Goal: Communication & Community: Answer question/provide support

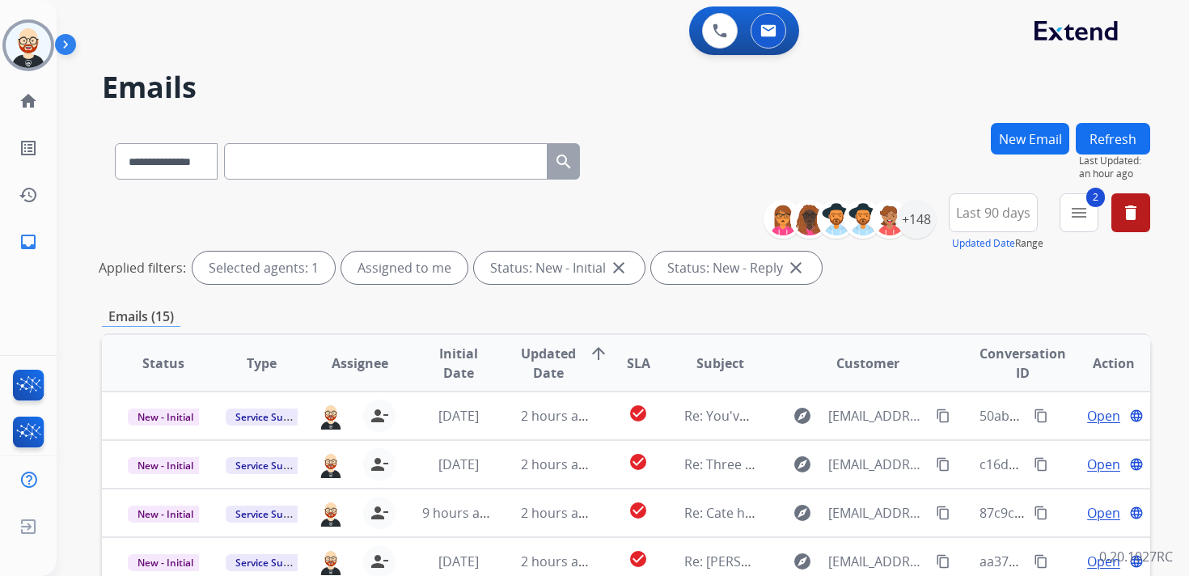
select select "**********"
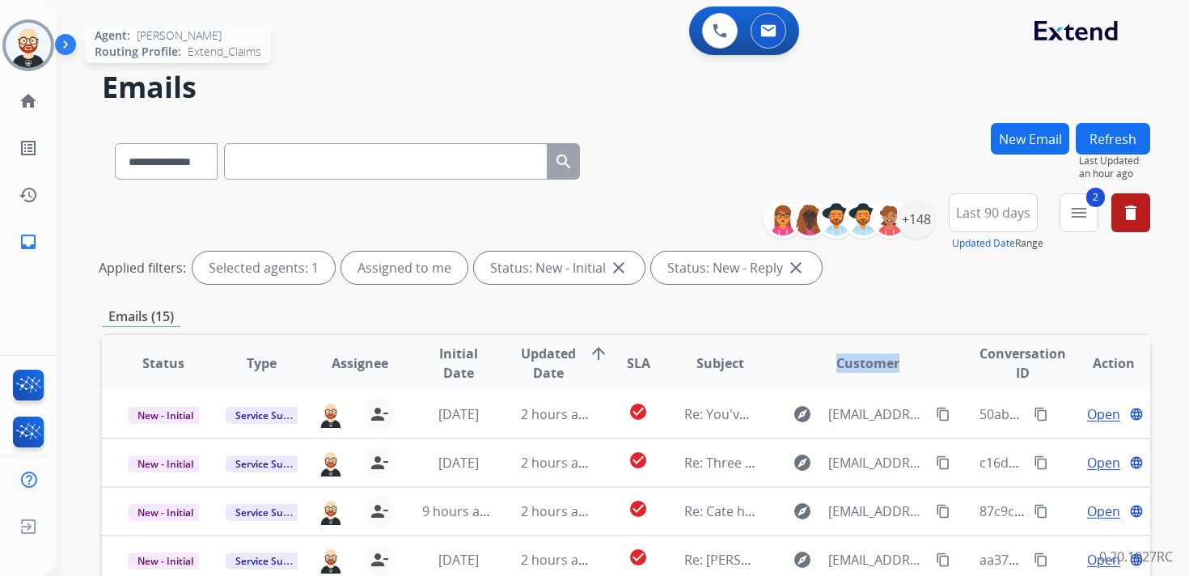
click at [31, 32] on img at bounding box center [28, 45] width 45 height 45
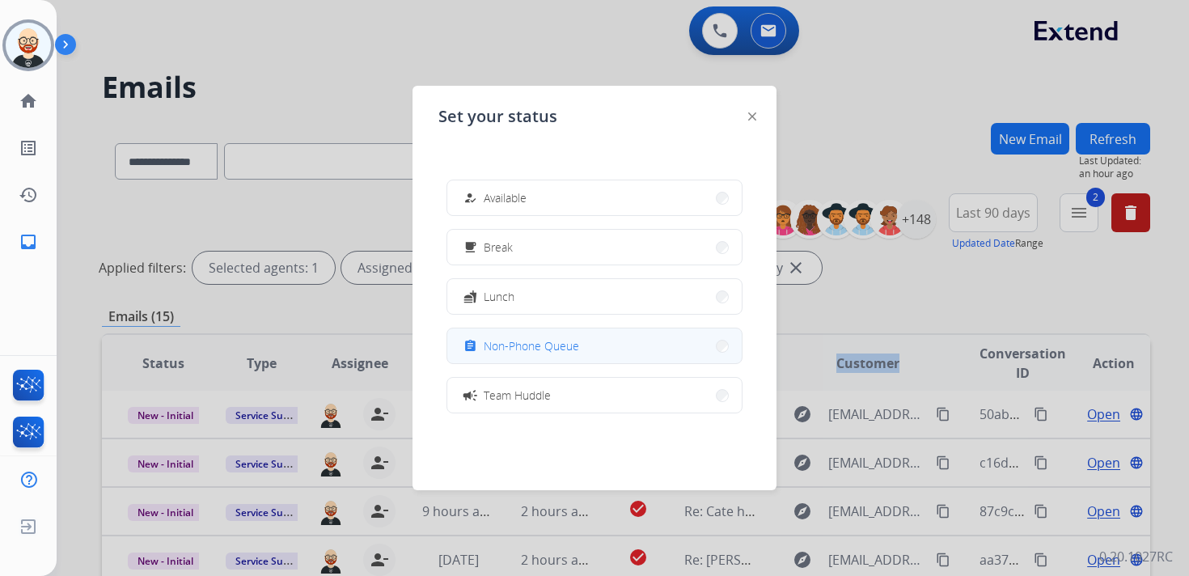
click at [539, 337] on div "assignment Non-Phone Queue" at bounding box center [519, 346] width 119 height 19
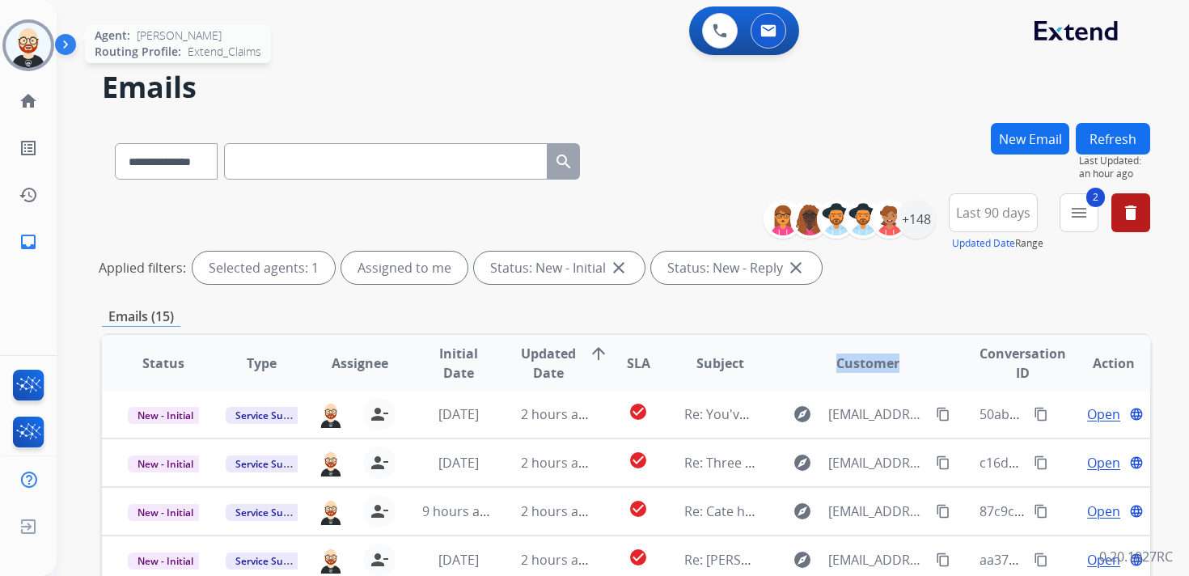
click at [28, 42] on img at bounding box center [28, 45] width 45 height 45
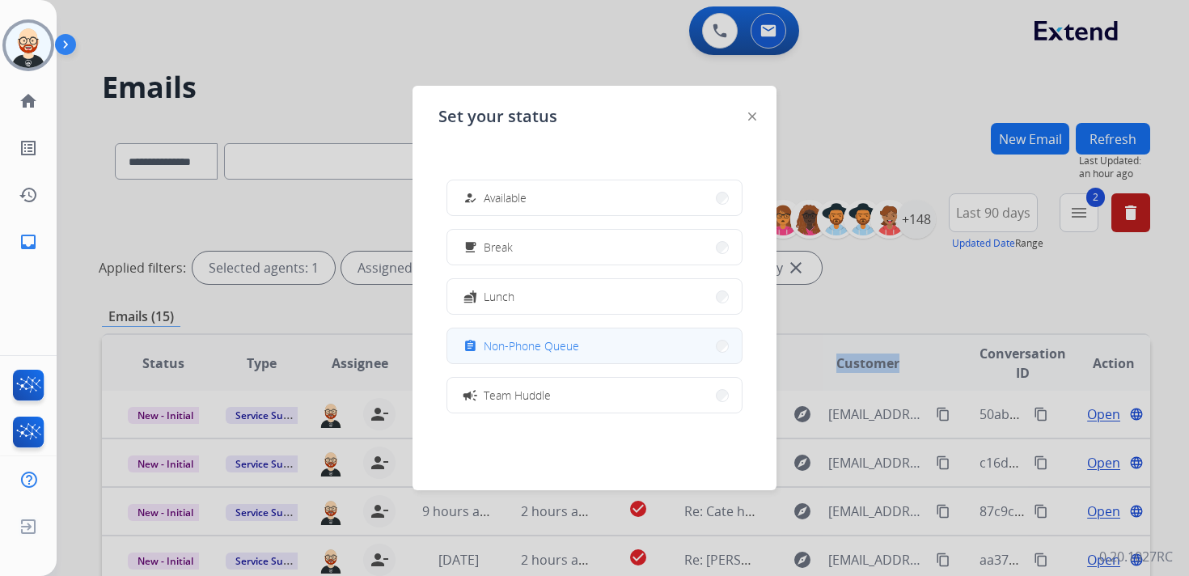
click at [565, 354] on span "Non-Phone Queue" at bounding box center [531, 345] width 95 height 17
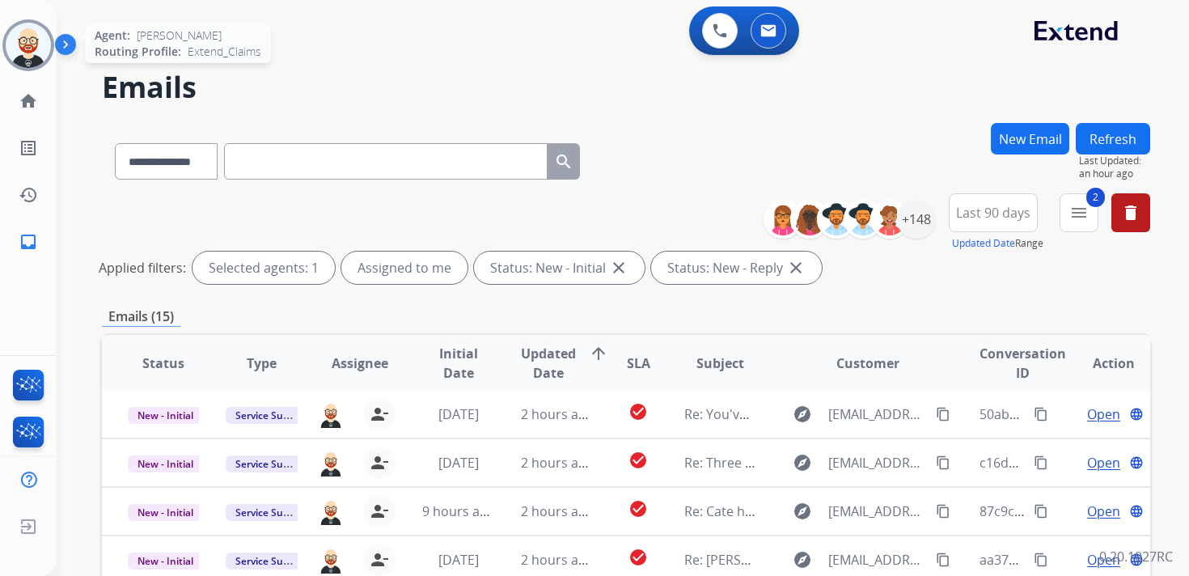
click at [53, 53] on div "Agent: [PERSON_NAME] Profile: Extend_Claims" at bounding box center [28, 45] width 52 height 52
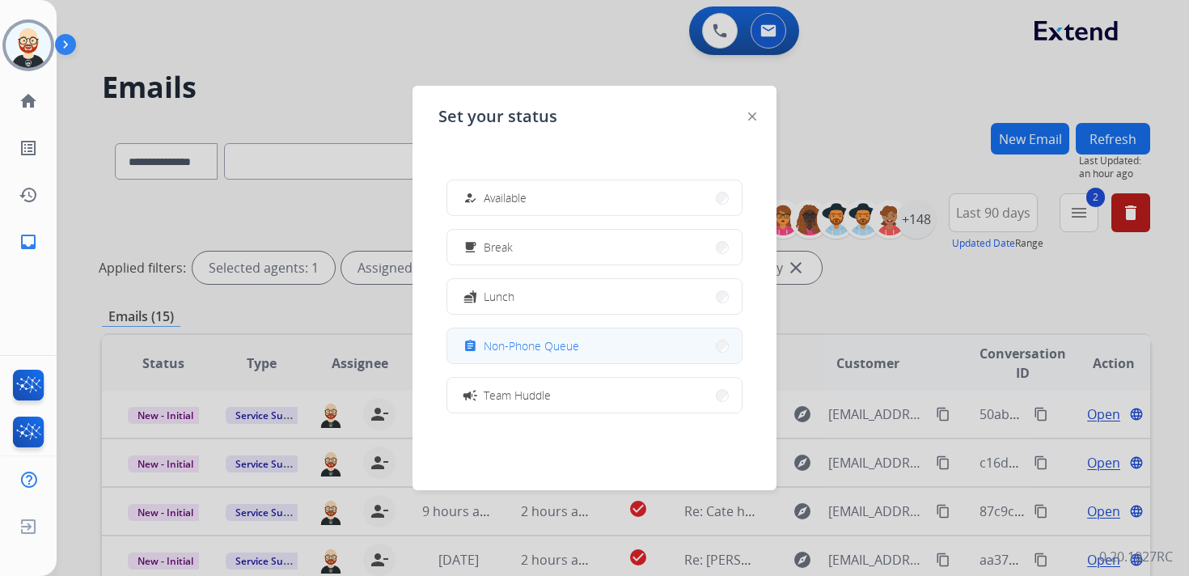
click at [537, 341] on span "Non-Phone Queue" at bounding box center [531, 345] width 95 height 17
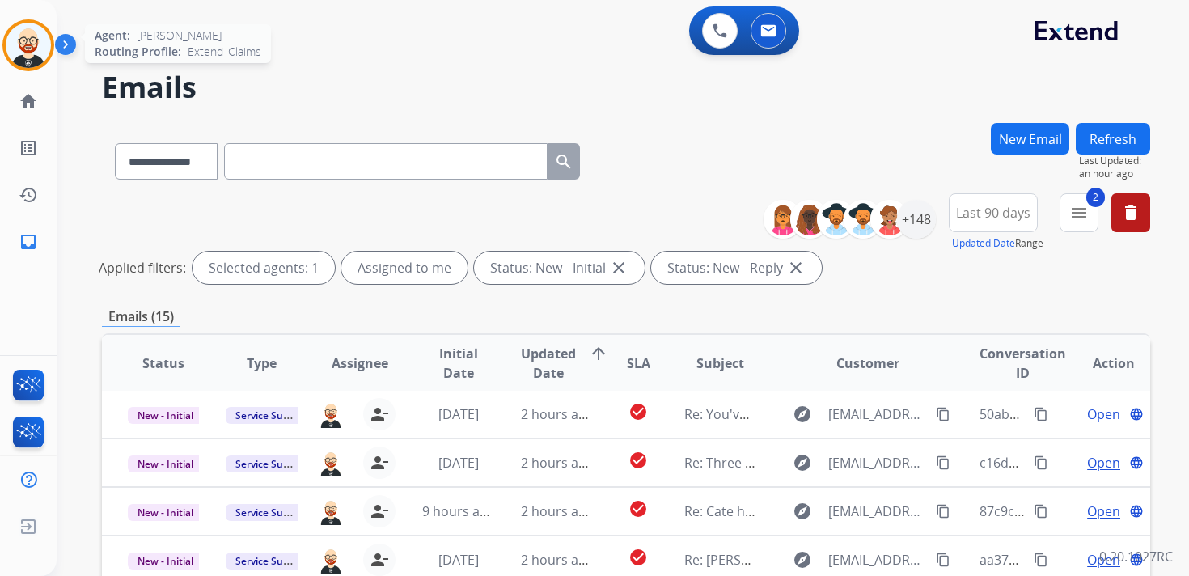
click at [40, 54] on img at bounding box center [28, 45] width 45 height 45
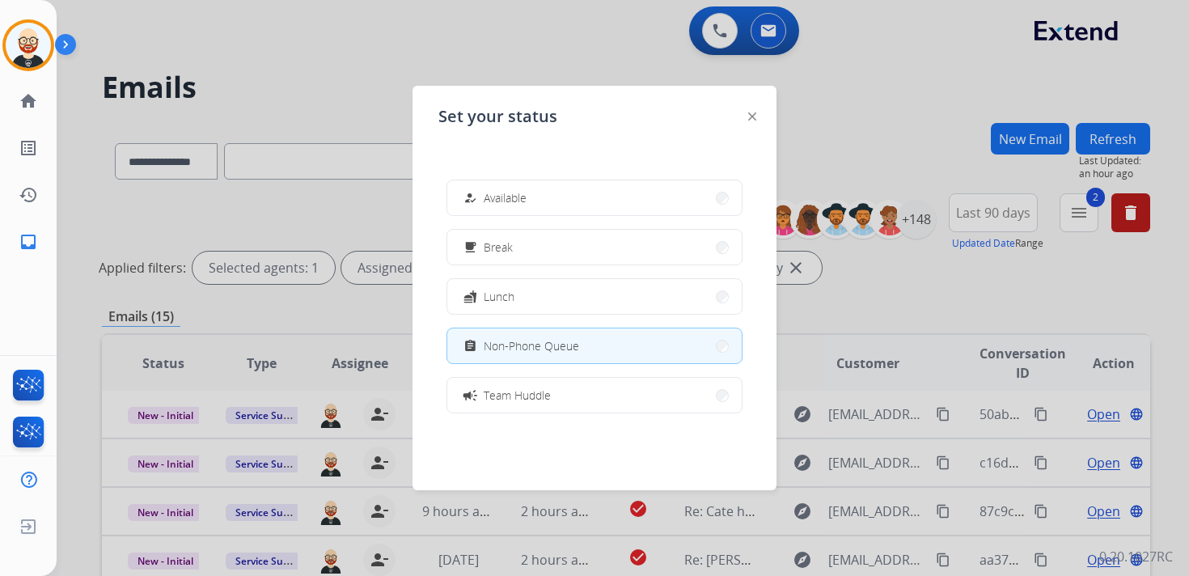
click at [450, 43] on div at bounding box center [594, 288] width 1189 height 576
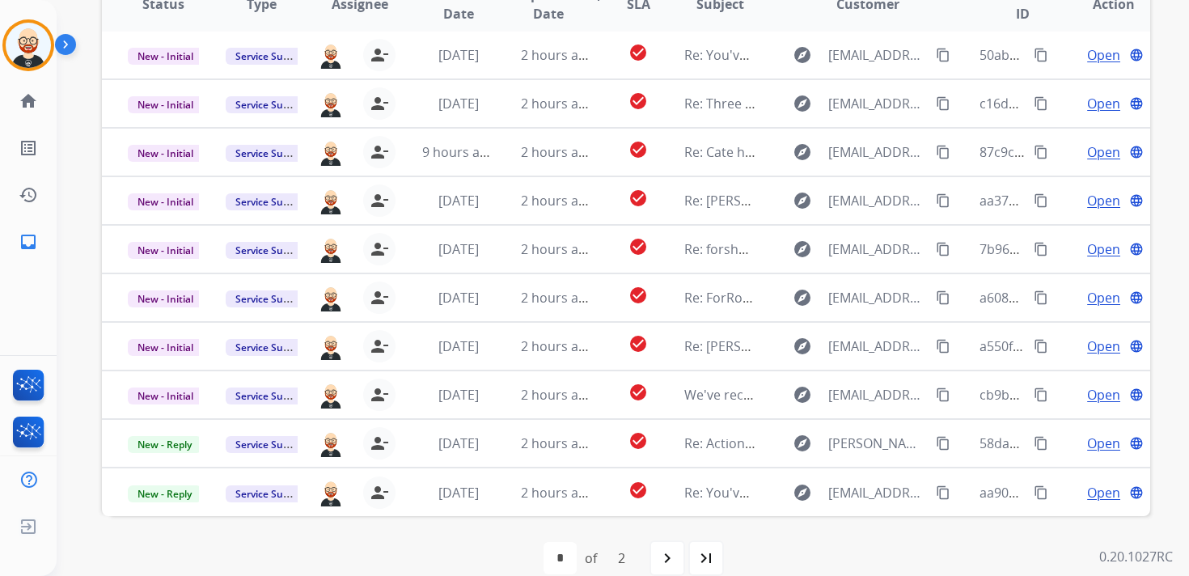
scroll to position [363, 0]
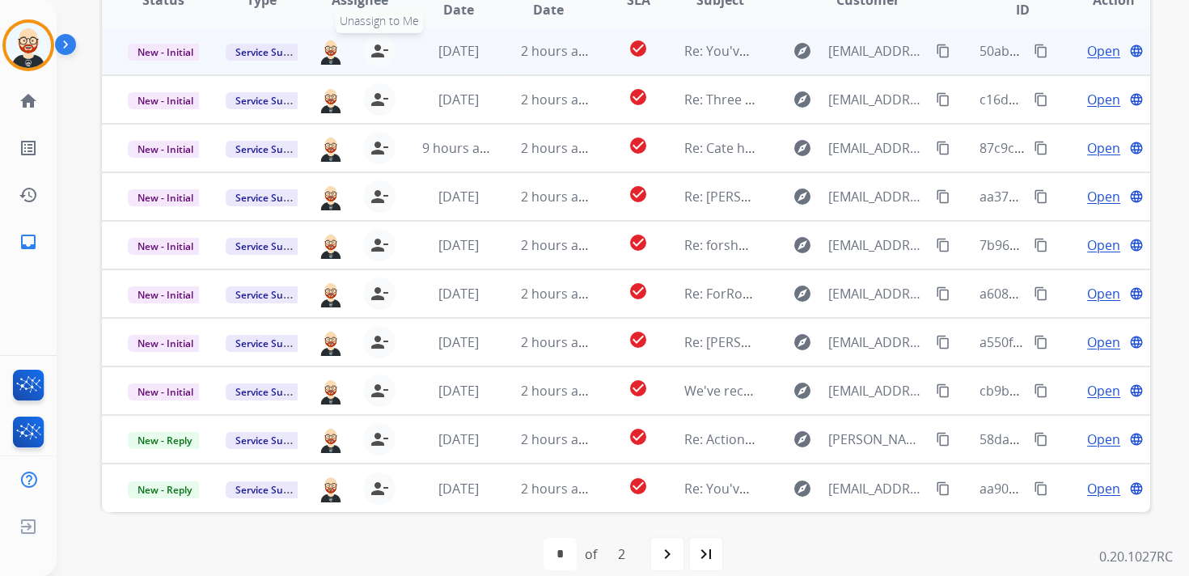
click at [377, 53] on mat-icon "person_remove" at bounding box center [379, 50] width 19 height 19
click at [377, 53] on mat-icon "person_add" at bounding box center [382, 50] width 19 height 19
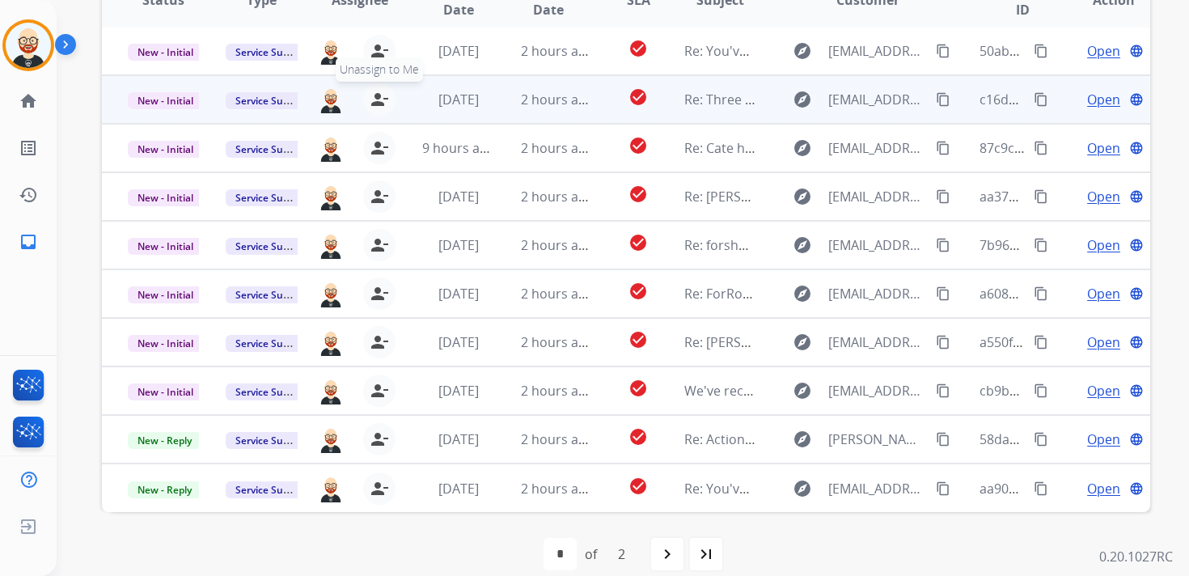
click at [372, 94] on mat-icon "person_remove" at bounding box center [379, 99] width 19 height 19
click at [373, 94] on mat-icon "person_add" at bounding box center [382, 99] width 19 height 19
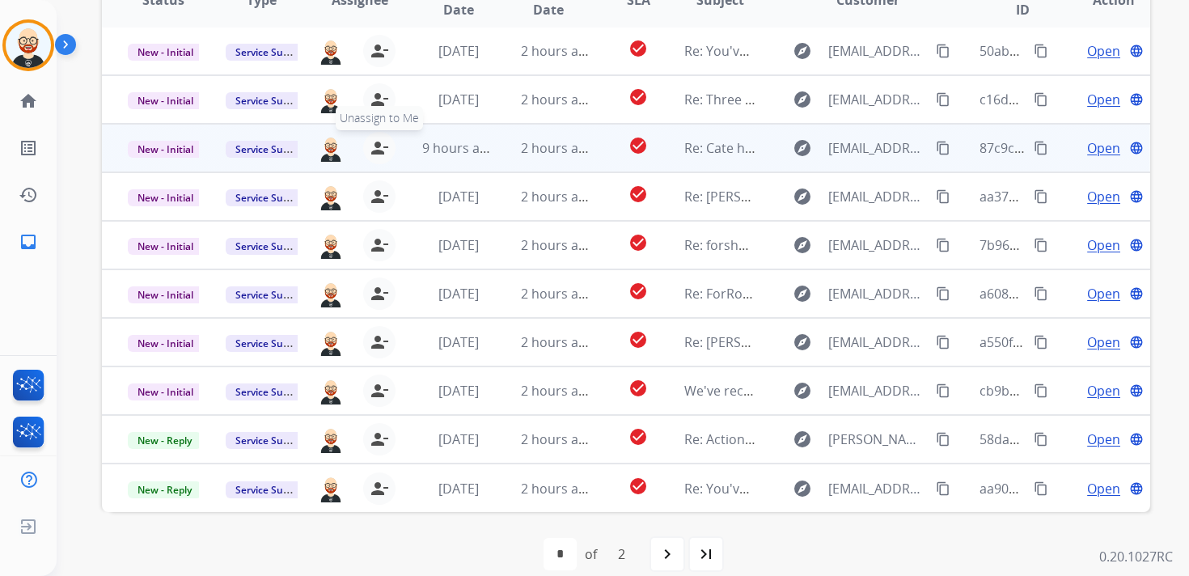
click at [370, 151] on mat-icon "person_remove" at bounding box center [379, 147] width 19 height 19
click at [369, 151] on button "person_add Assign to Me" at bounding box center [383, 148] width 32 height 32
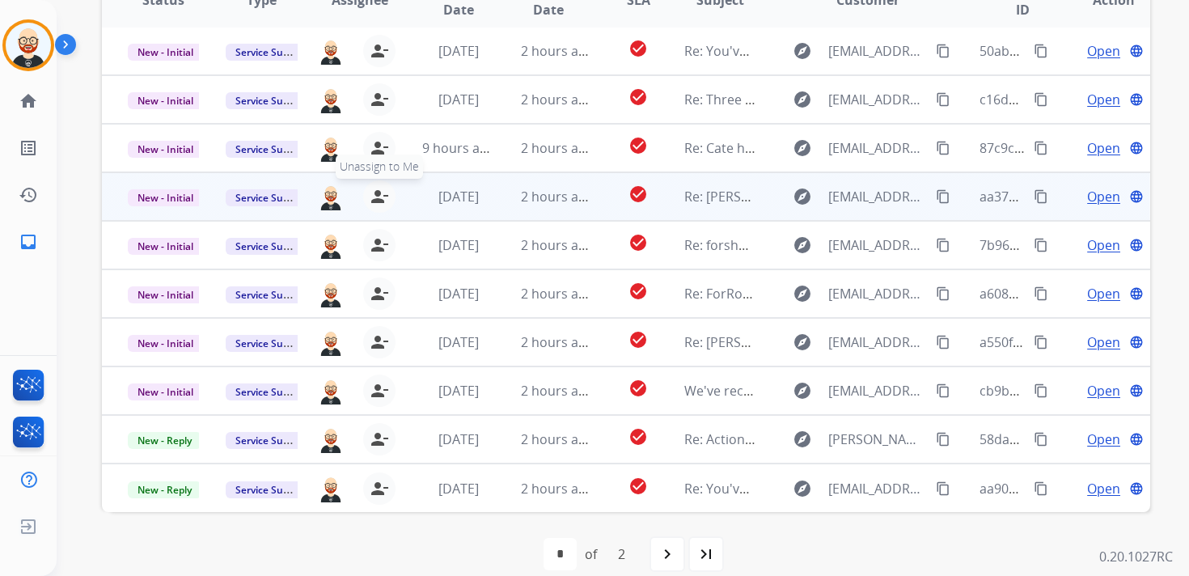
click at [372, 199] on mat-icon "person_remove" at bounding box center [379, 196] width 19 height 19
click at [373, 199] on mat-icon "person_add" at bounding box center [382, 196] width 19 height 19
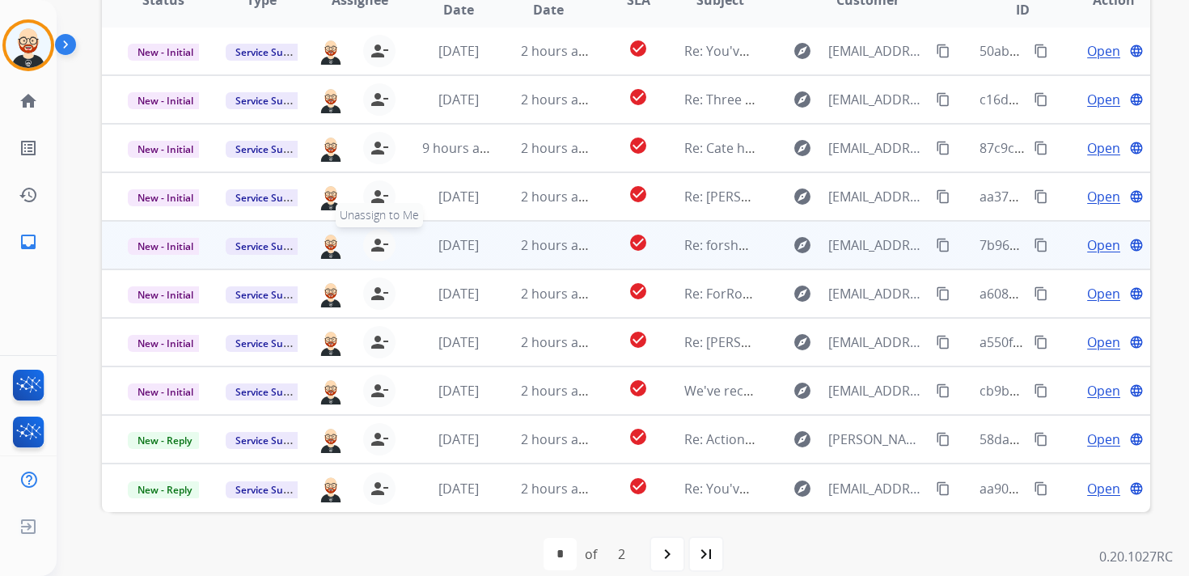
click at [375, 246] on mat-icon "person_remove" at bounding box center [379, 244] width 19 height 19
click at [375, 246] on mat-icon "person_add" at bounding box center [382, 244] width 19 height 19
click at [371, 240] on mat-icon "person_remove" at bounding box center [379, 244] width 19 height 19
click at [373, 241] on mat-icon "person_add" at bounding box center [382, 244] width 19 height 19
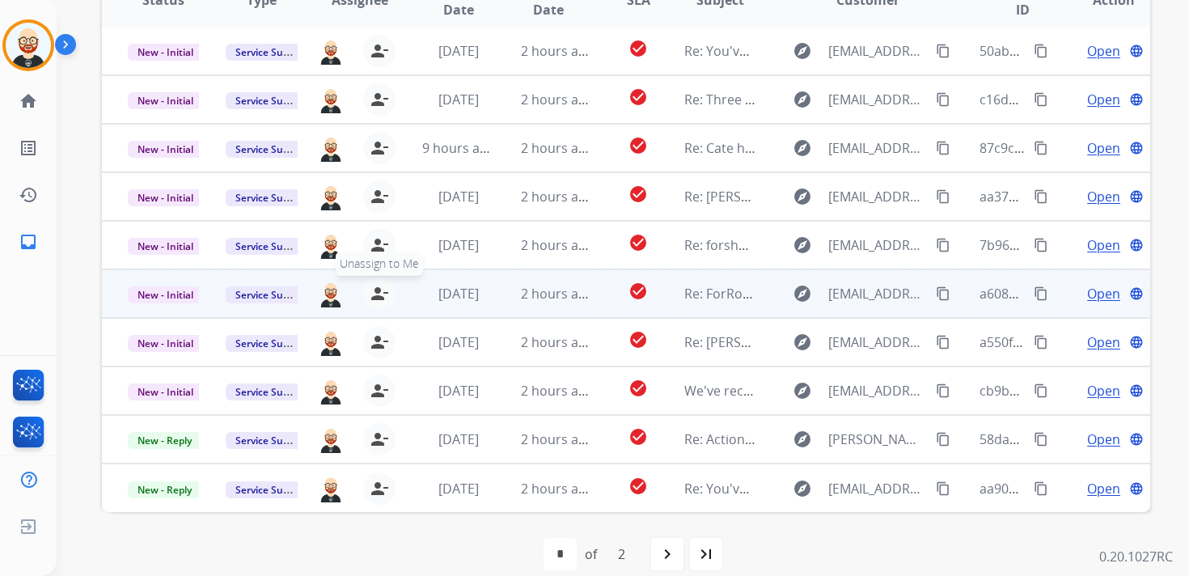
click at [370, 298] on mat-icon "person_remove" at bounding box center [379, 293] width 19 height 19
click at [370, 298] on button "person_add Assign to Me" at bounding box center [383, 294] width 32 height 32
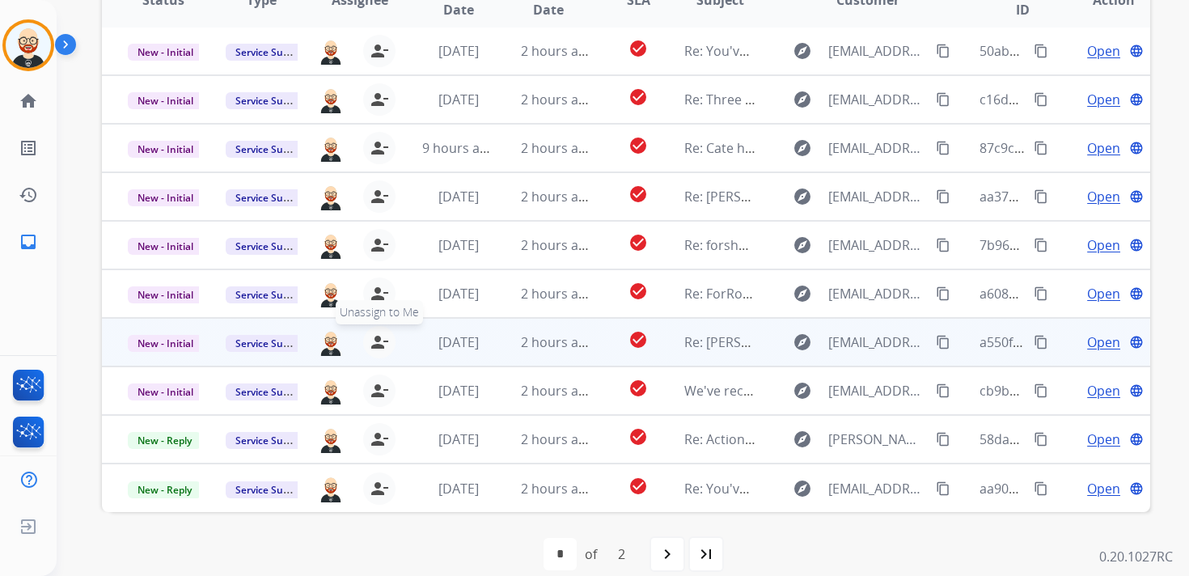
click at [371, 345] on mat-icon "person_remove" at bounding box center [379, 342] width 19 height 19
click at [373, 345] on mat-icon "person_add" at bounding box center [382, 342] width 19 height 19
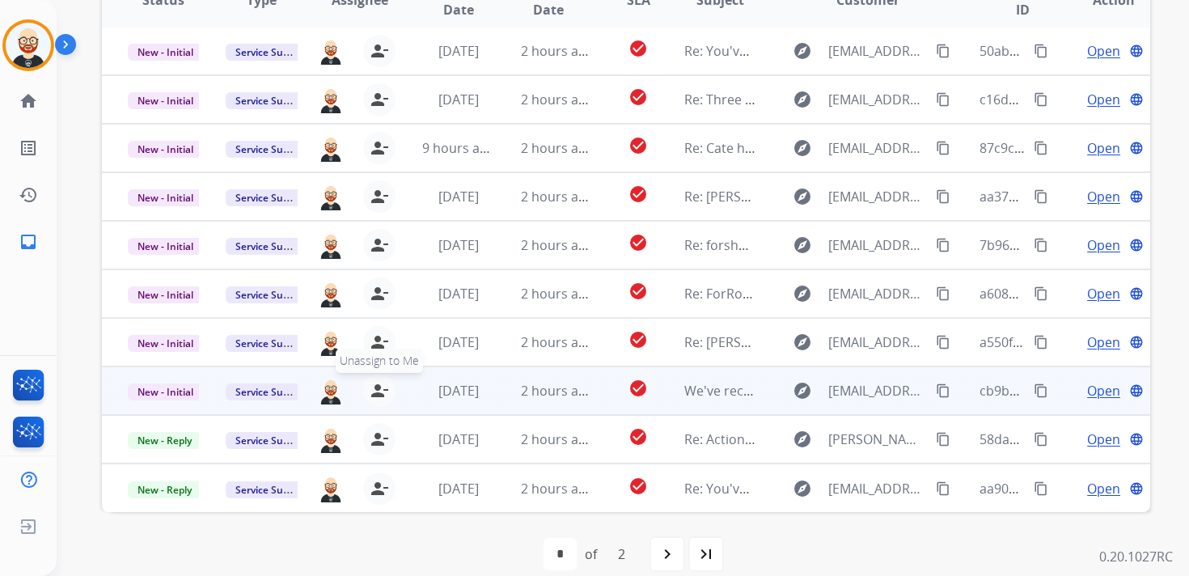
click at [371, 387] on mat-icon "person_remove" at bounding box center [379, 390] width 19 height 19
click at [373, 387] on mat-icon "person_add" at bounding box center [382, 390] width 19 height 19
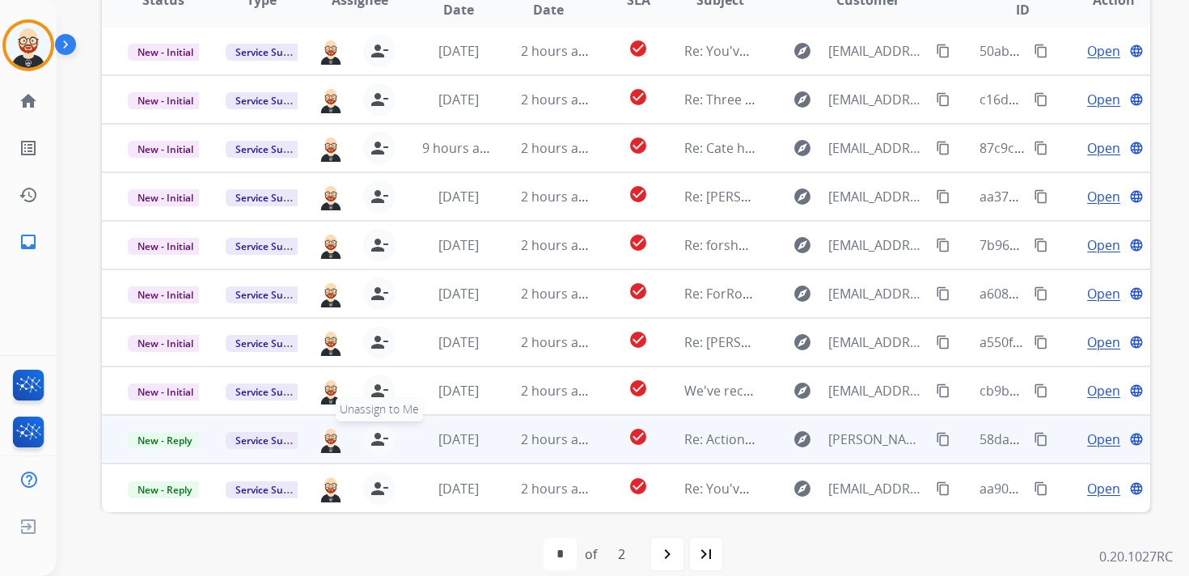
click at [371, 430] on mat-icon "person_remove" at bounding box center [379, 439] width 19 height 19
click at [373, 430] on mat-icon "person_add" at bounding box center [382, 439] width 19 height 19
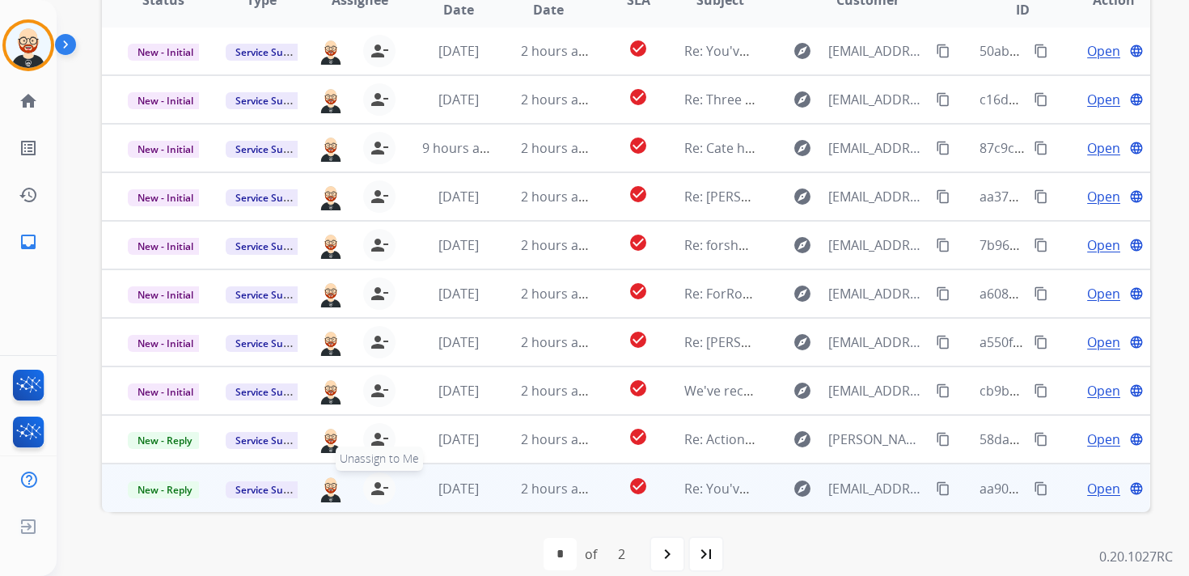
click at [370, 482] on mat-icon "person_remove" at bounding box center [379, 488] width 19 height 19
click at [368, 482] on button "person_add Assign to Me" at bounding box center [383, 489] width 32 height 32
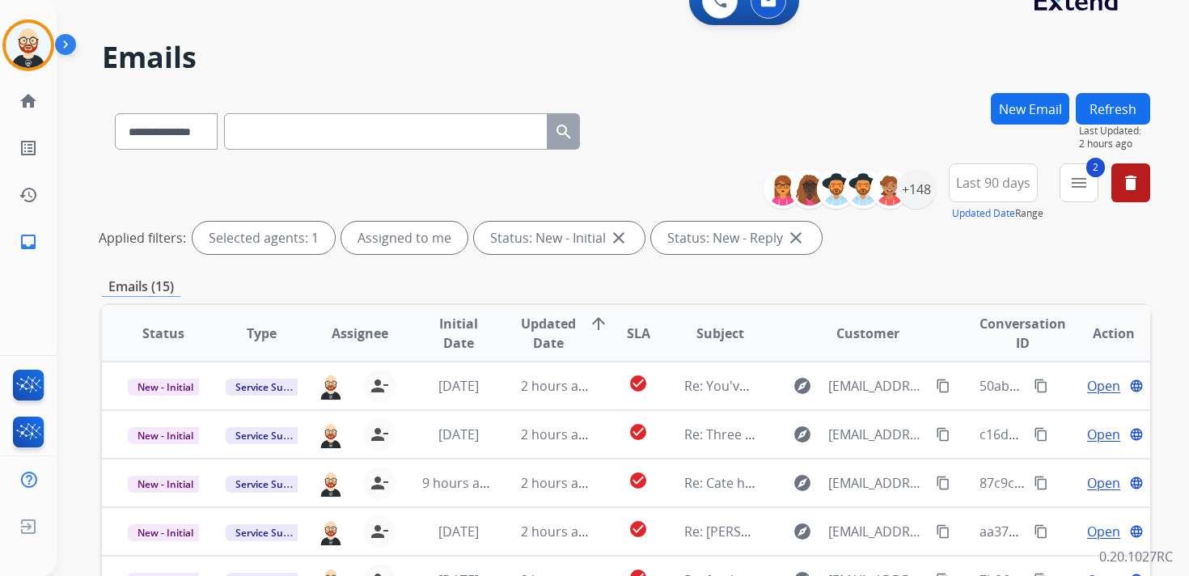
scroll to position [0, 0]
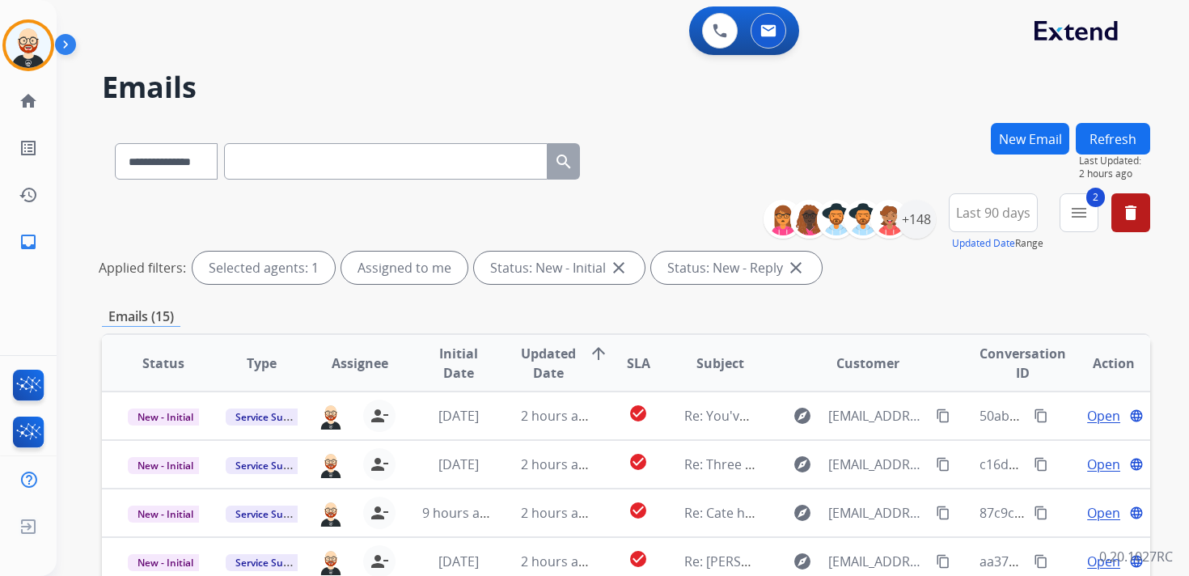
click at [1119, 140] on button "Refresh" at bounding box center [1113, 139] width 74 height 32
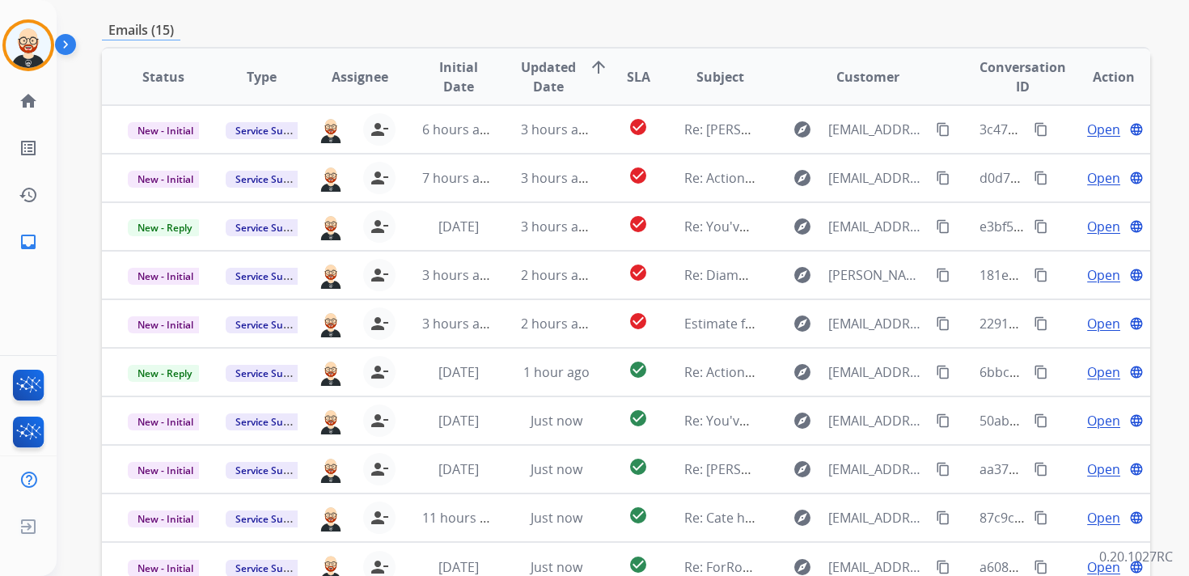
scroll to position [284, 0]
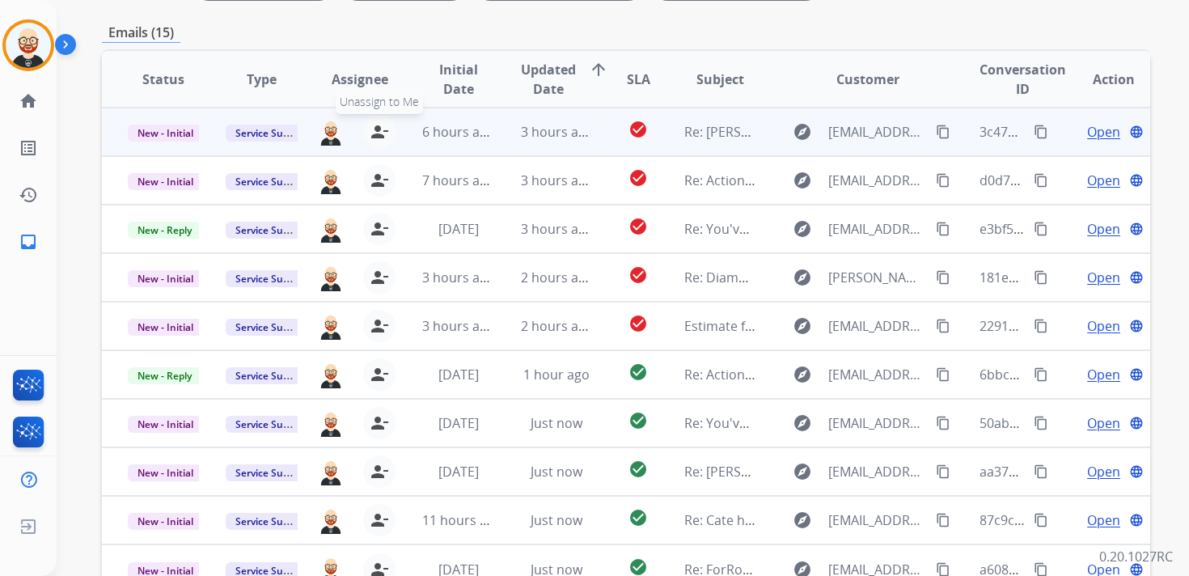
click at [379, 127] on mat-icon "person_remove" at bounding box center [379, 131] width 19 height 19
click at [379, 127] on mat-icon "person_add" at bounding box center [382, 131] width 19 height 19
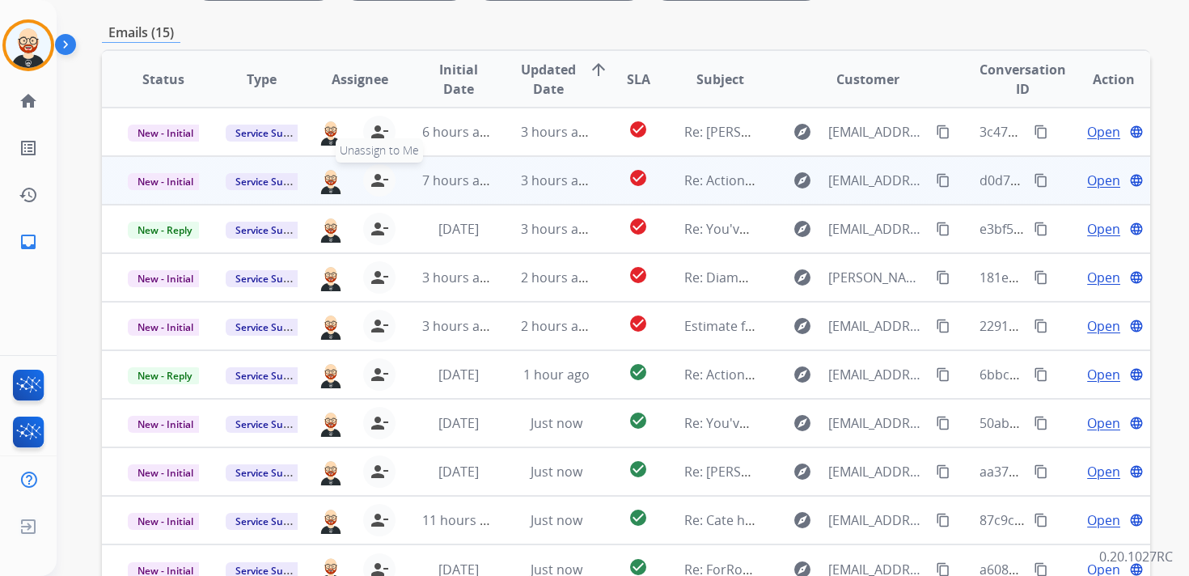
click at [375, 184] on mat-icon "person_remove" at bounding box center [379, 180] width 19 height 19
click at [375, 184] on mat-icon "person_add" at bounding box center [382, 180] width 19 height 19
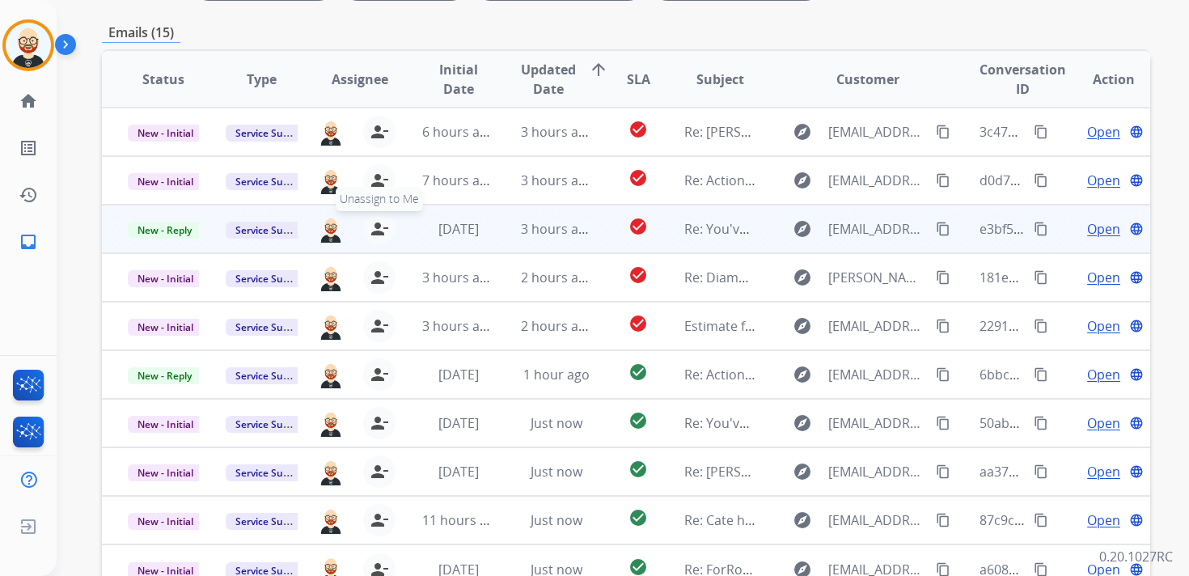
click at [375, 224] on mat-icon "person_remove" at bounding box center [379, 228] width 19 height 19
click at [375, 224] on mat-icon "person_add" at bounding box center [382, 228] width 19 height 19
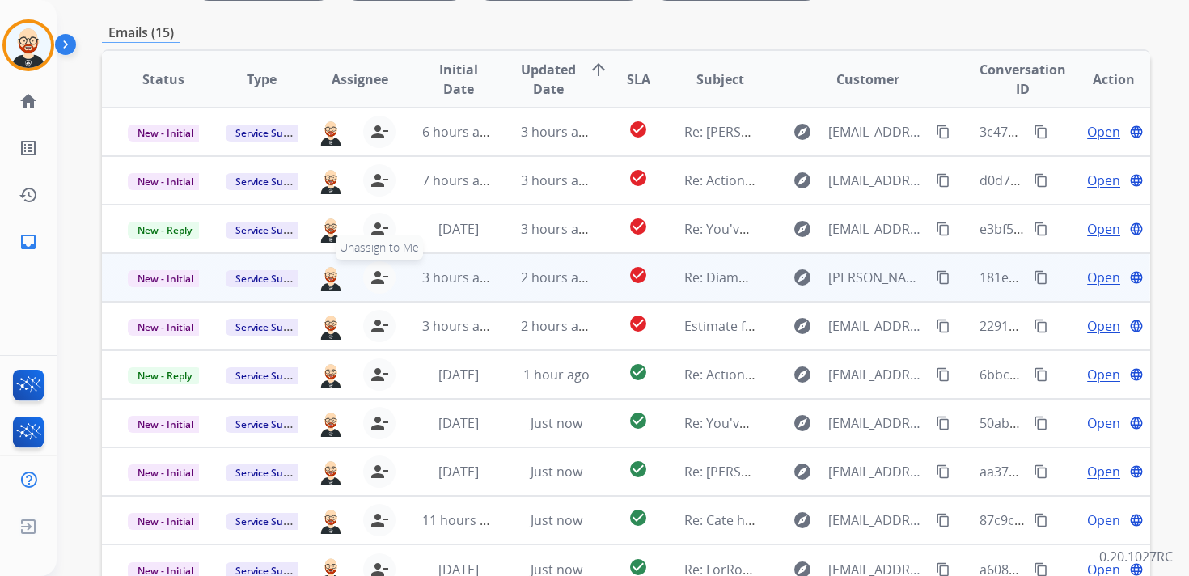
click at [374, 279] on mat-icon "person_remove" at bounding box center [379, 277] width 19 height 19
click at [374, 279] on mat-icon "person_add" at bounding box center [382, 277] width 19 height 19
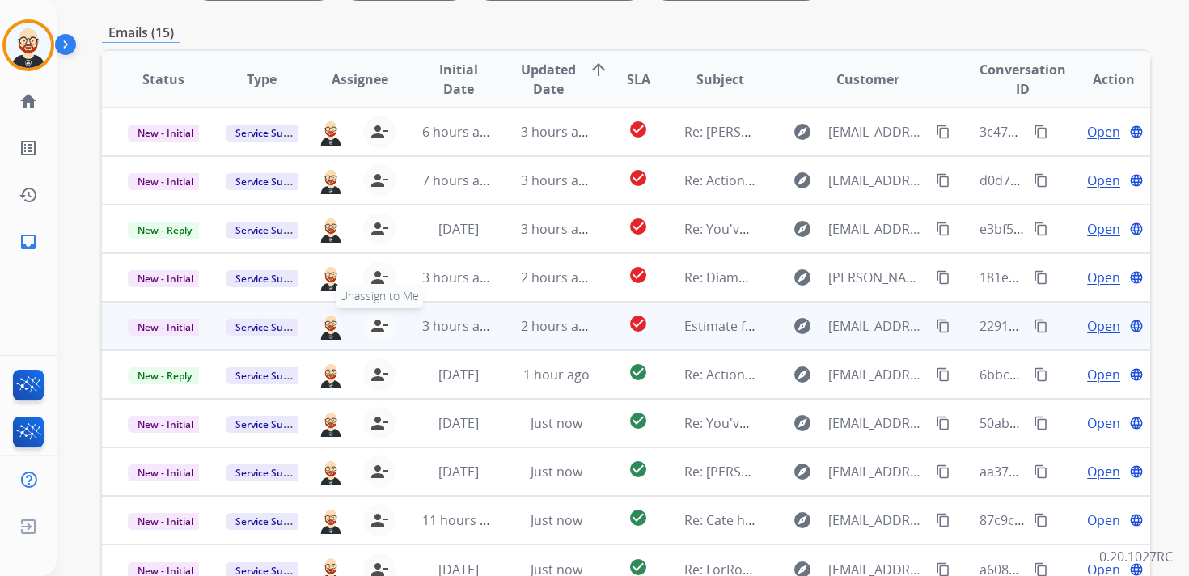
click at [374, 321] on mat-icon "person_remove" at bounding box center [379, 325] width 19 height 19
click at [374, 321] on mat-icon "person_add" at bounding box center [382, 325] width 19 height 19
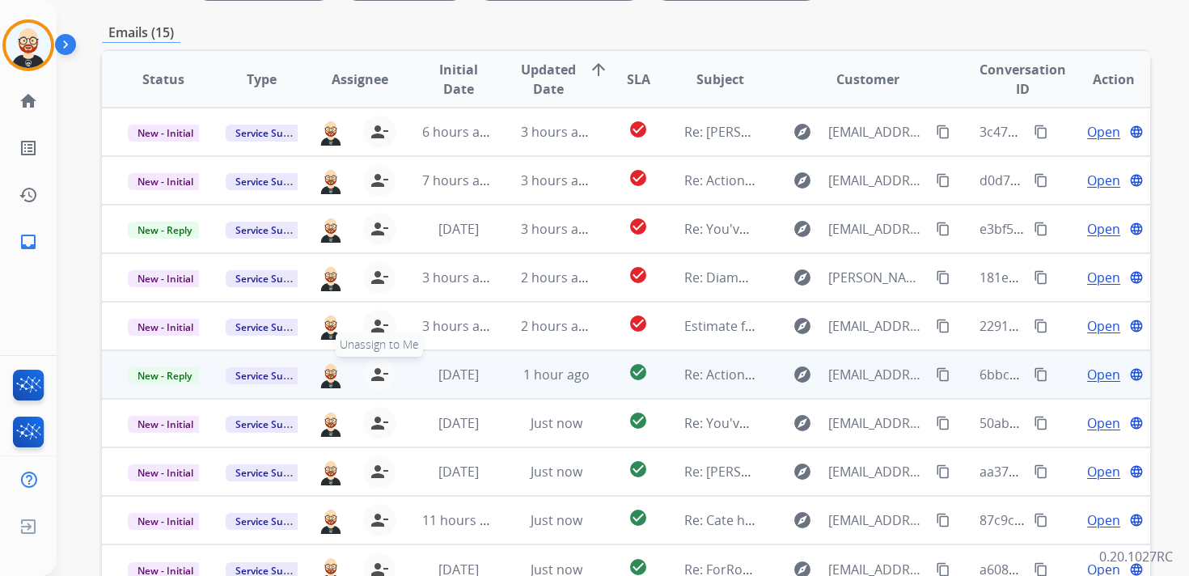
click at [375, 366] on mat-icon "person_remove" at bounding box center [379, 374] width 19 height 19
click at [375, 366] on mat-icon "person_add" at bounding box center [382, 374] width 19 height 19
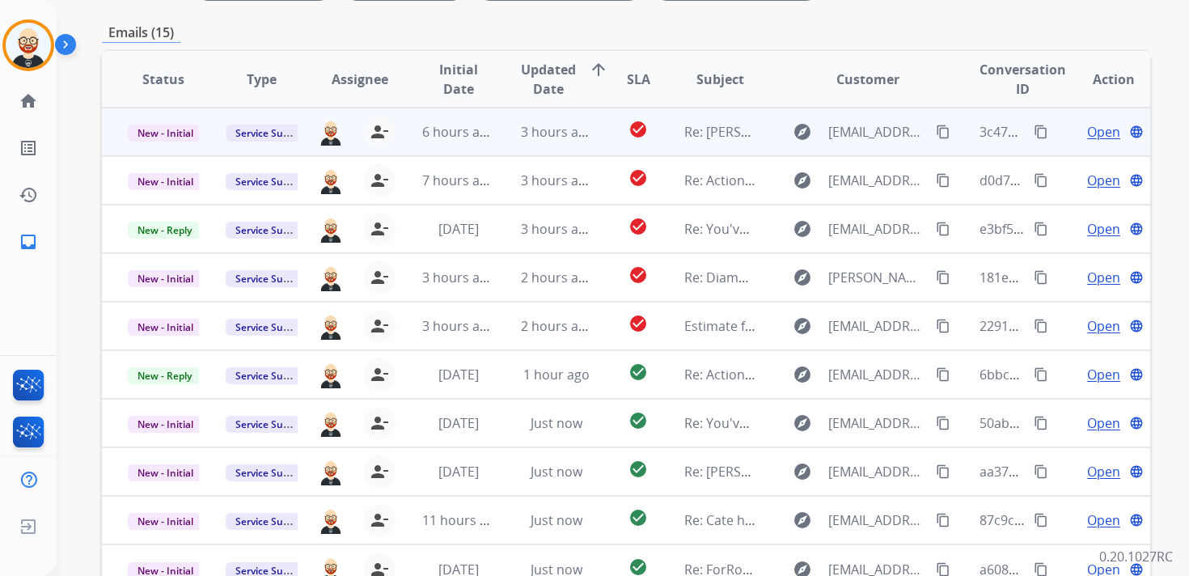
scroll to position [0, 0]
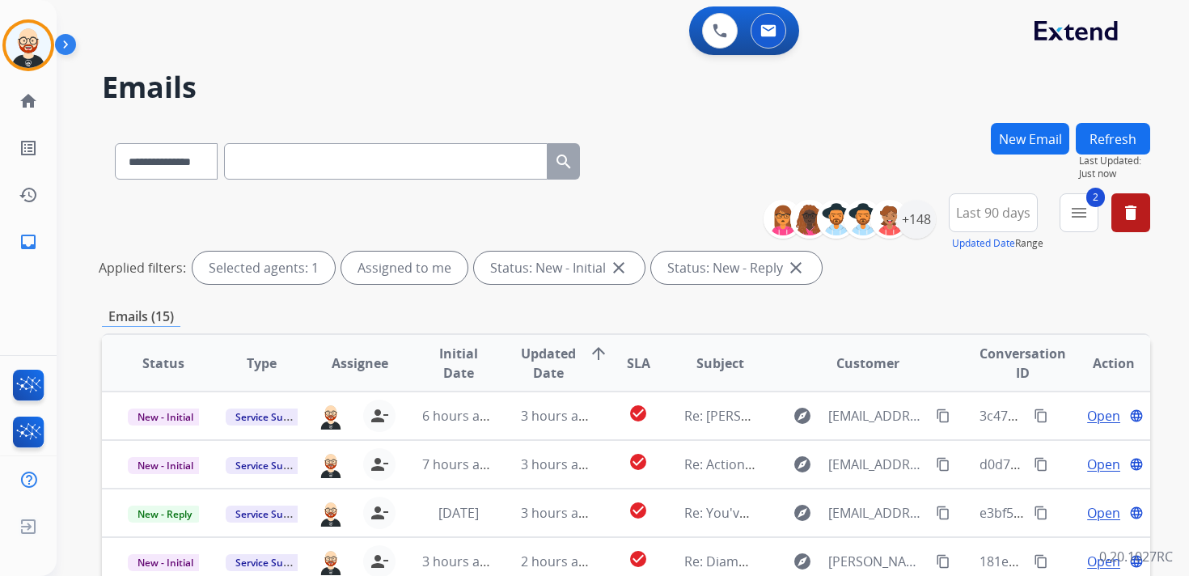
click at [1120, 138] on button "Refresh" at bounding box center [1113, 139] width 74 height 32
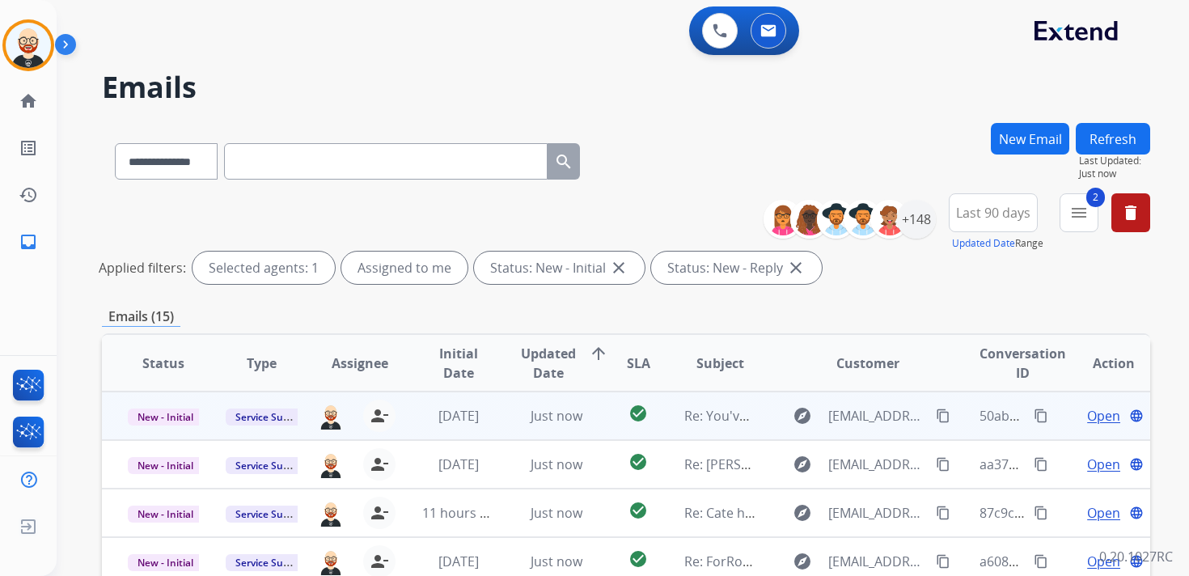
click at [1095, 419] on span "Open" at bounding box center [1103, 415] width 33 height 19
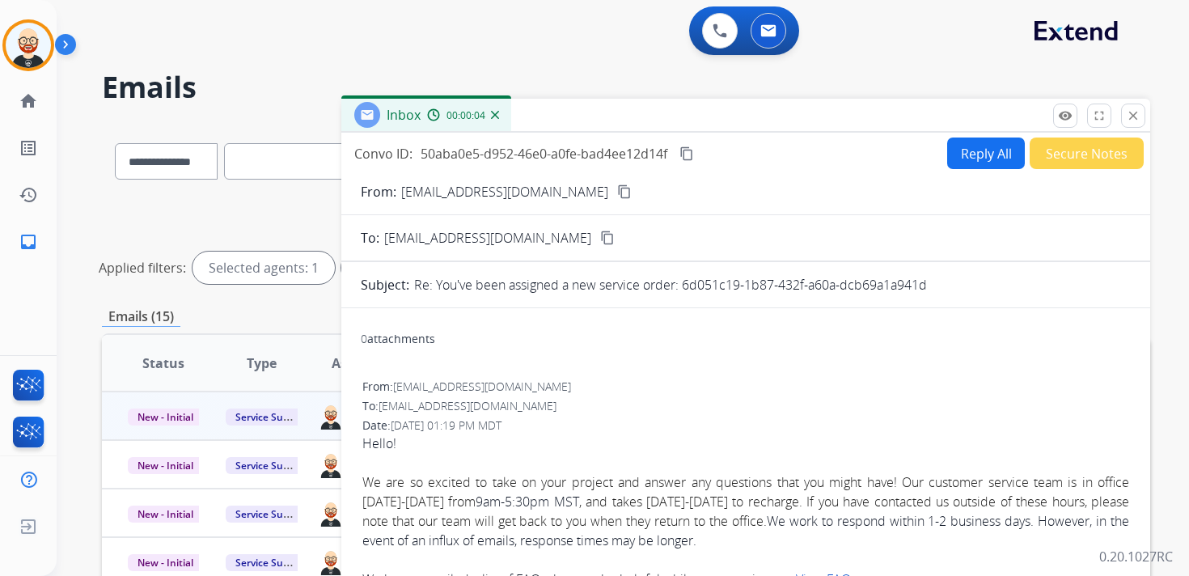
drag, startPoint x: 940, startPoint y: 286, endPoint x: 682, endPoint y: 292, distance: 258.2
click at [682, 292] on div "Re: You've been assigned a new service order: 6d051c19-1b87-432f-a60a-dcb69a1a9…" at bounding box center [772, 284] width 717 height 19
copy p "6d051c19-1b87-432f-a60a-dcb69a1a941d"
click at [691, 159] on mat-icon "content_copy" at bounding box center [687, 153] width 15 height 15
click at [785, 285] on p "Re: You've been assigned a new service order: 6d051c19-1b87-432f-a60a-dcb69a1a9…" at bounding box center [670, 284] width 513 height 19
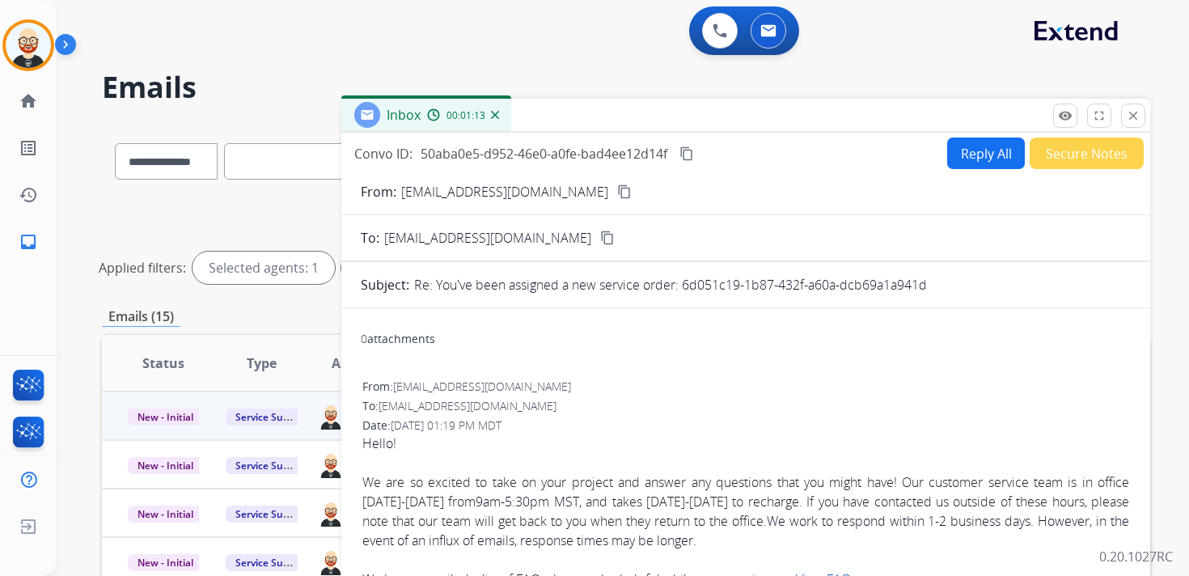
drag, startPoint x: 683, startPoint y: 286, endPoint x: 962, endPoint y: 285, distance: 279.1
click at [962, 285] on div "Re: You've been assigned a new service order: 6d051c19-1b87-432f-a60a-dcb69a1a9…" at bounding box center [772, 284] width 717 height 19
copy p "6d051c19-1b87-432f-a60a-dcb69a1a941d"
click at [693, 157] on mat-icon "content_copy" at bounding box center [687, 153] width 15 height 15
click at [964, 163] on button "Reply All" at bounding box center [986, 154] width 78 height 32
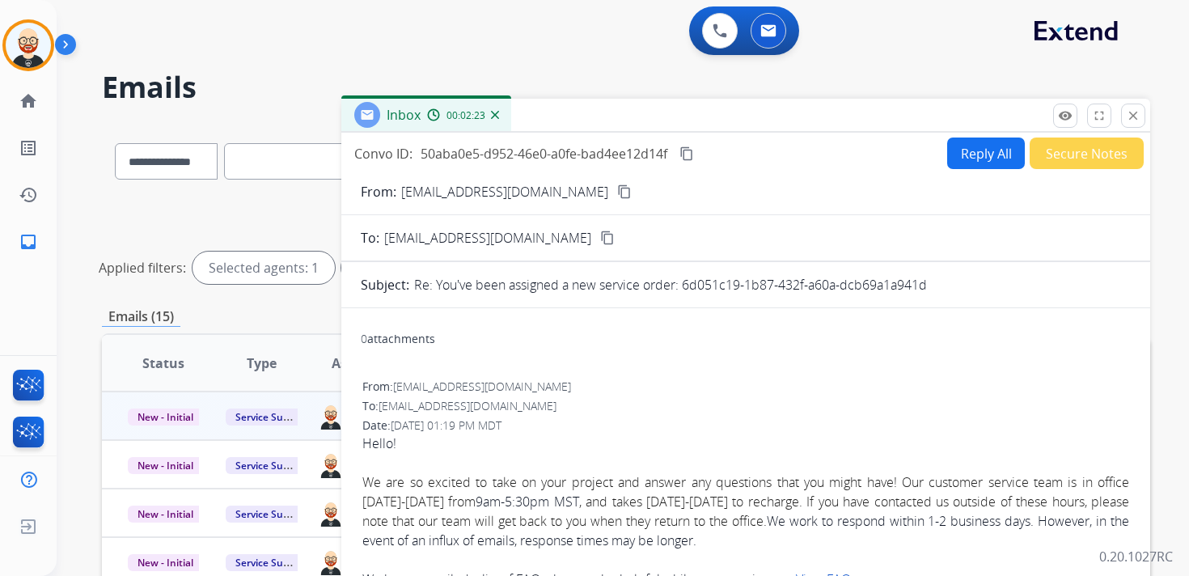
select select "**********"
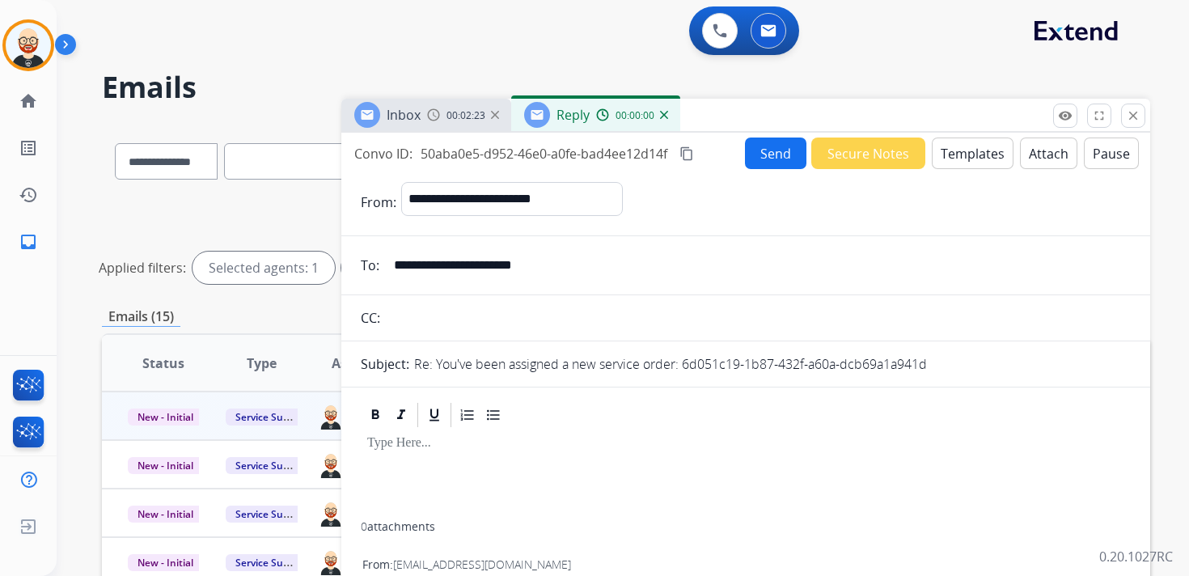
click at [441, 481] on div at bounding box center [746, 476] width 770 height 92
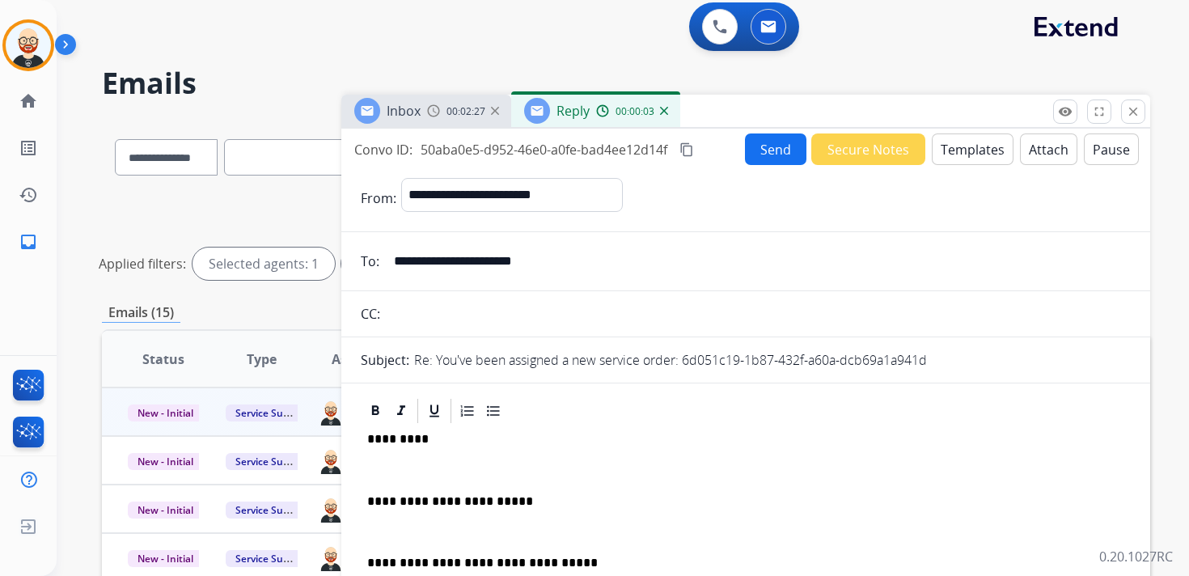
click at [436, 473] on p at bounding box center [745, 470] width 757 height 15
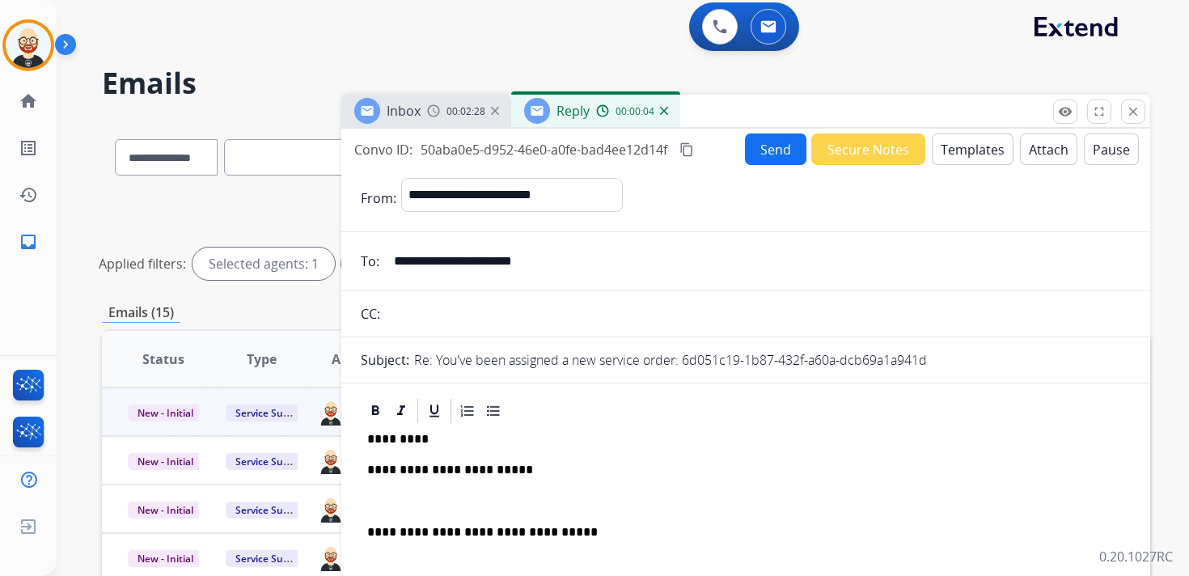
click at [434, 501] on p at bounding box center [745, 501] width 757 height 15
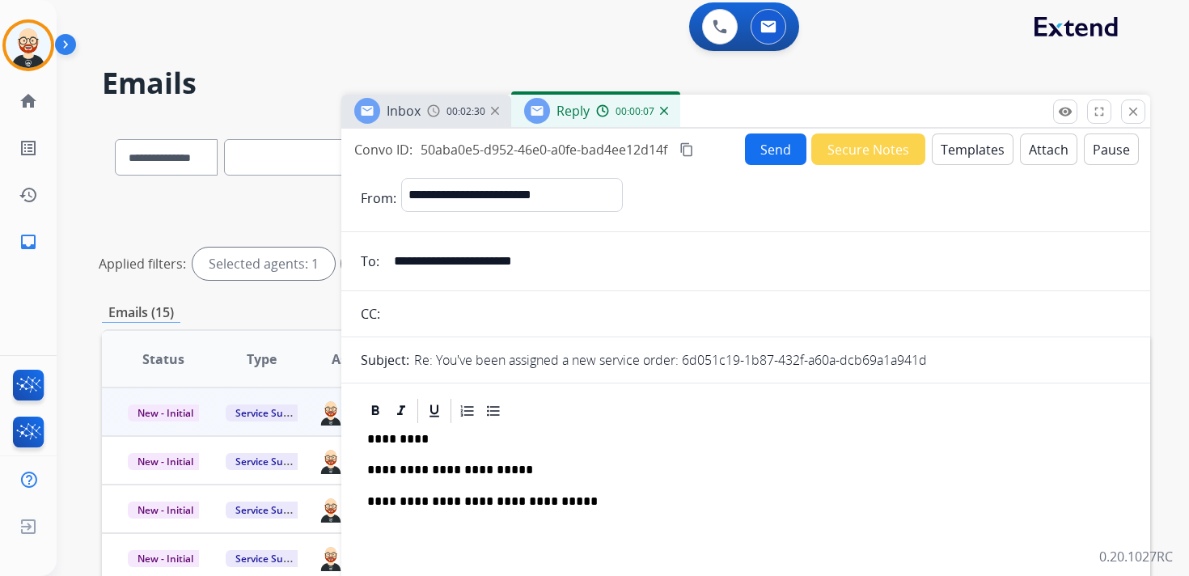
click at [774, 154] on button "Send" at bounding box center [775, 150] width 61 height 32
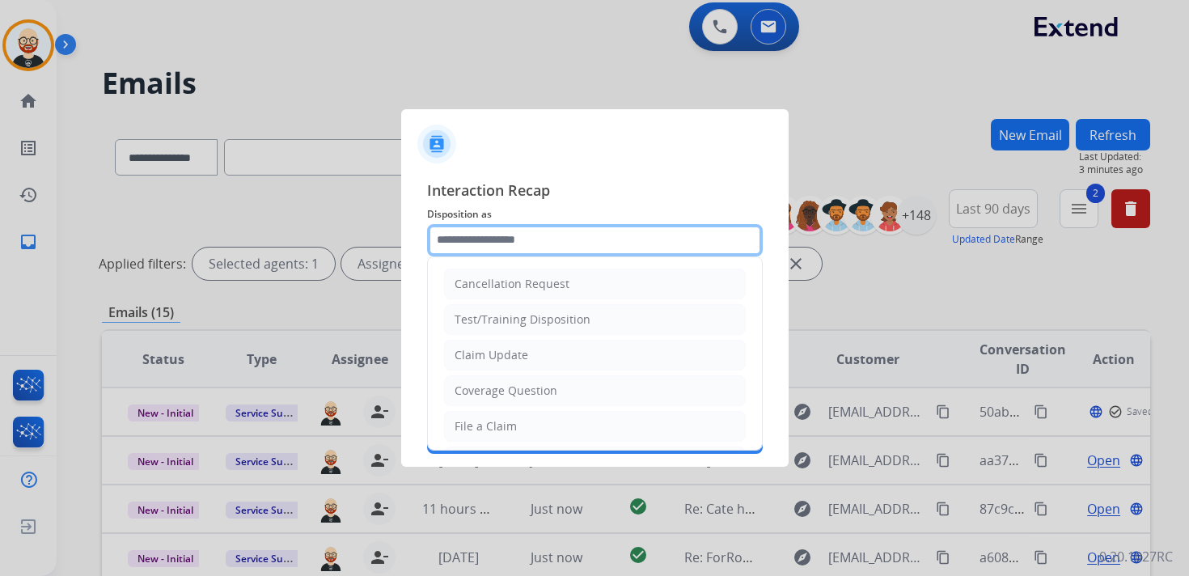
click at [567, 239] on input "text" at bounding box center [595, 240] width 336 height 32
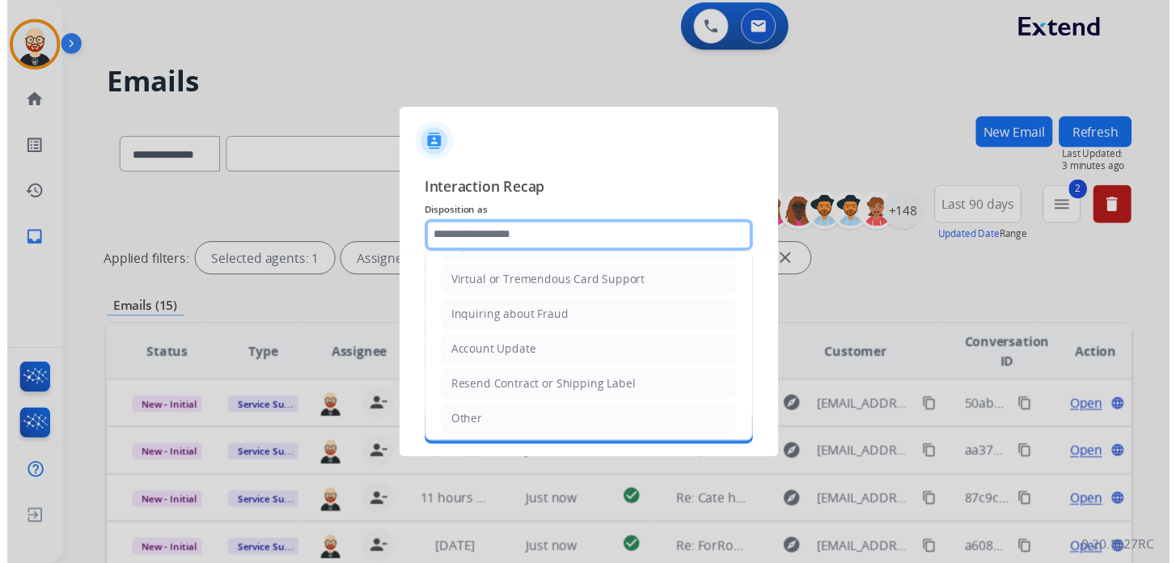
scroll to position [243, 0]
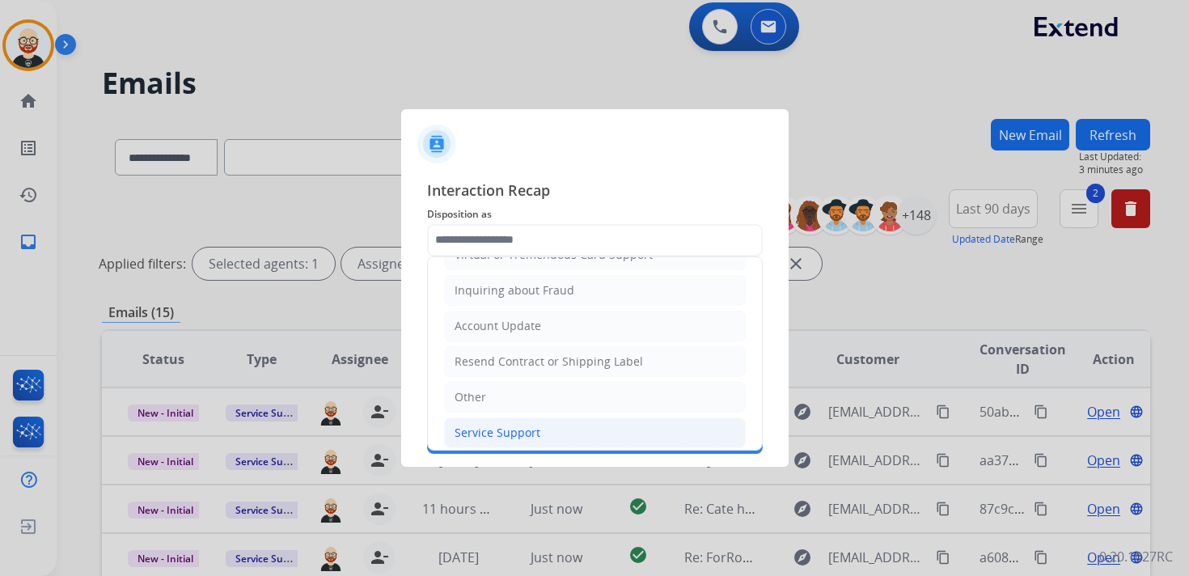
click at [523, 425] on div "Service Support" at bounding box center [498, 433] width 86 height 16
type input "**********"
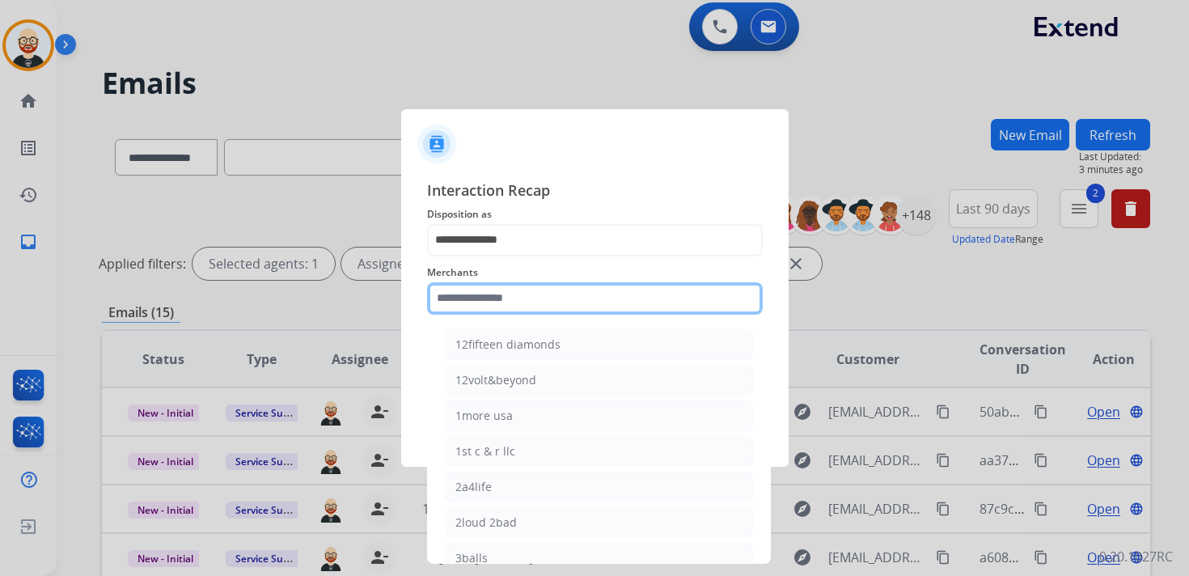
click at [480, 312] on input "text" at bounding box center [595, 298] width 336 height 32
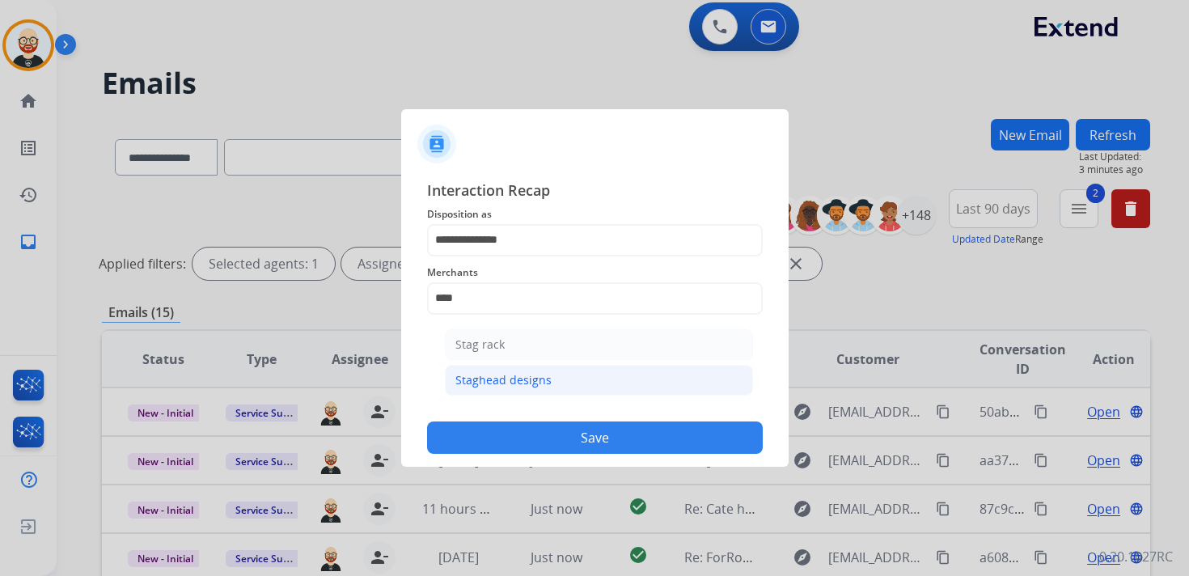
click at [497, 386] on div "Staghead designs" at bounding box center [504, 380] width 96 height 16
type input "**********"
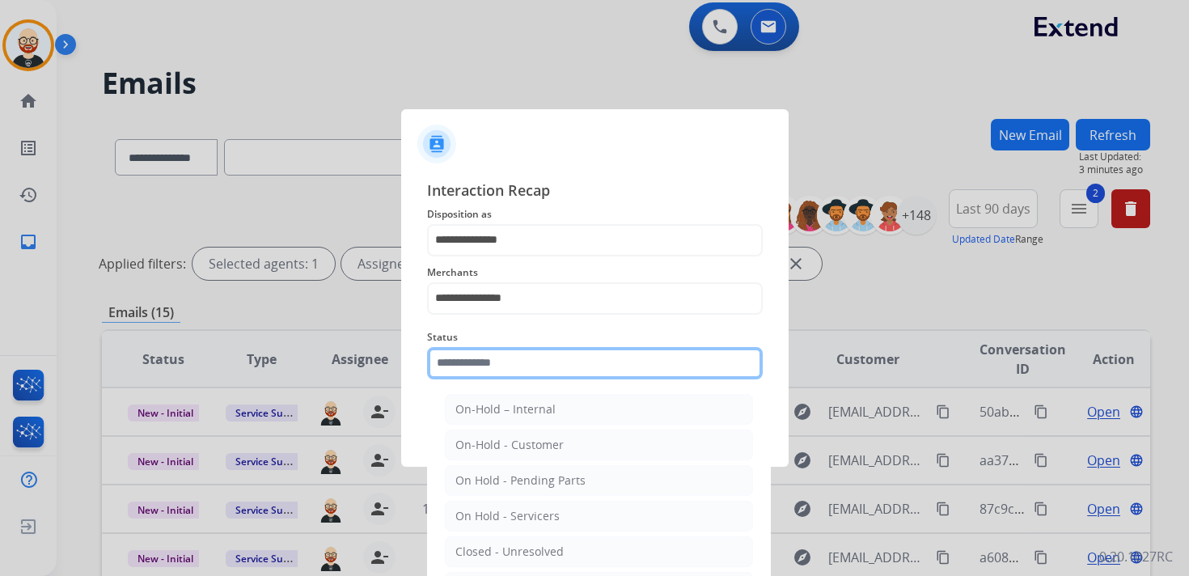
click at [497, 376] on div "Status On-Hold – Internal On-Hold - Customer On Hold - Pending Parts On Hold - …" at bounding box center [595, 353] width 336 height 65
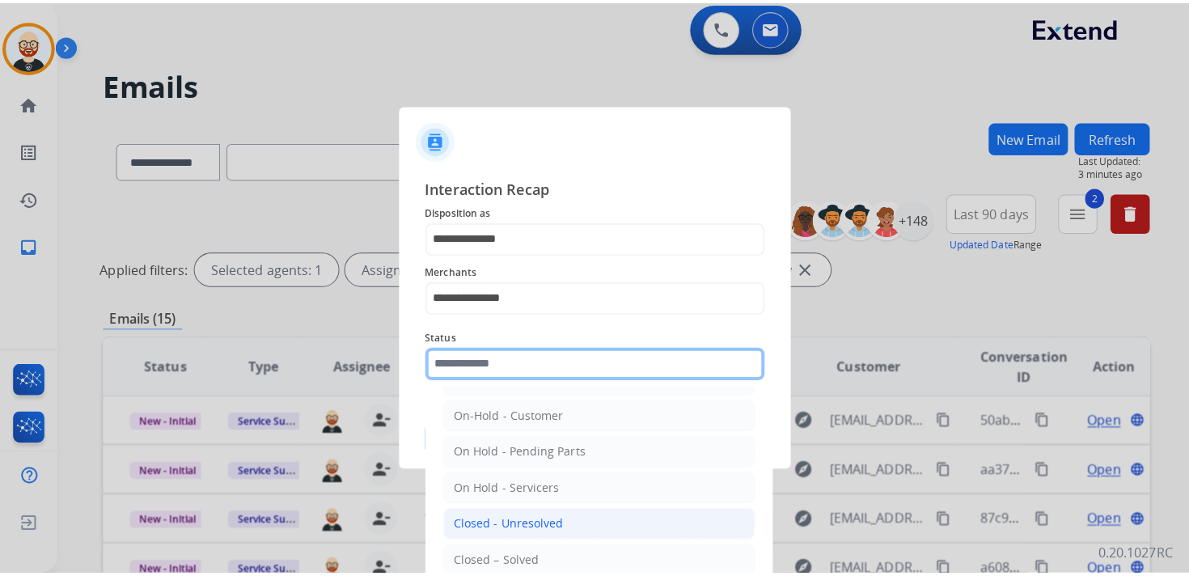
scroll to position [44, 0]
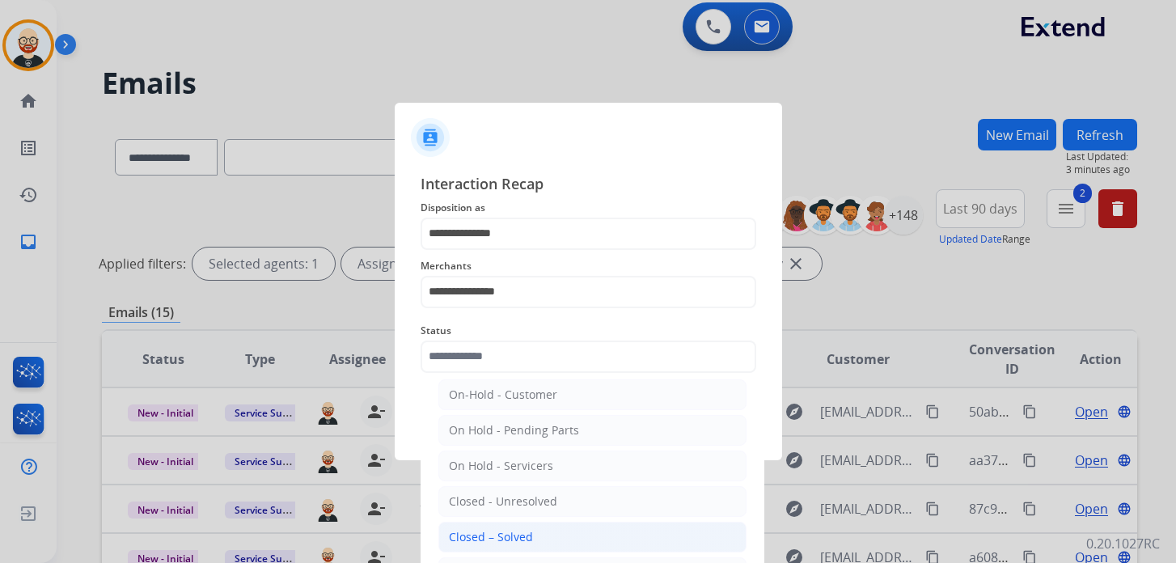
click at [526, 529] on div "Closed – Solved" at bounding box center [491, 537] width 84 height 16
type input "**********"
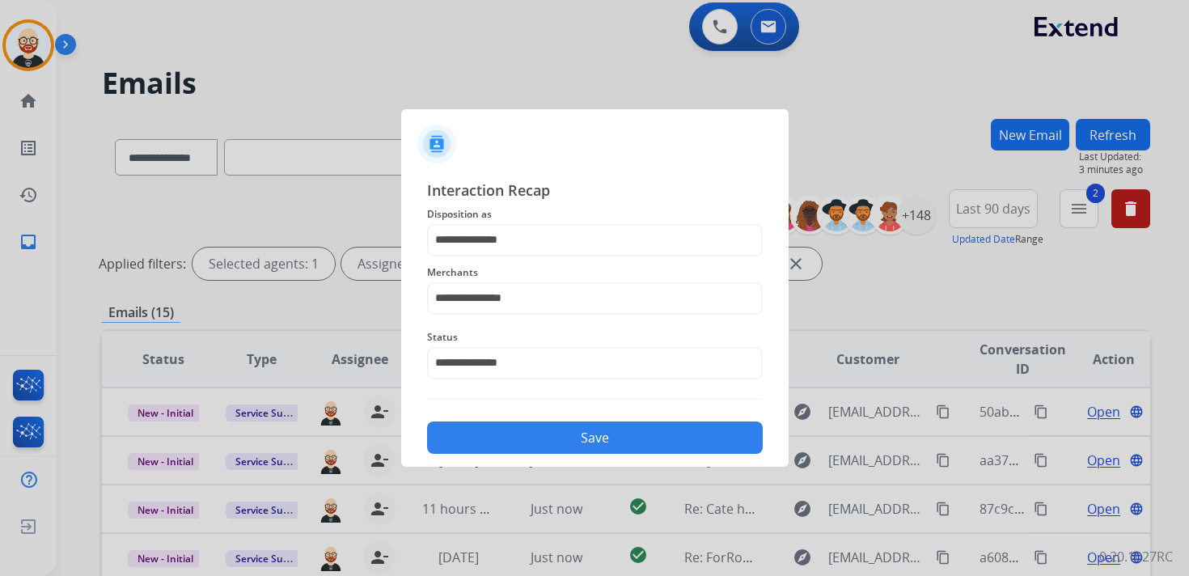
click at [567, 444] on button "Save" at bounding box center [595, 438] width 336 height 32
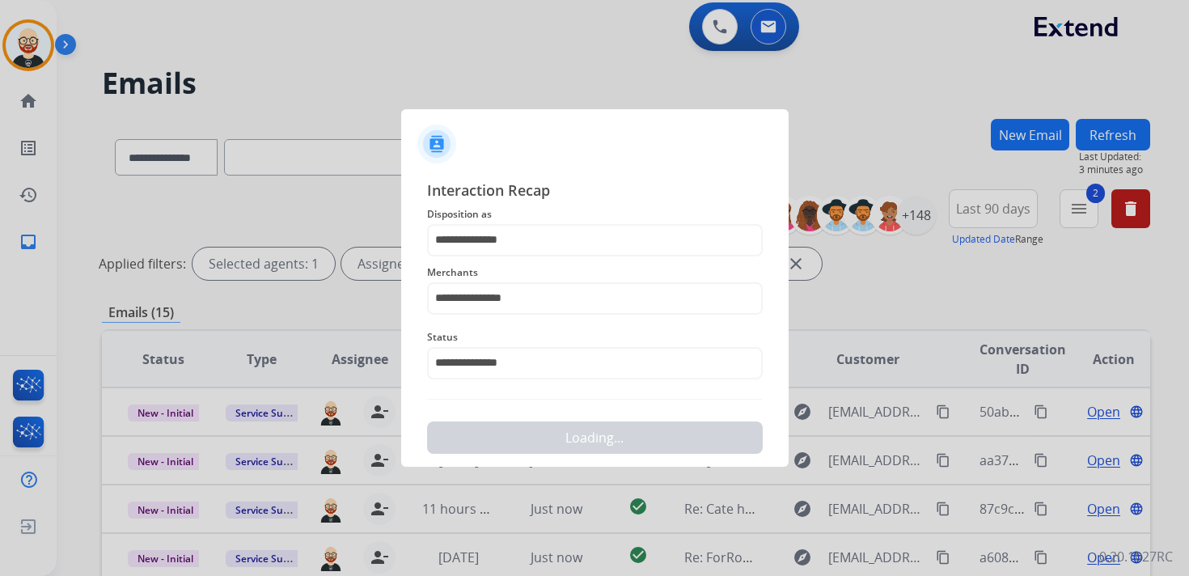
scroll to position [0, 0]
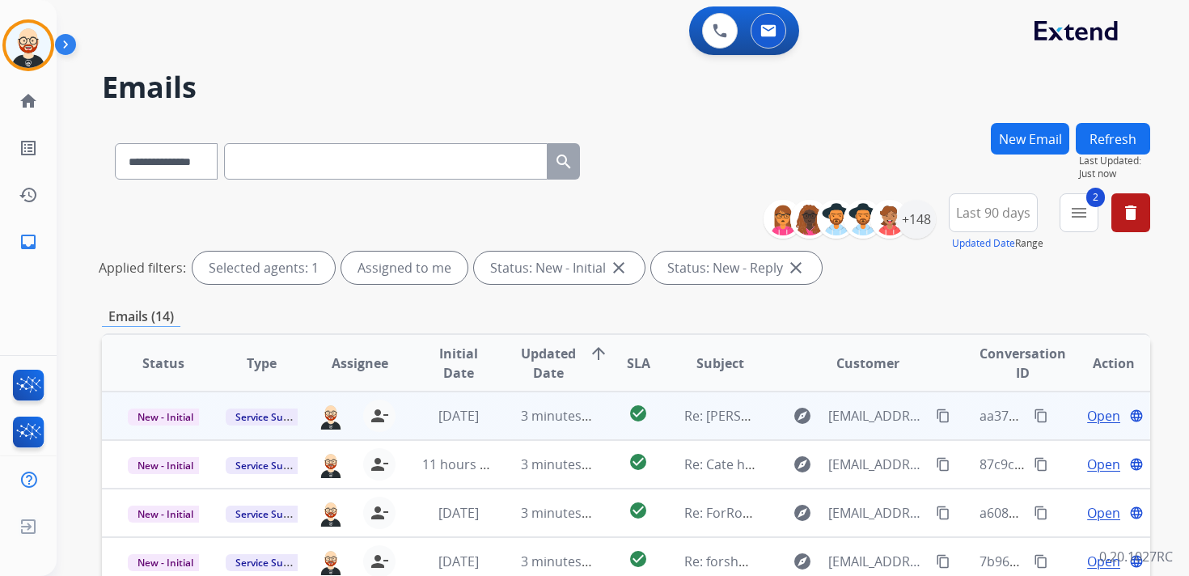
click at [1090, 412] on span "Open" at bounding box center [1103, 415] width 33 height 19
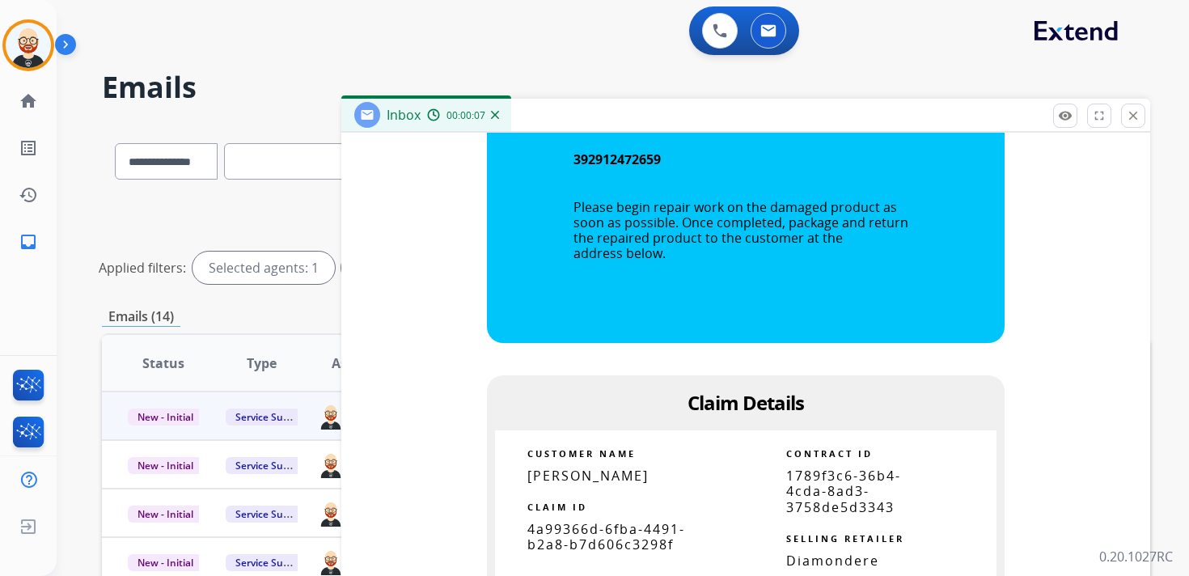
scroll to position [1262, 0]
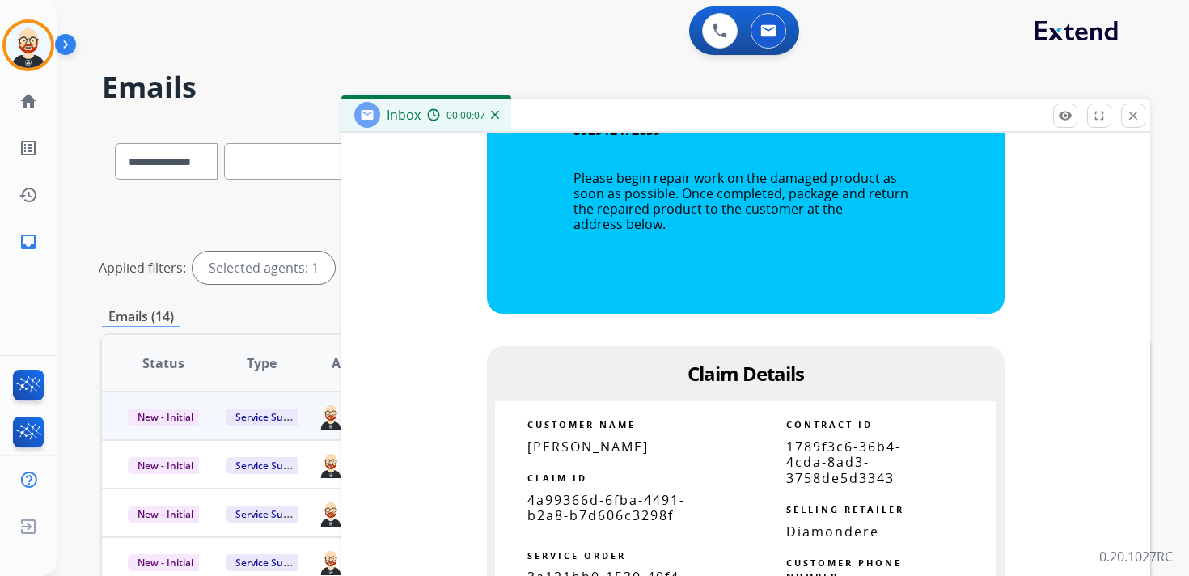
click at [600, 508] on span "4a99366d-6fba-4491-b2a8-b7d606c3298f" at bounding box center [607, 507] width 158 height 33
copy tbody
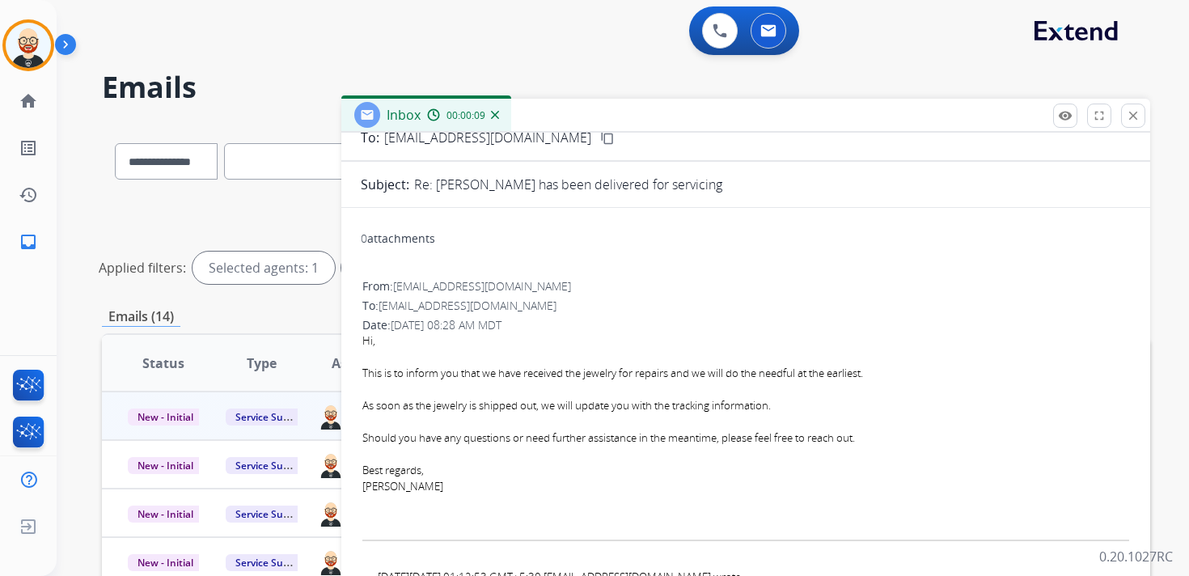
scroll to position [0, 0]
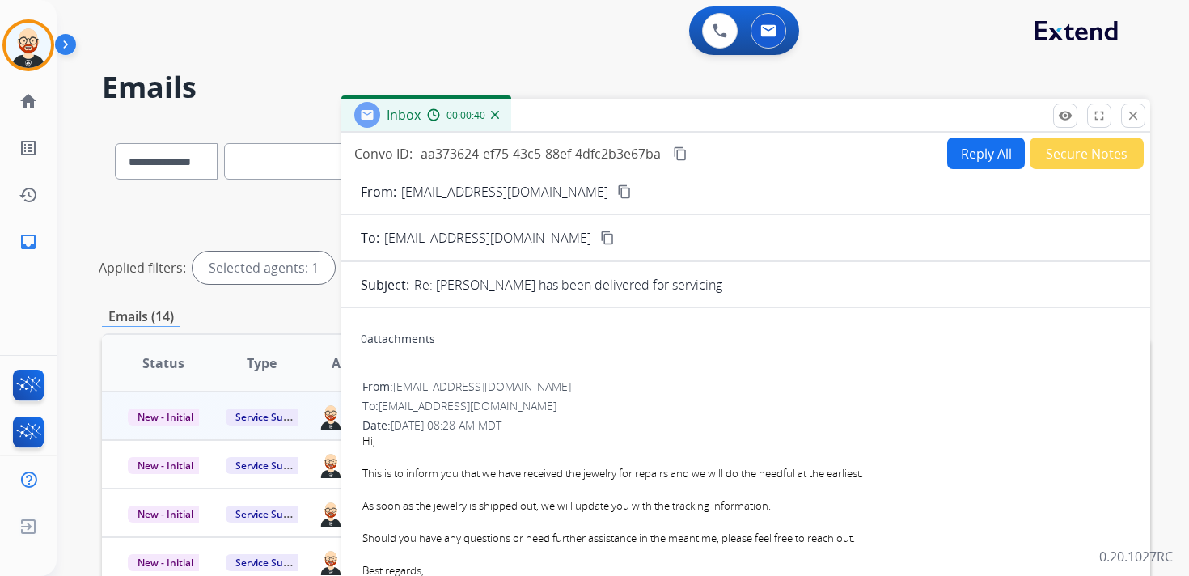
click at [681, 155] on mat-icon "content_copy" at bounding box center [680, 153] width 15 height 15
click at [685, 157] on mat-icon "content_copy" at bounding box center [680, 153] width 15 height 15
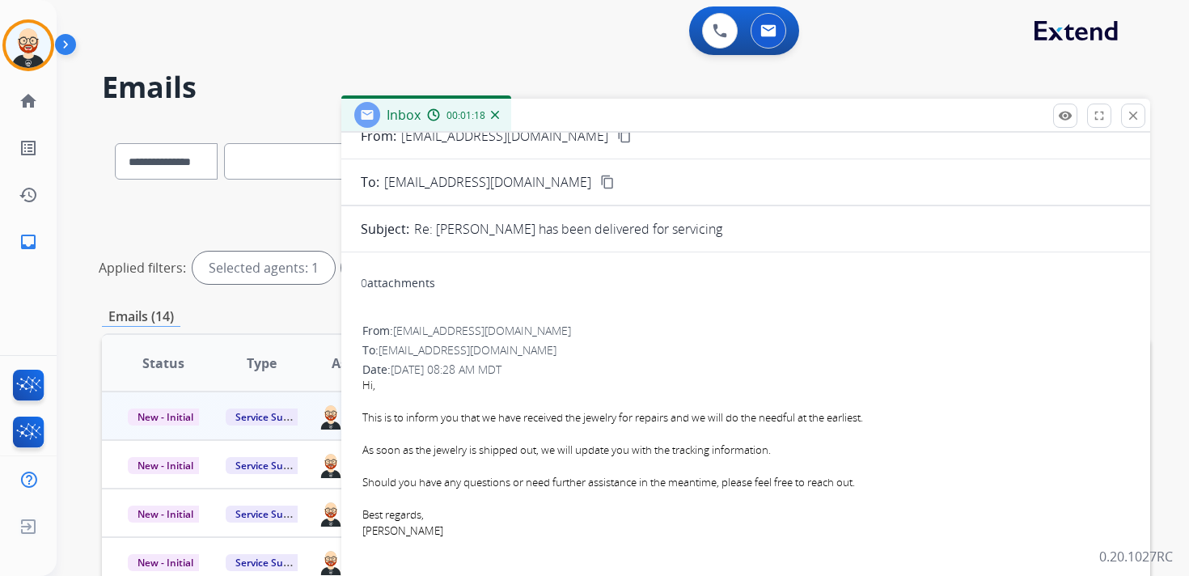
scroll to position [85, 0]
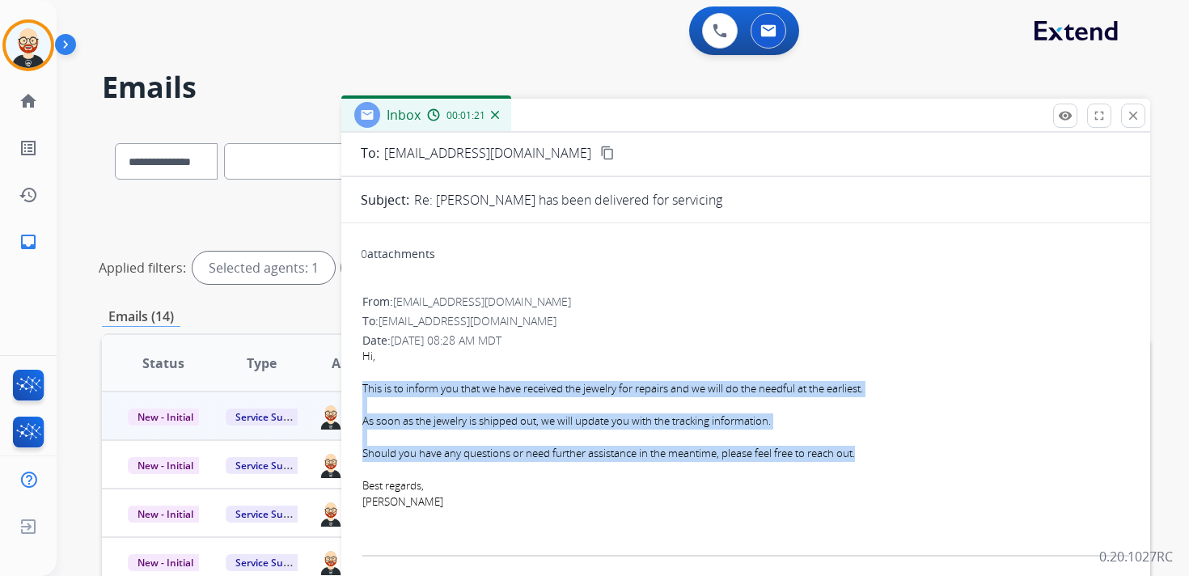
drag, startPoint x: 364, startPoint y: 389, endPoint x: 885, endPoint y: 450, distance: 524.6
copy div "This is to inform you that we have received the jewelry for repairs and we will…"
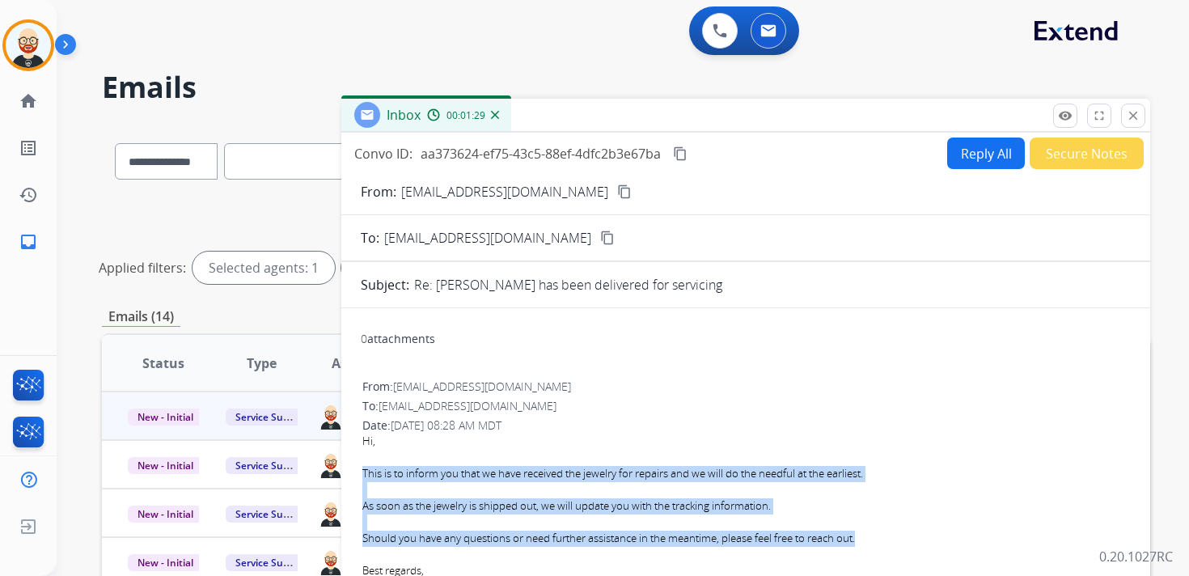
click at [974, 142] on button "Reply All" at bounding box center [986, 154] width 78 height 32
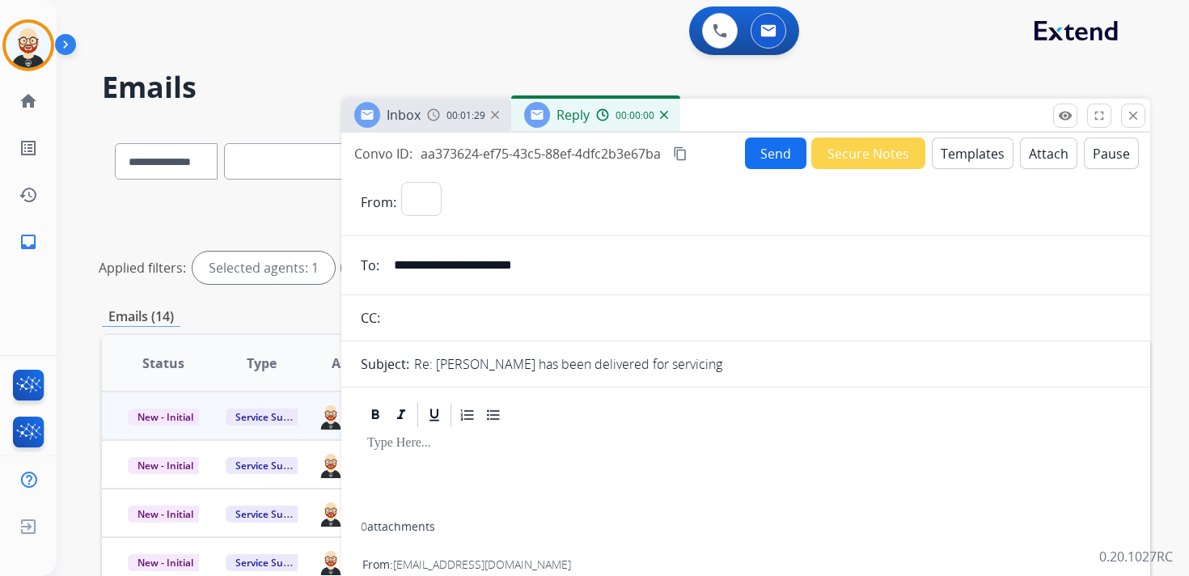
select select "**********"
click at [413, 473] on div at bounding box center [746, 476] width 770 height 92
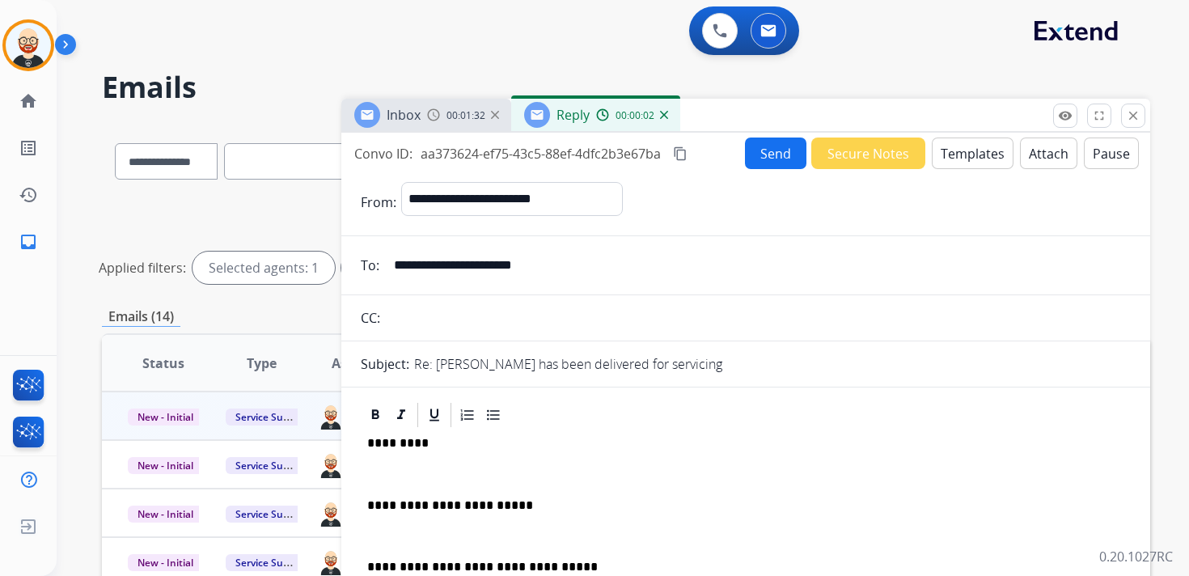
scroll to position [4, 0]
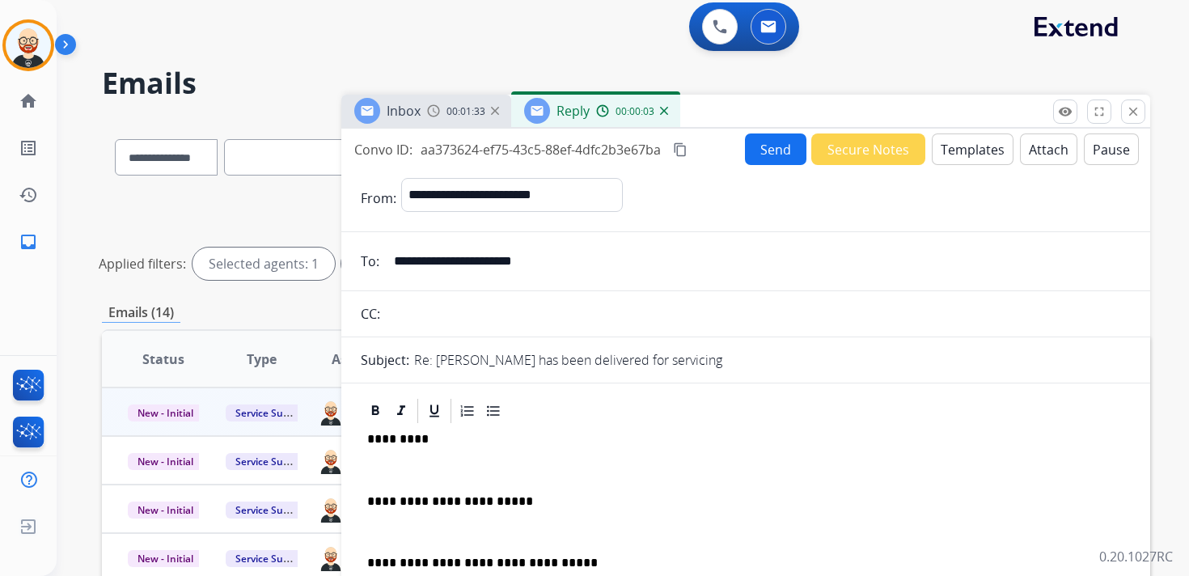
click at [409, 477] on p at bounding box center [745, 470] width 757 height 15
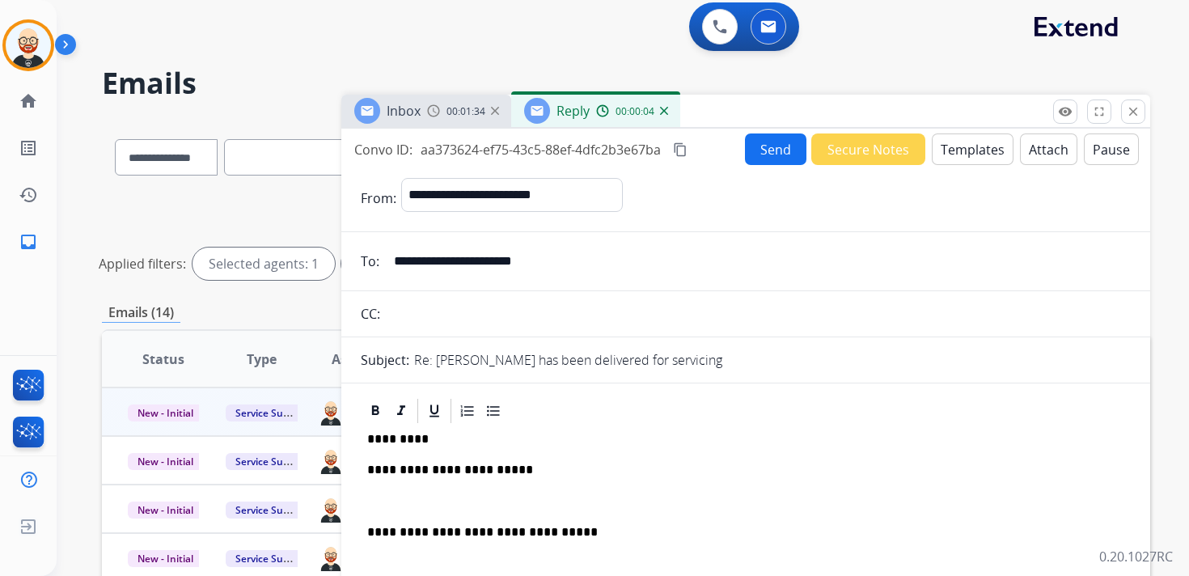
click at [426, 513] on div "**********" at bounding box center [746, 534] width 770 height 217
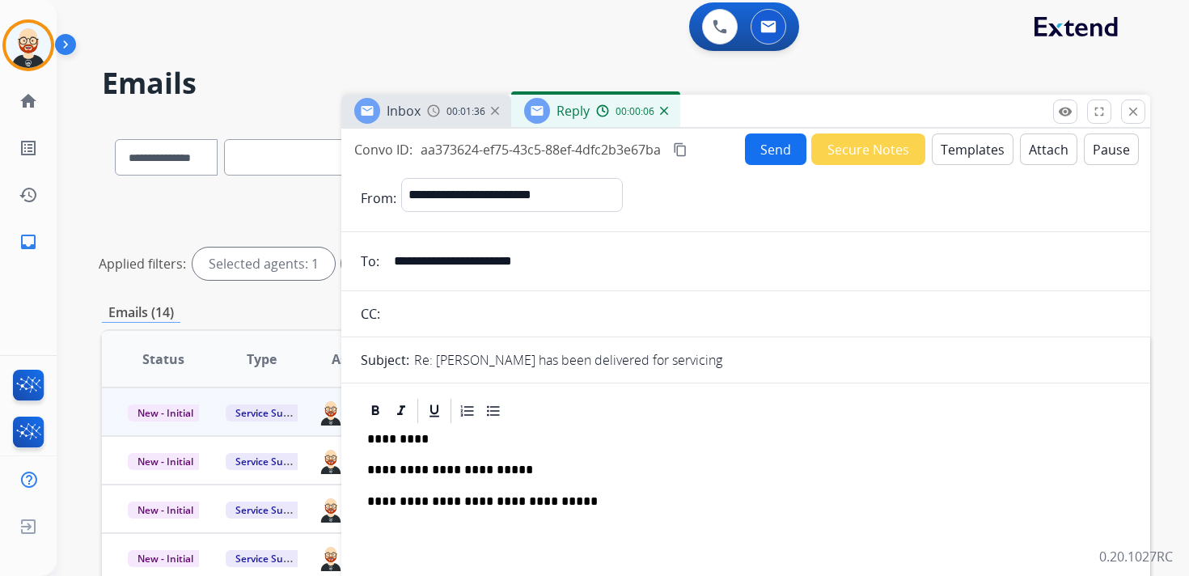
click at [765, 149] on button "Send" at bounding box center [775, 150] width 61 height 32
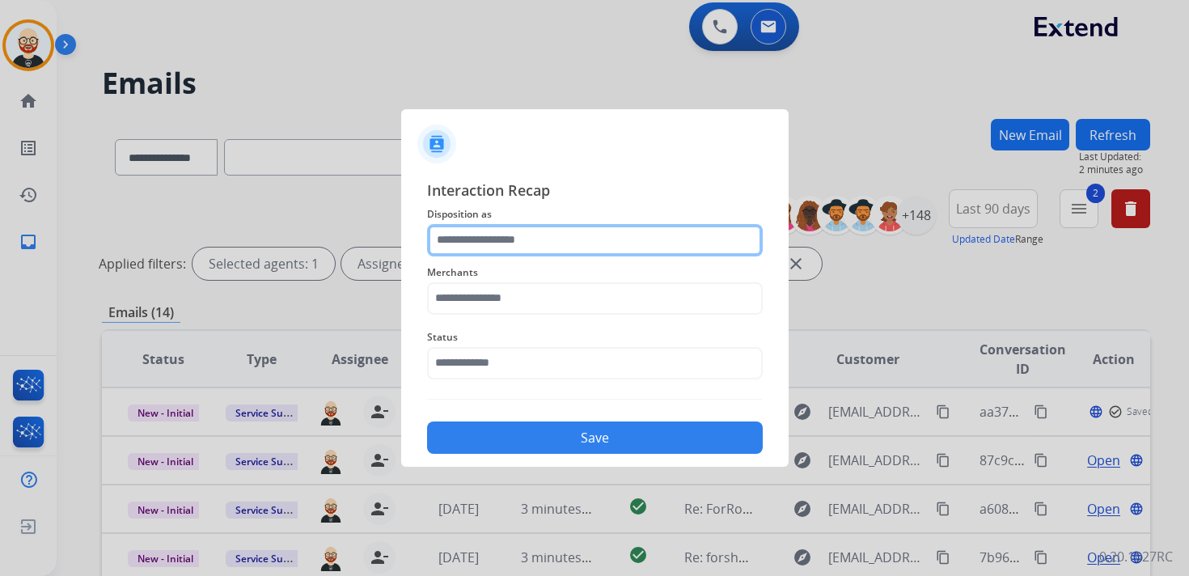
click at [548, 239] on input "text" at bounding box center [595, 240] width 336 height 32
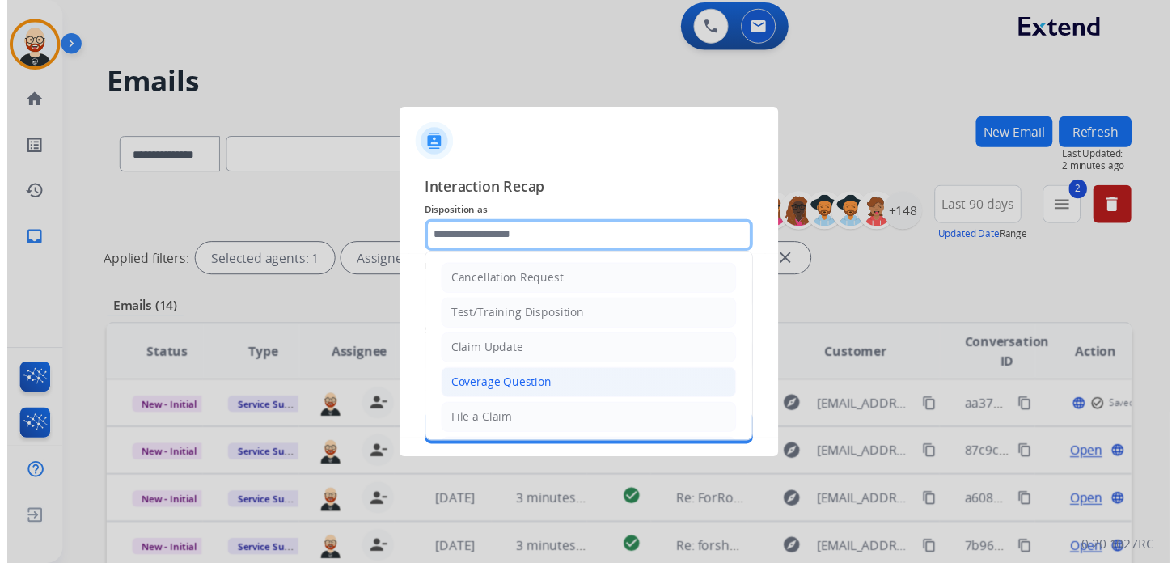
scroll to position [243, 0]
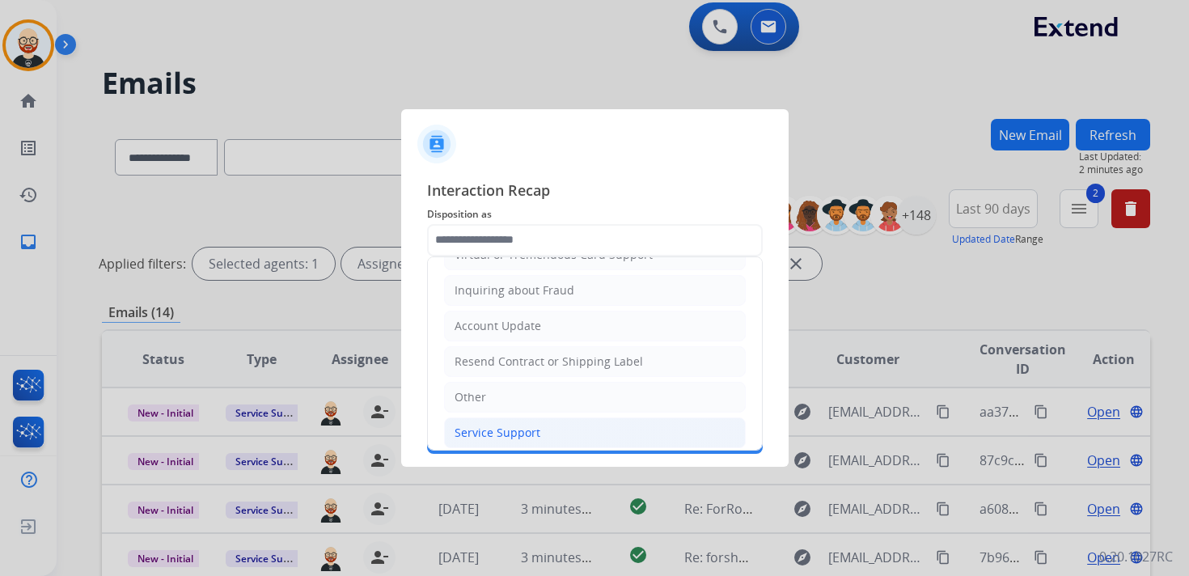
click at [521, 425] on div "Service Support" at bounding box center [498, 433] width 86 height 16
type input "**********"
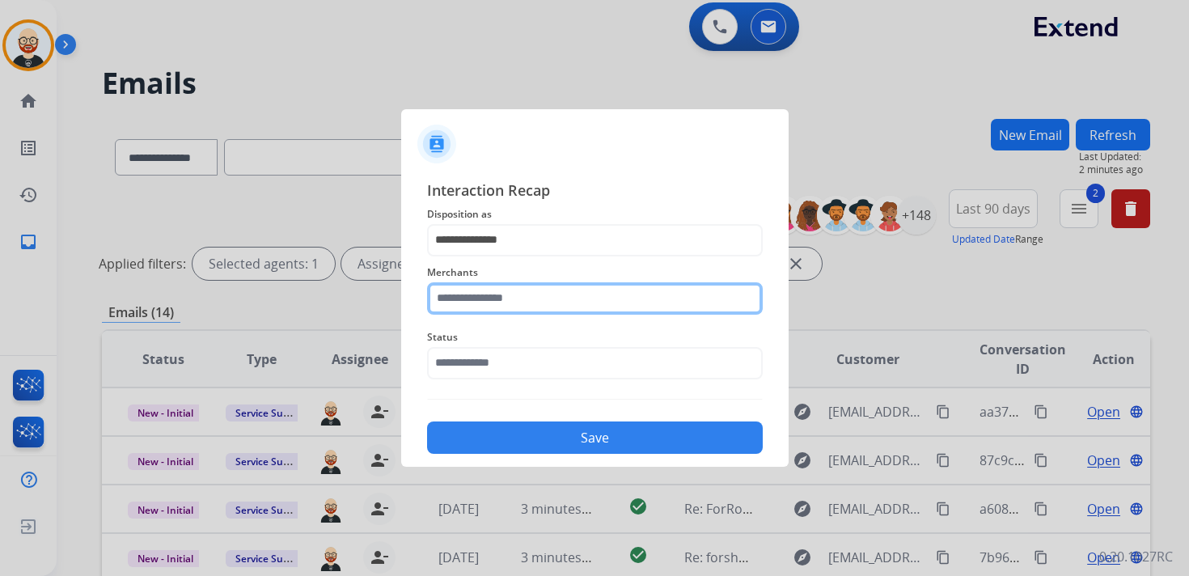
click at [507, 299] on input "text" at bounding box center [595, 298] width 336 height 32
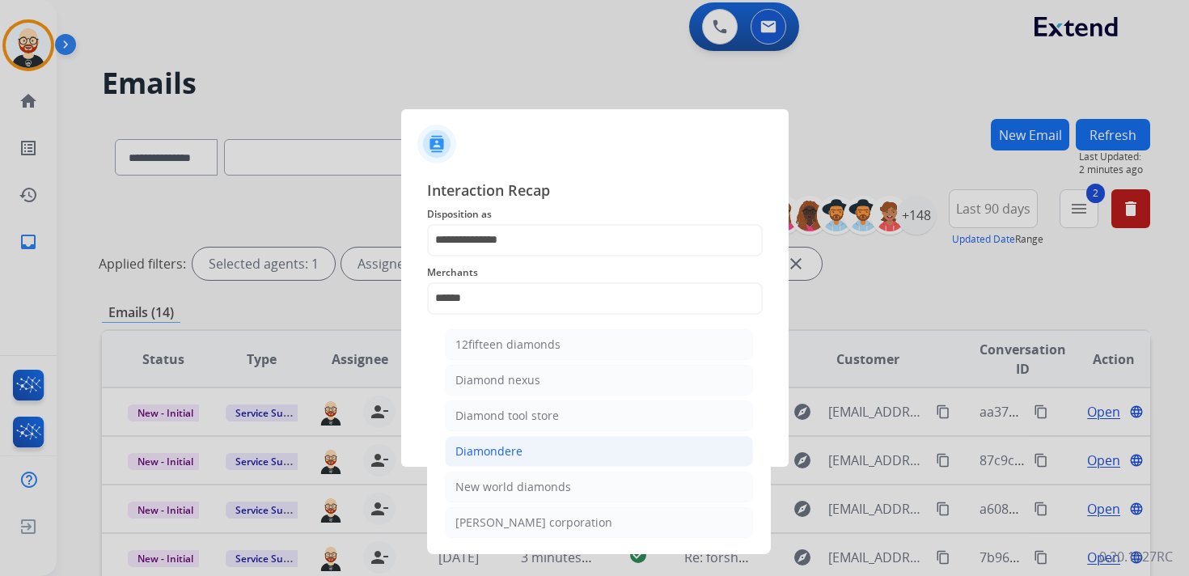
click at [500, 443] on div "Diamondere" at bounding box center [489, 451] width 67 height 16
type input "**********"
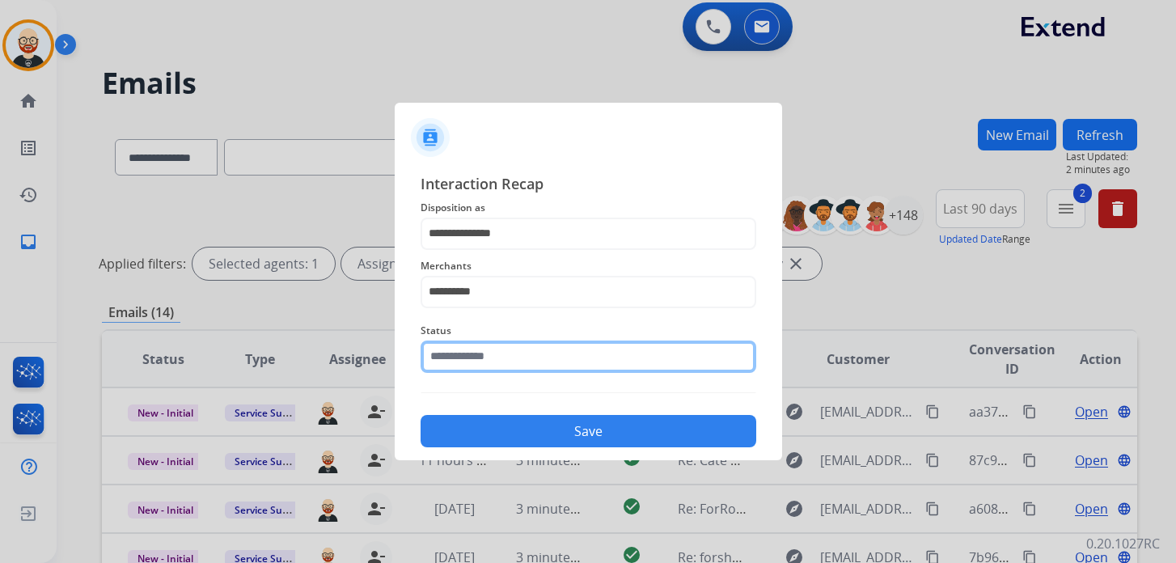
click at [490, 364] on input "text" at bounding box center [589, 357] width 336 height 32
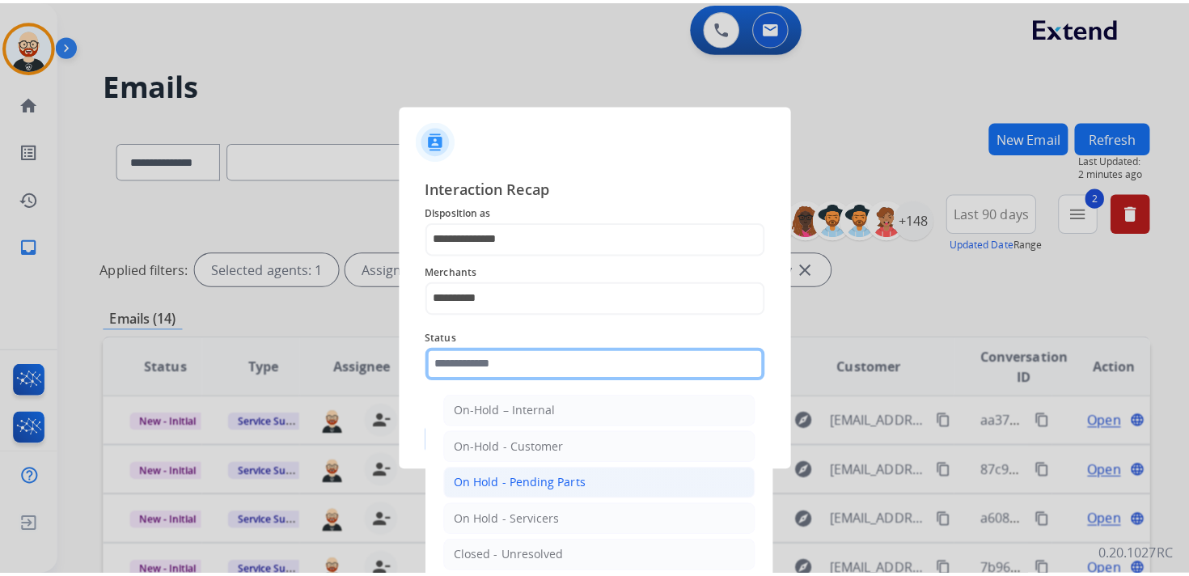
scroll to position [90, 0]
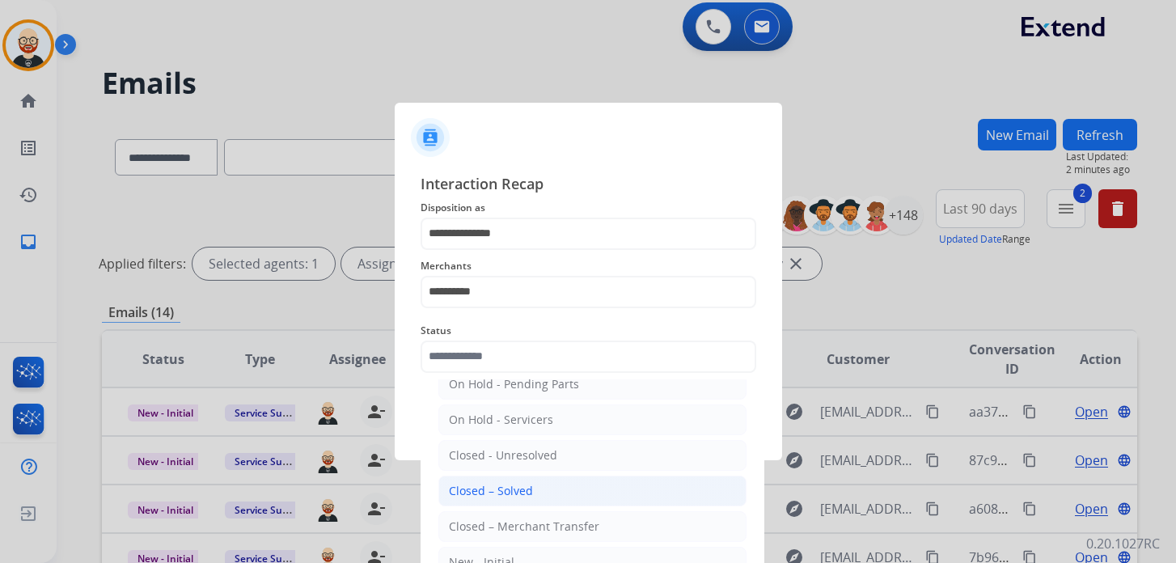
click at [505, 483] on div "Closed – Solved" at bounding box center [491, 491] width 84 height 16
type input "**********"
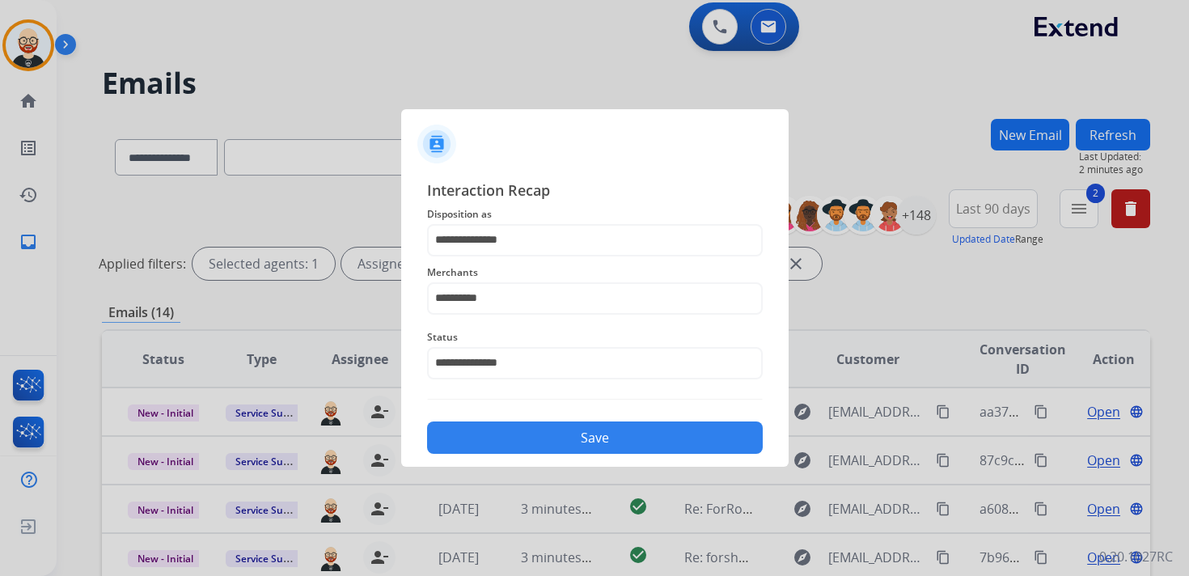
click at [560, 436] on button "Save" at bounding box center [595, 438] width 336 height 32
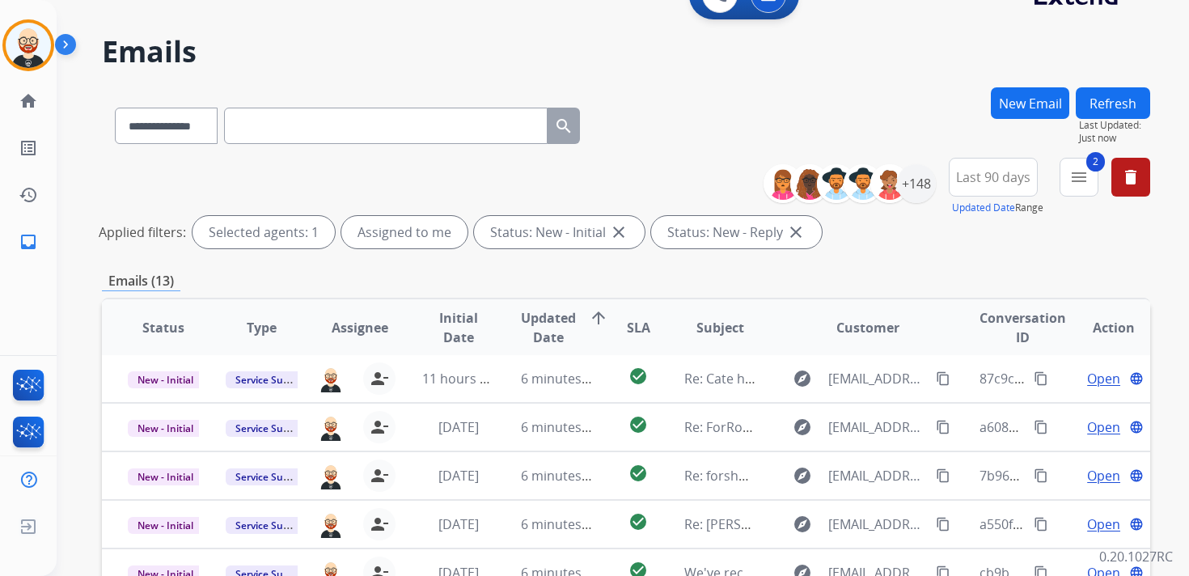
scroll to position [53, 0]
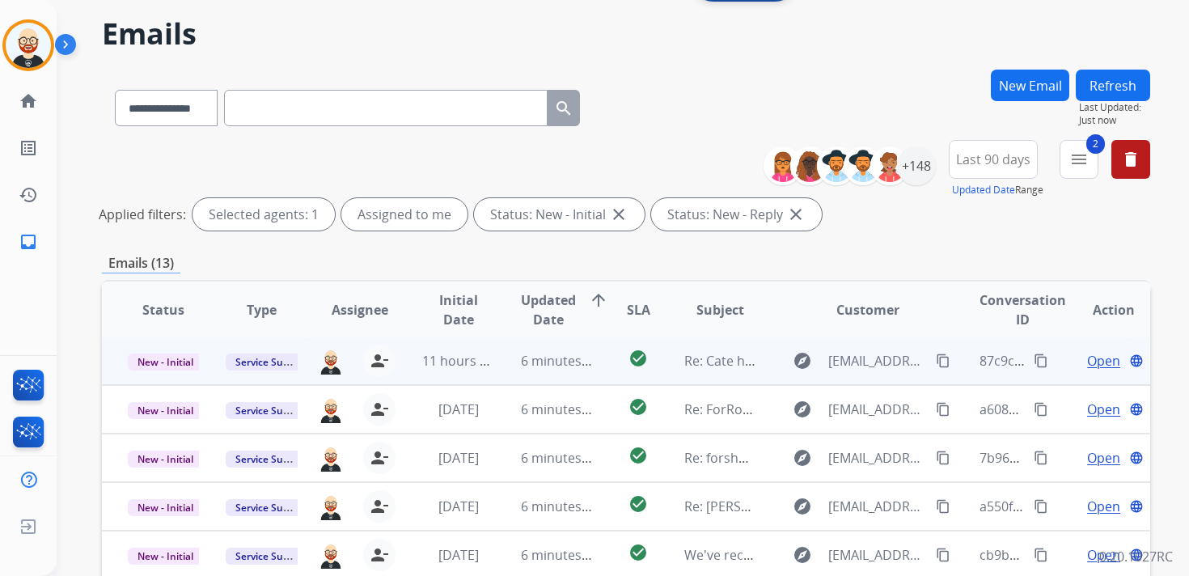
click at [1091, 362] on span "Open" at bounding box center [1103, 360] width 33 height 19
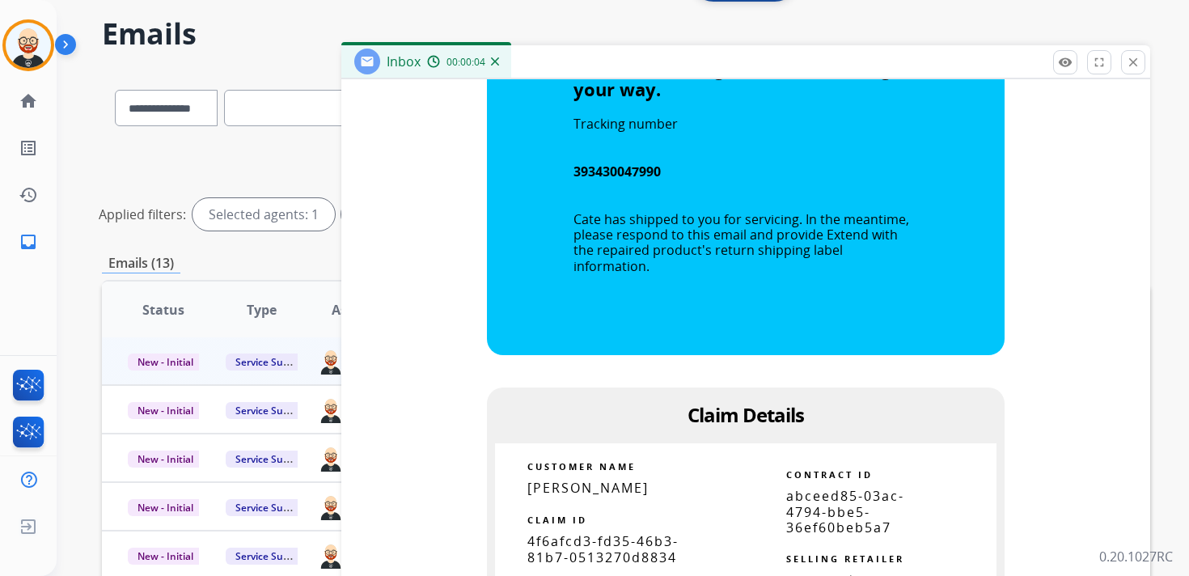
scroll to position [1095, 0]
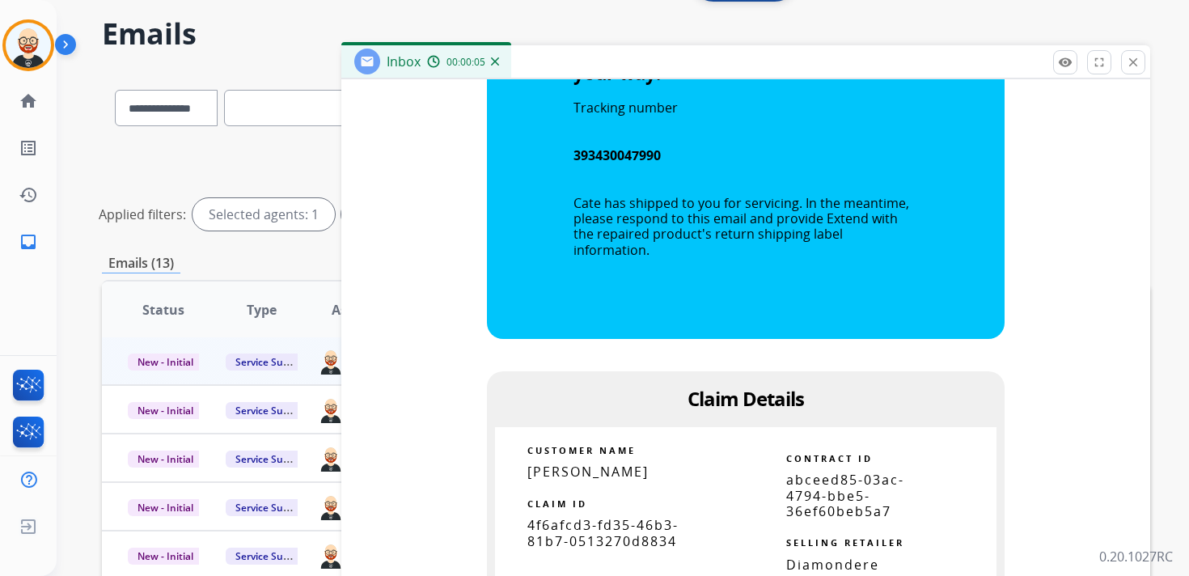
click at [603, 518] on span "4f6afcd3-fd35-46b3-81b7-0513270d8834" at bounding box center [603, 532] width 151 height 33
copy tbody
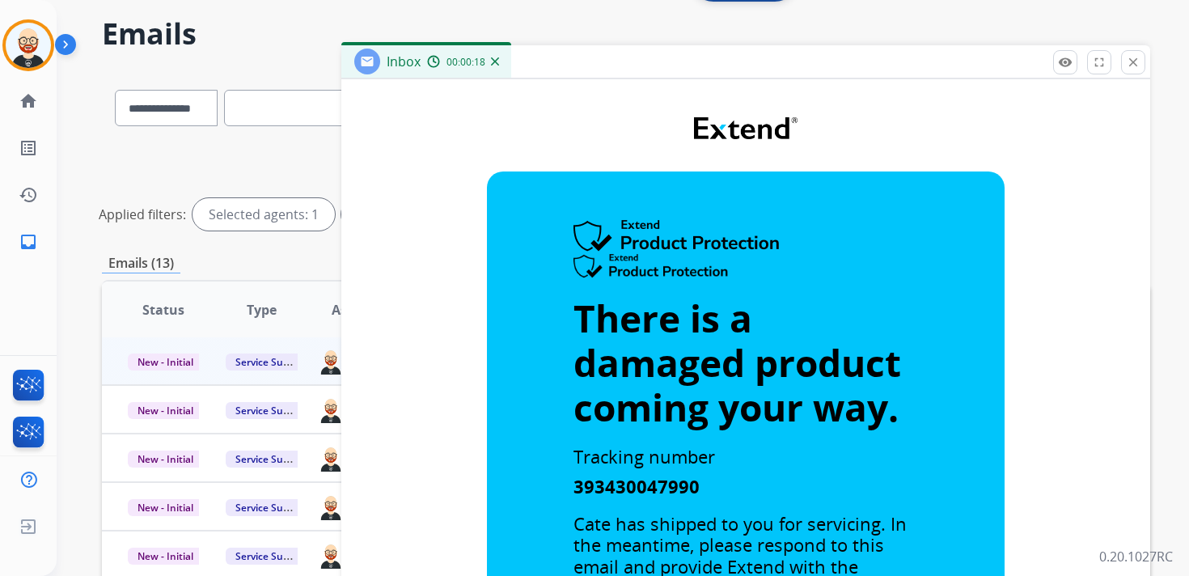
scroll to position [0, 0]
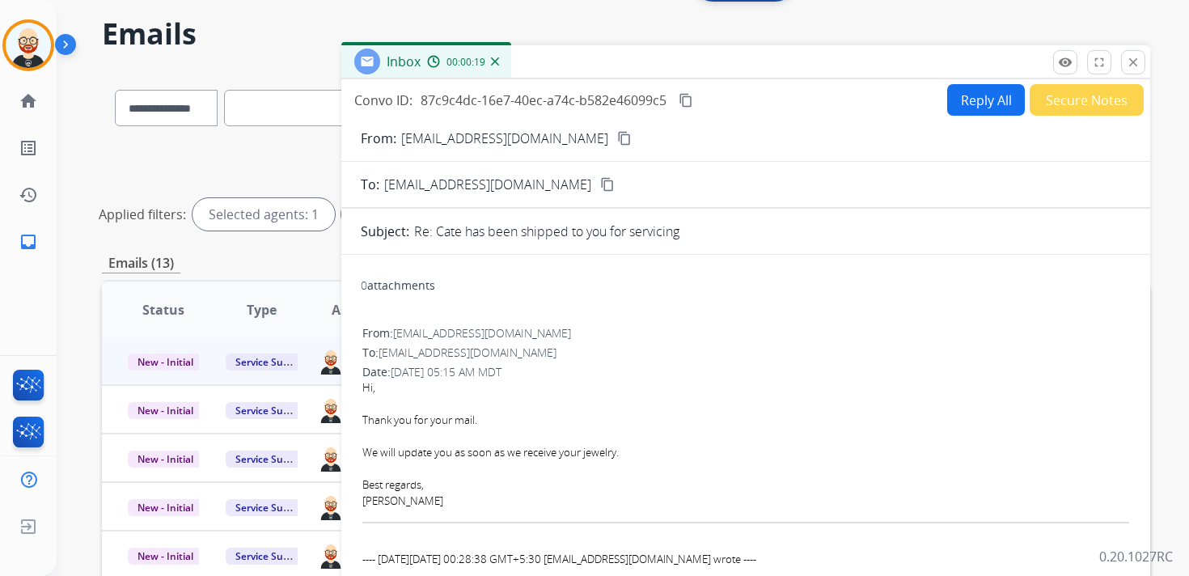
click at [681, 99] on mat-icon "content_copy" at bounding box center [686, 100] width 15 height 15
click at [963, 97] on button "Reply All" at bounding box center [986, 100] width 78 height 32
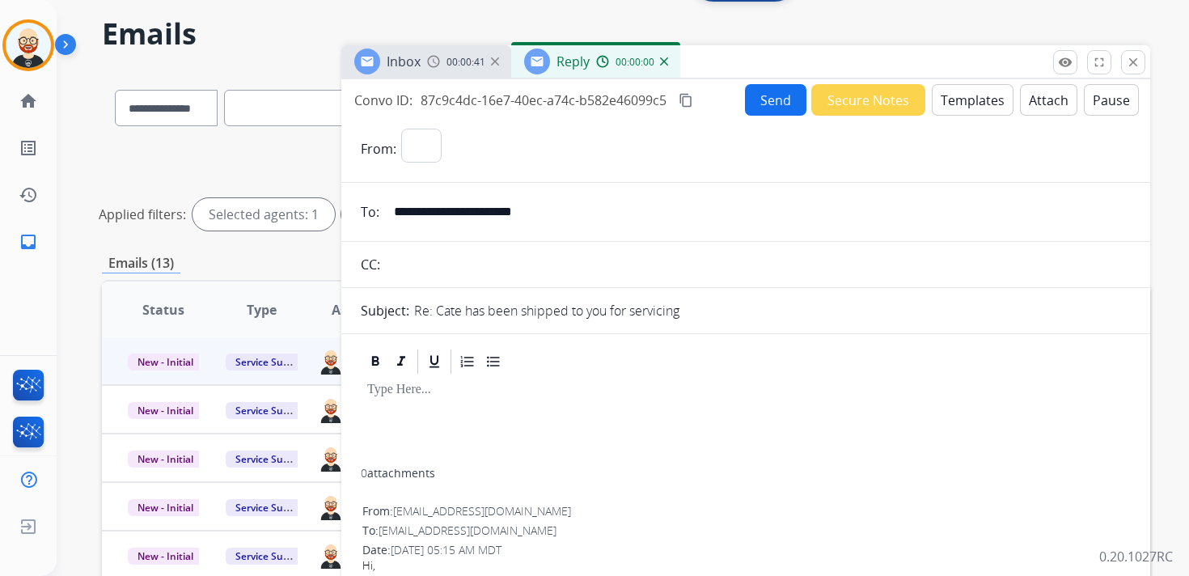
select select "**********"
click at [484, 418] on div at bounding box center [746, 422] width 770 height 92
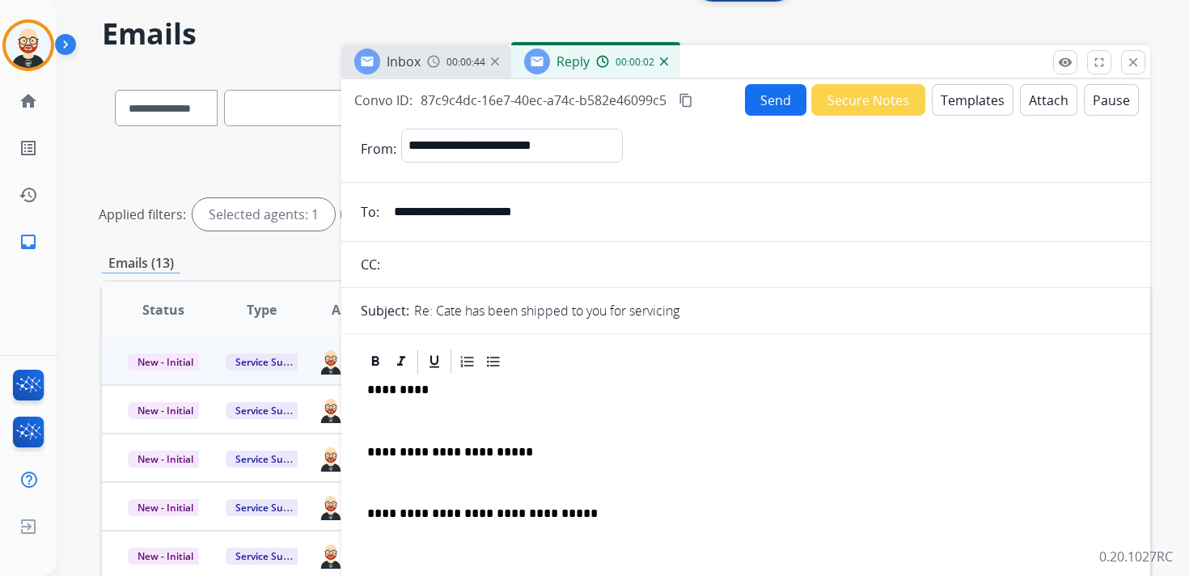
click at [449, 412] on div "**********" at bounding box center [746, 500] width 770 height 248
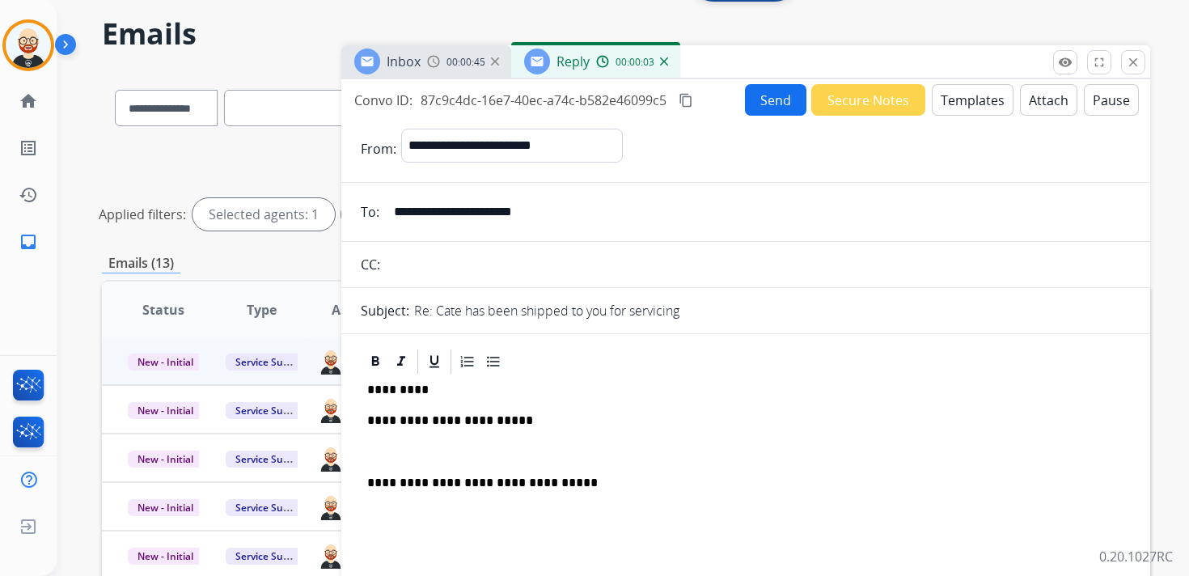
click at [435, 448] on p at bounding box center [745, 452] width 757 height 15
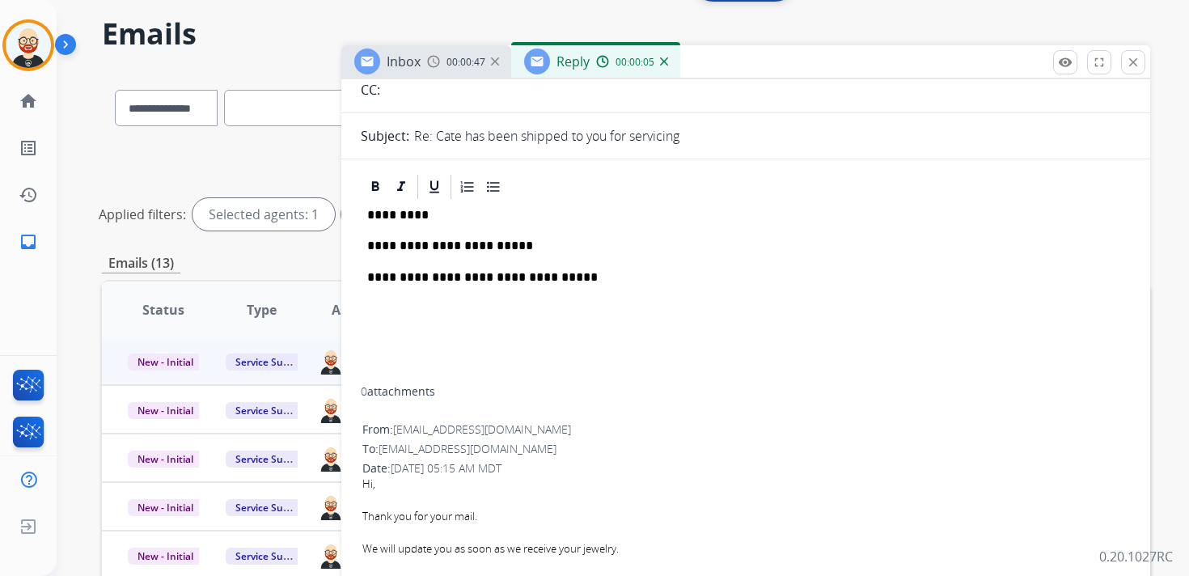
scroll to position [8, 0]
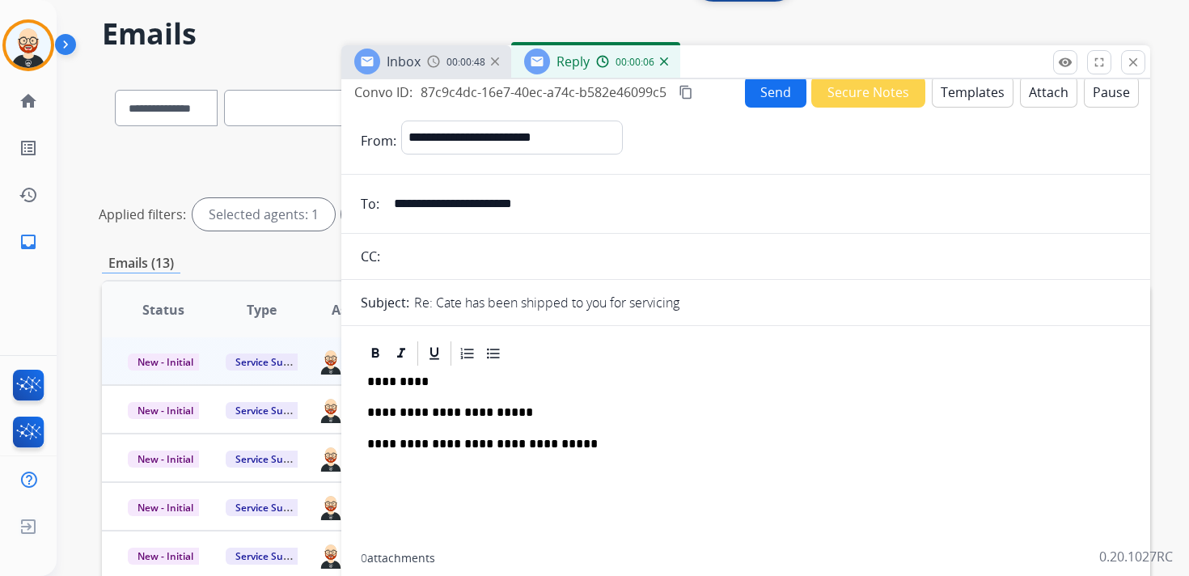
click at [392, 381] on p "*********" at bounding box center [739, 382] width 744 height 15
click at [771, 96] on button "Send" at bounding box center [775, 92] width 61 height 32
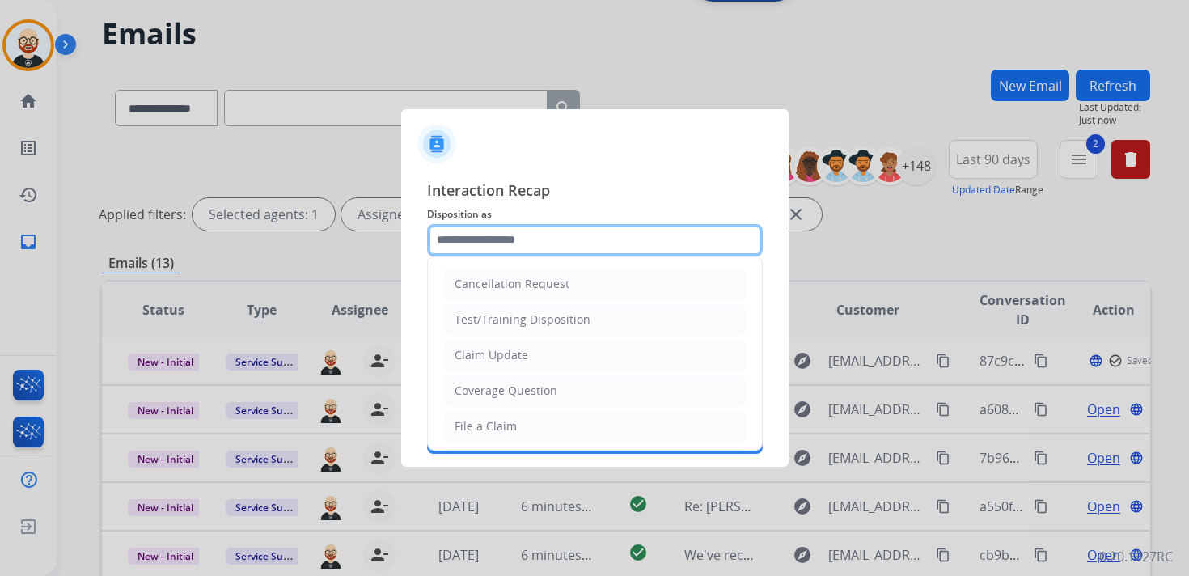
click at [501, 242] on input "text" at bounding box center [595, 240] width 336 height 32
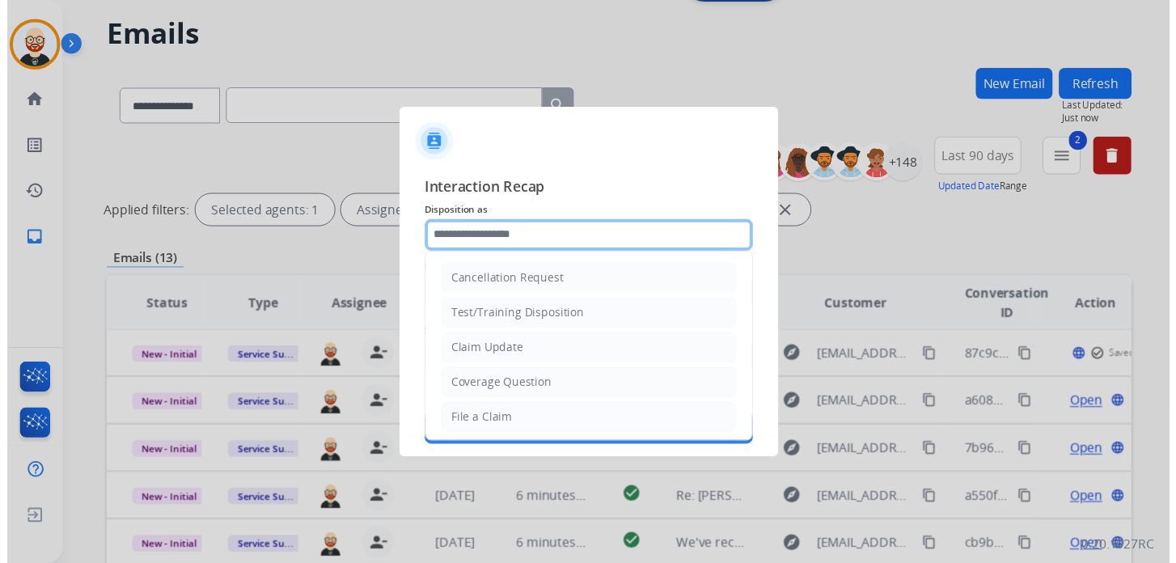
scroll to position [243, 0]
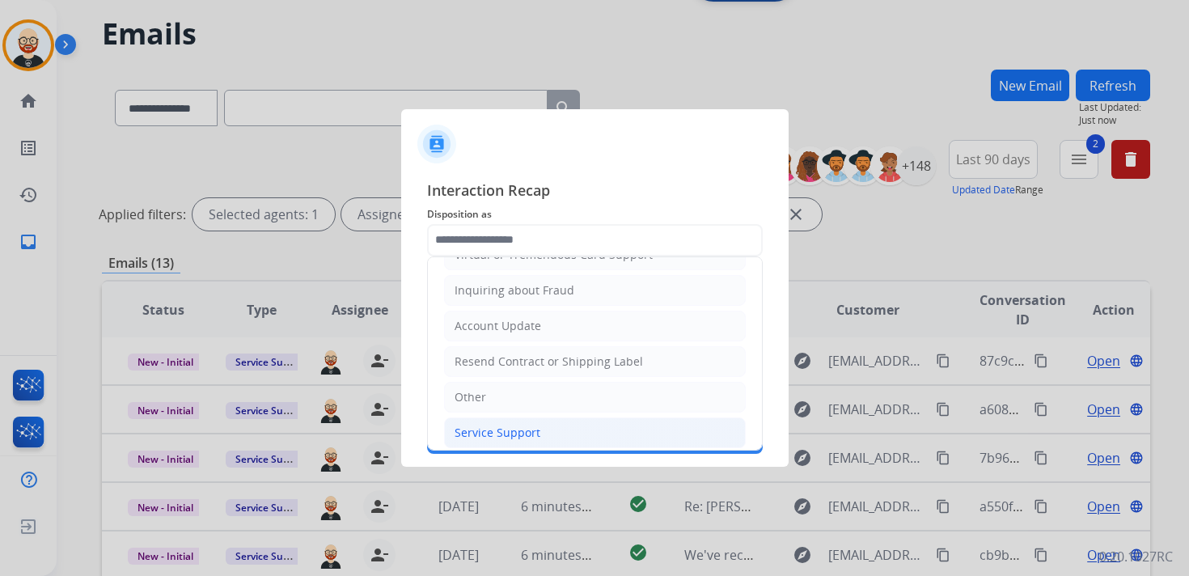
click at [511, 425] on div "Service Support" at bounding box center [498, 433] width 86 height 16
type input "**********"
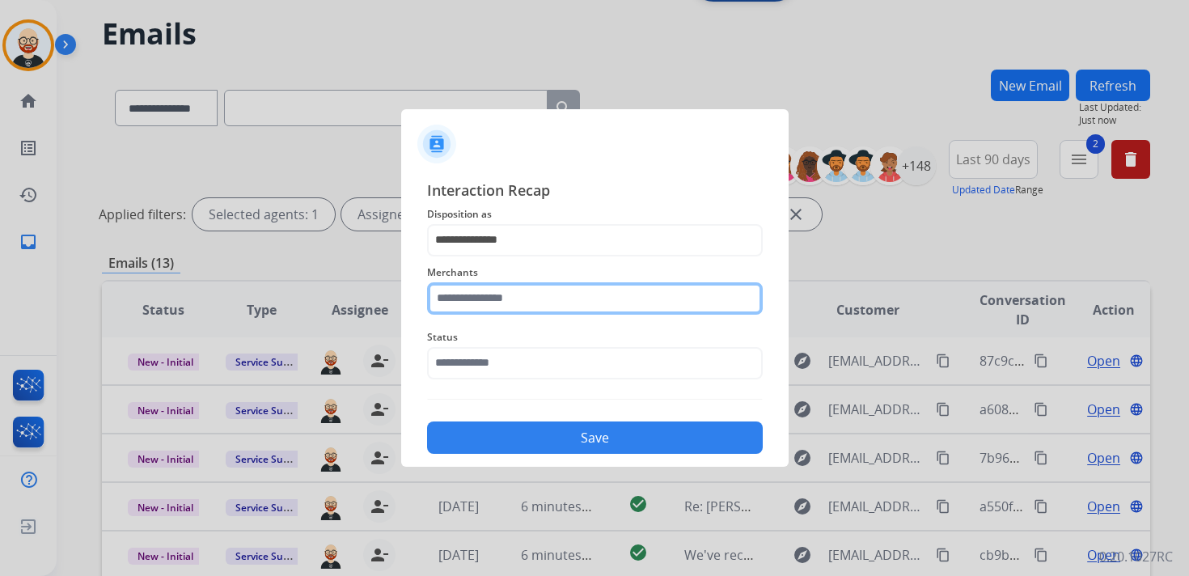
click at [478, 300] on input "text" at bounding box center [595, 298] width 336 height 32
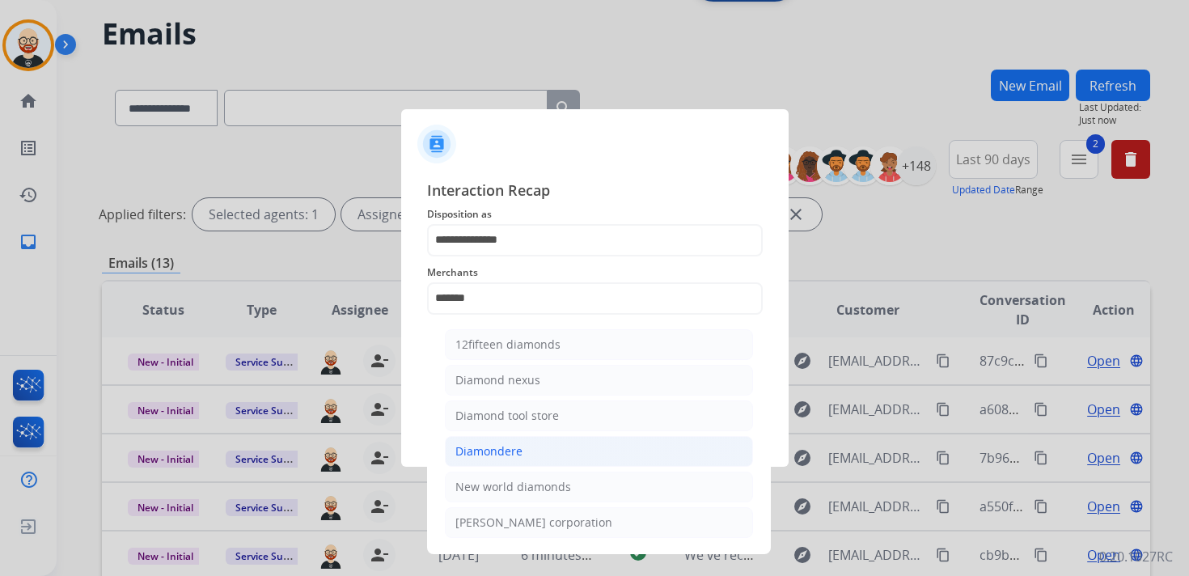
click at [513, 443] on div "Diamondere" at bounding box center [489, 451] width 67 height 16
type input "**********"
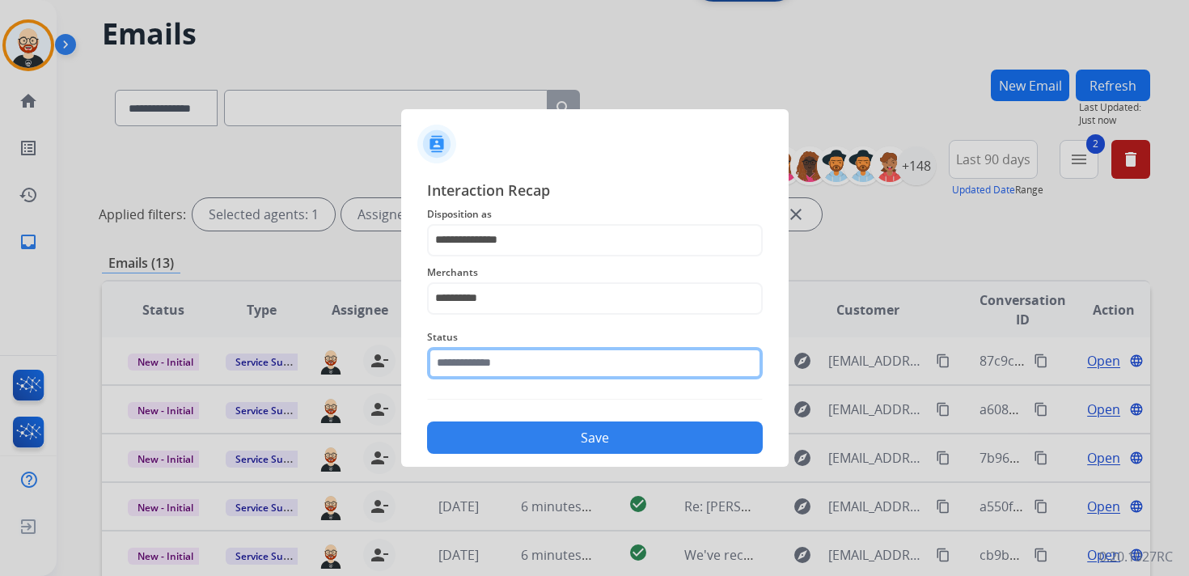
click at [508, 367] on input "text" at bounding box center [595, 363] width 336 height 32
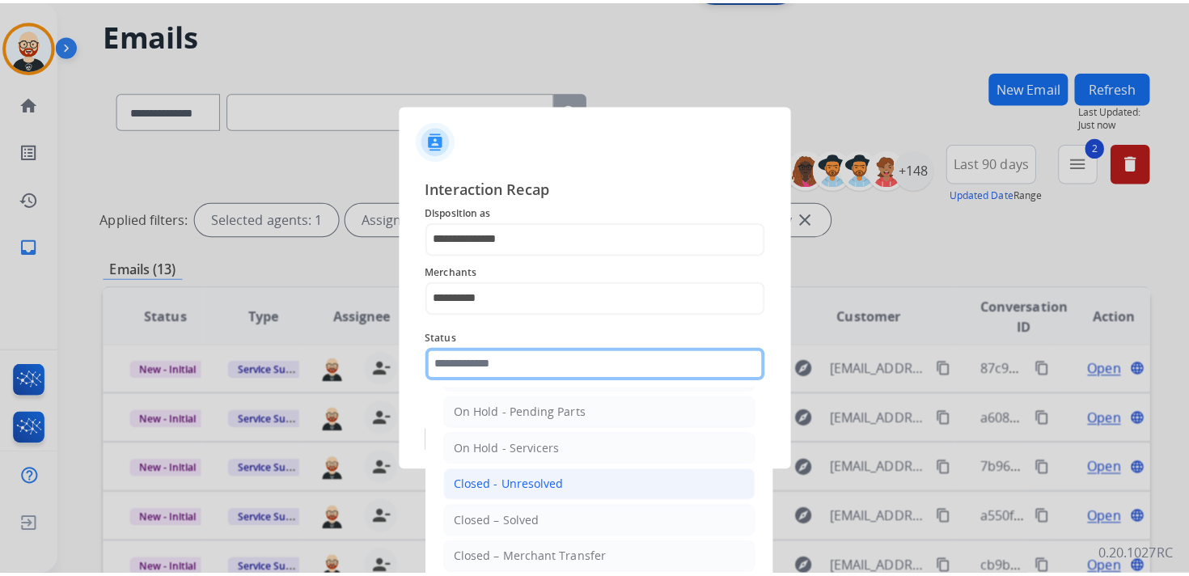
scroll to position [90, 0]
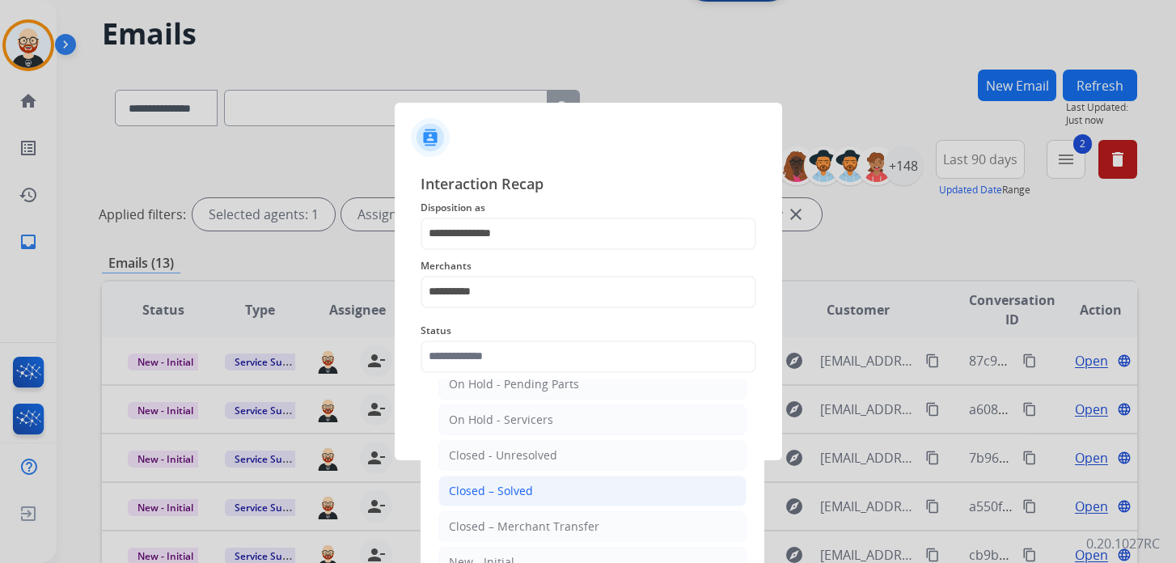
click at [485, 483] on div "Closed – Solved" at bounding box center [491, 491] width 84 height 16
type input "**********"
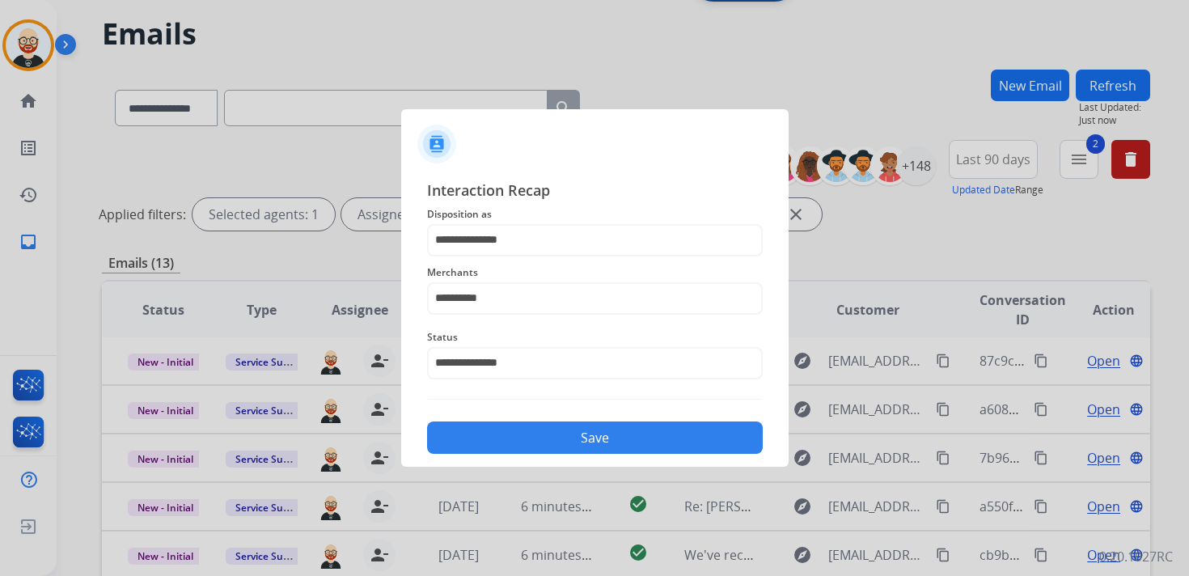
click at [517, 434] on button "Save" at bounding box center [595, 438] width 336 height 32
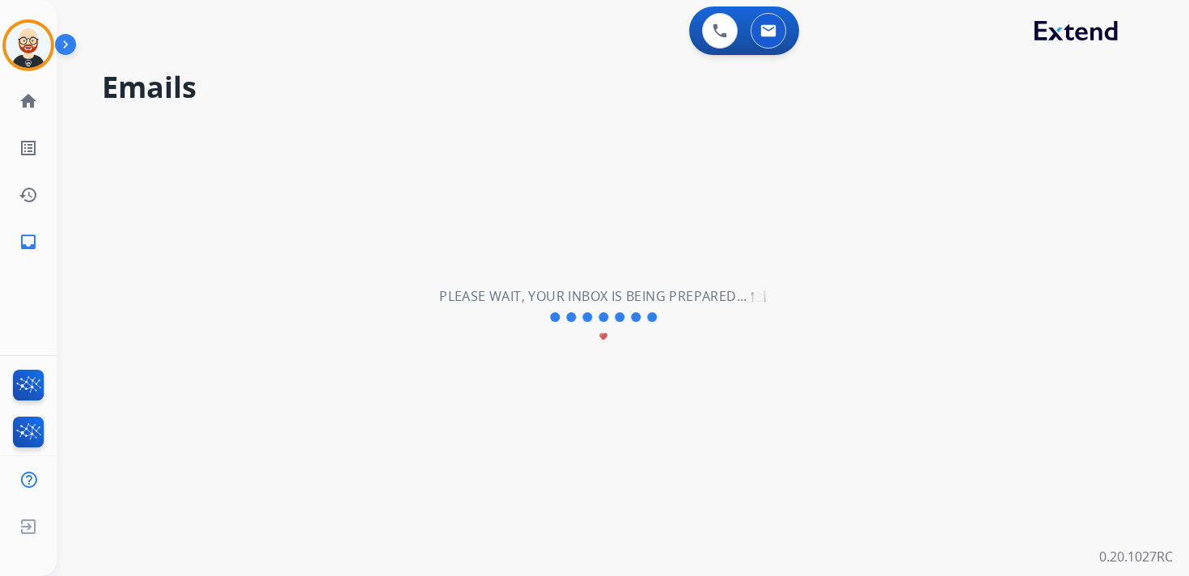
scroll to position [0, 0]
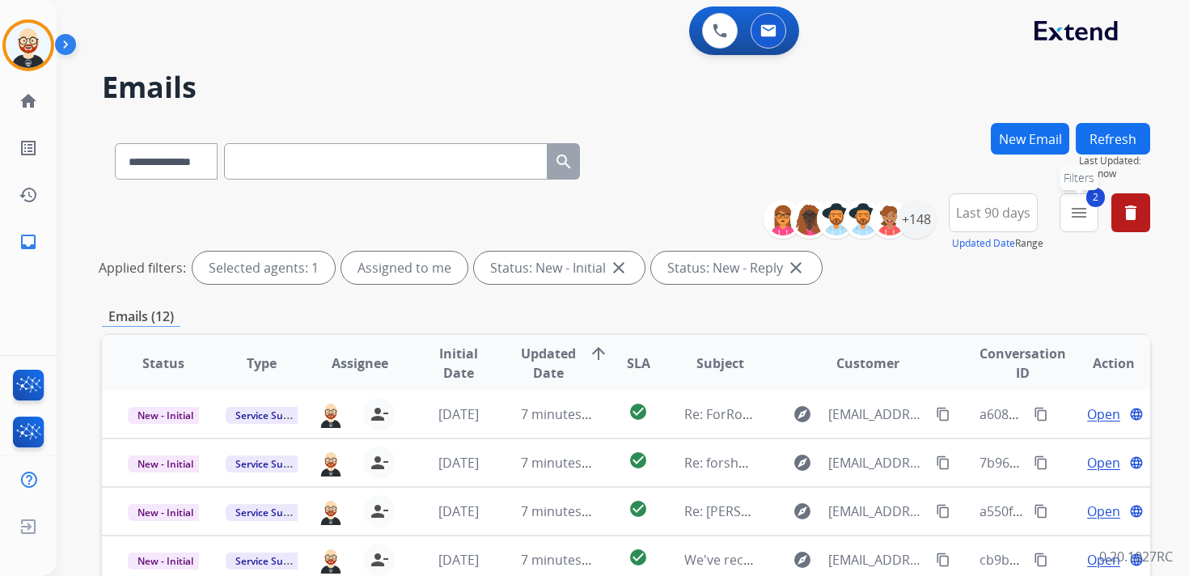
click at [1073, 230] on button "2 menu Filters" at bounding box center [1079, 212] width 39 height 39
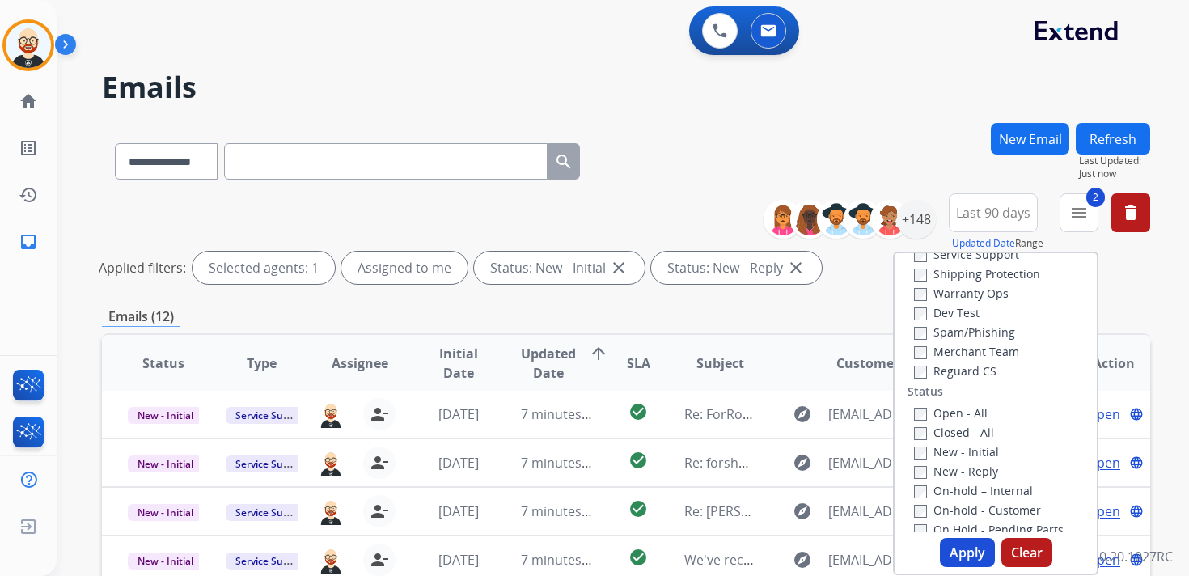
scroll to position [78, 0]
click at [955, 279] on label "Service Support" at bounding box center [966, 272] width 105 height 15
click at [948, 558] on button "Apply" at bounding box center [967, 552] width 55 height 29
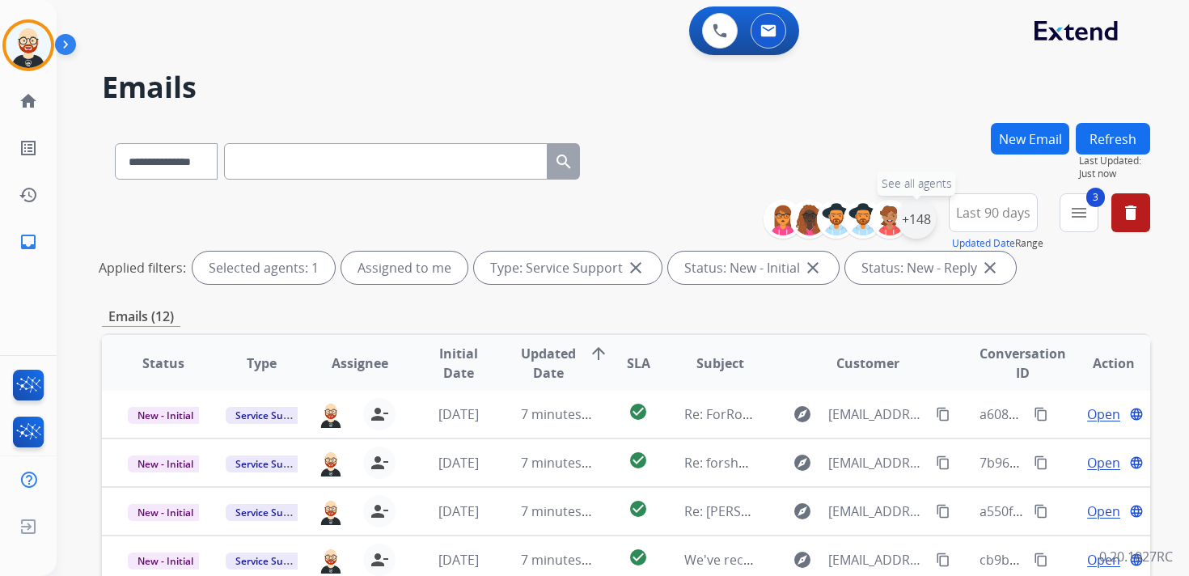
click at [913, 220] on div "+148" at bounding box center [916, 219] width 39 height 39
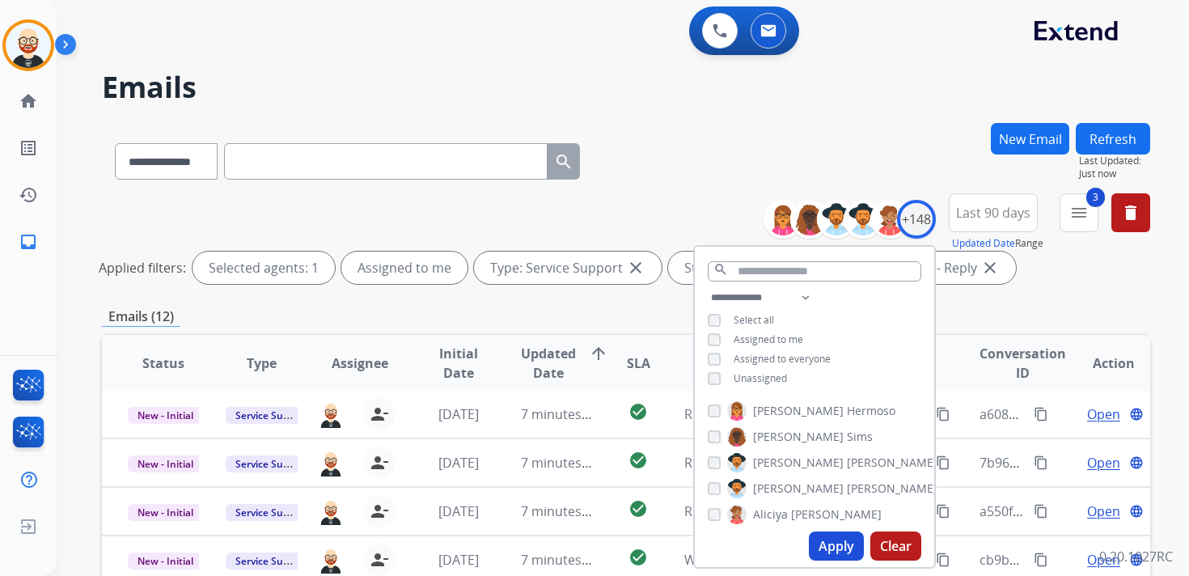
click at [767, 379] on span "Unassigned" at bounding box center [760, 378] width 53 height 14
click at [814, 534] on button "Apply" at bounding box center [836, 546] width 55 height 29
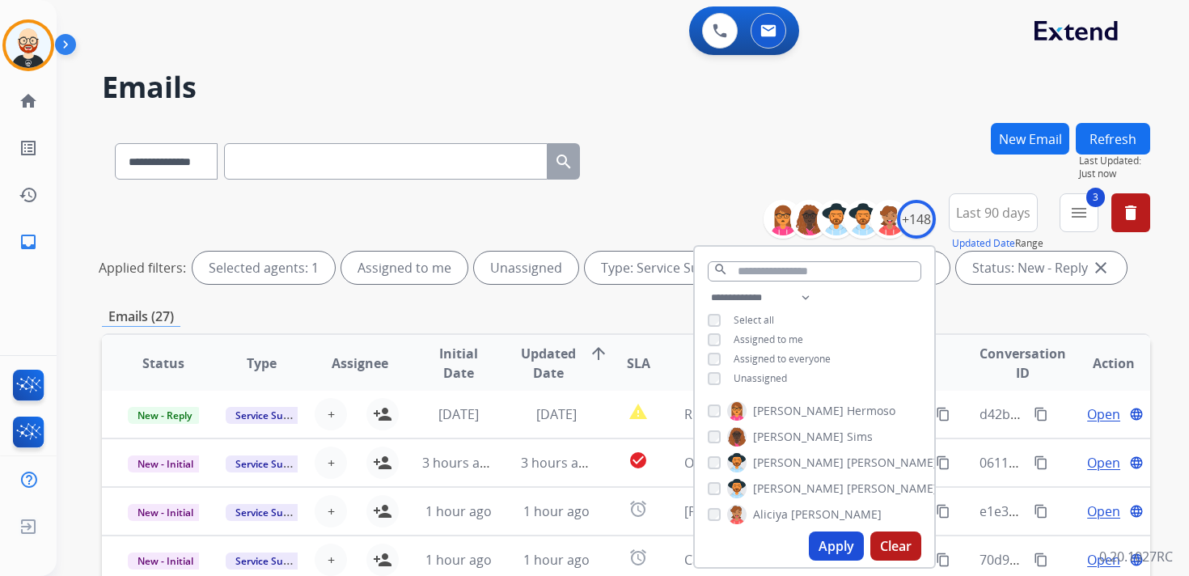
click at [647, 314] on div "Emails (27)" at bounding box center [626, 317] width 1049 height 20
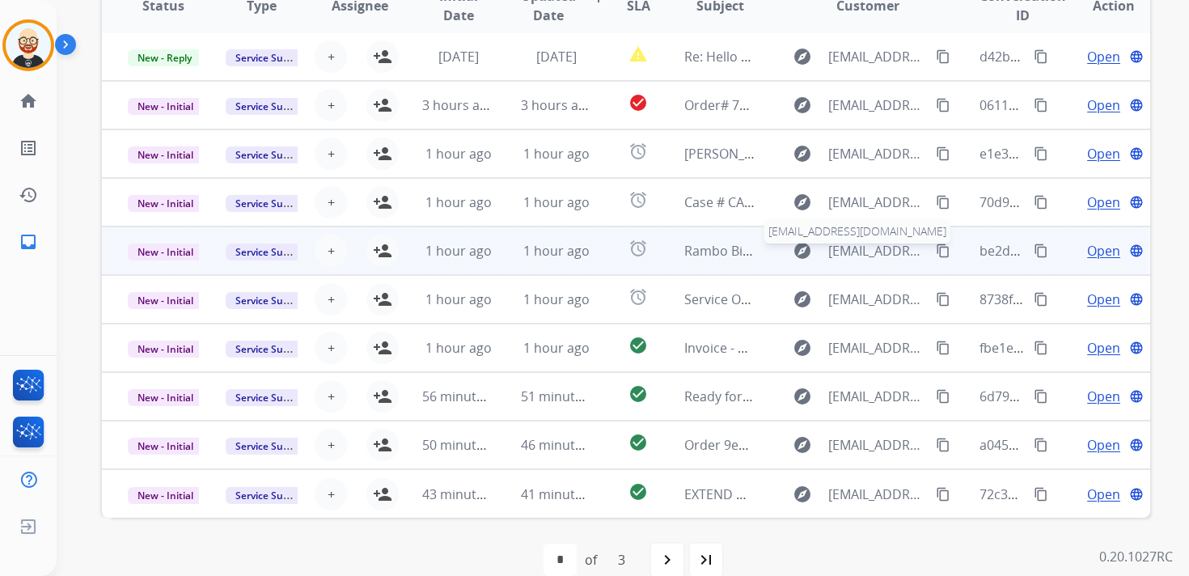
scroll to position [371, 0]
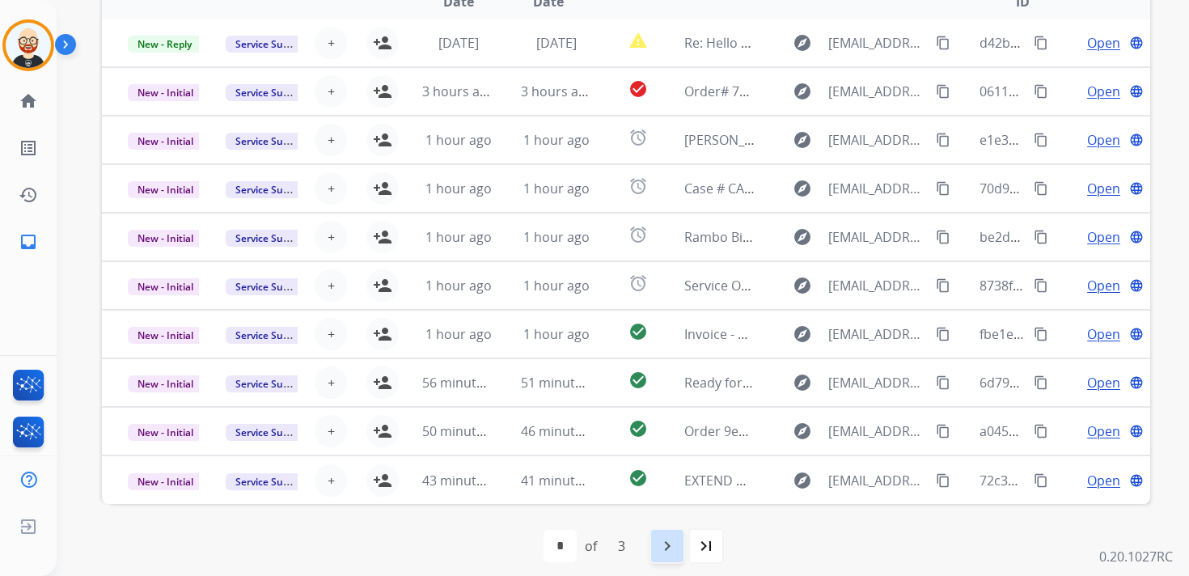
click at [663, 541] on mat-icon "navigate_next" at bounding box center [667, 545] width 19 height 19
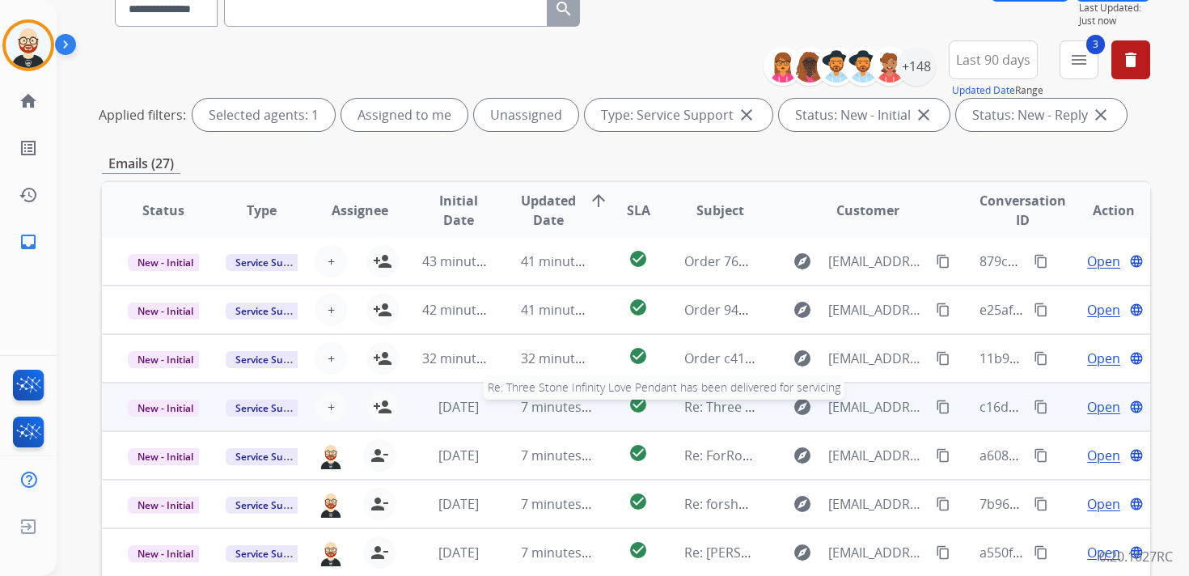
scroll to position [159, 0]
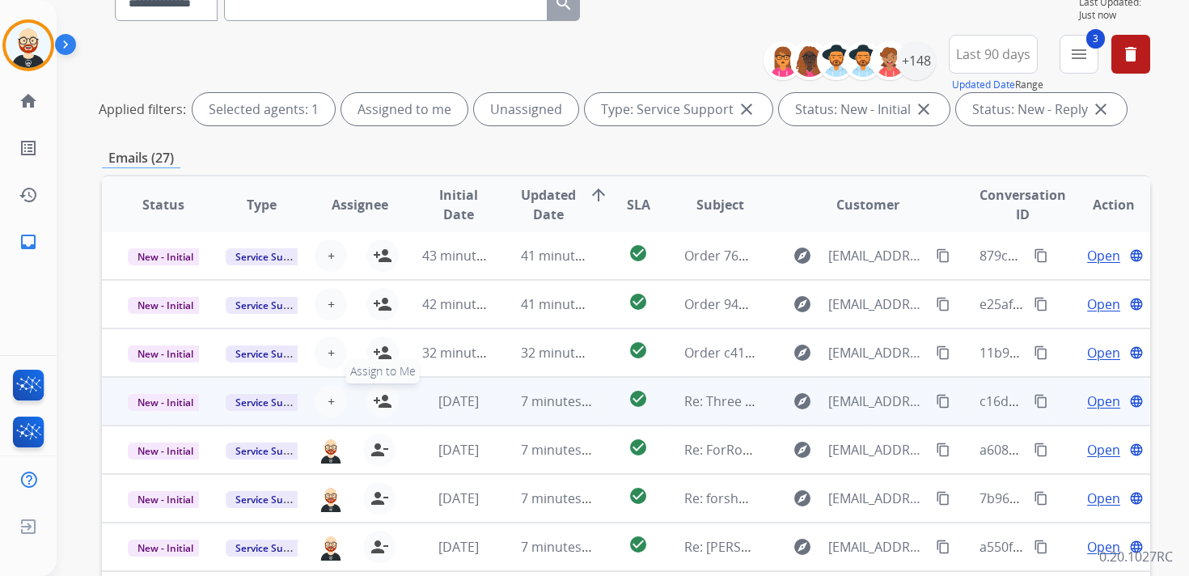
click at [386, 401] on mat-icon "person_add" at bounding box center [382, 401] width 19 height 19
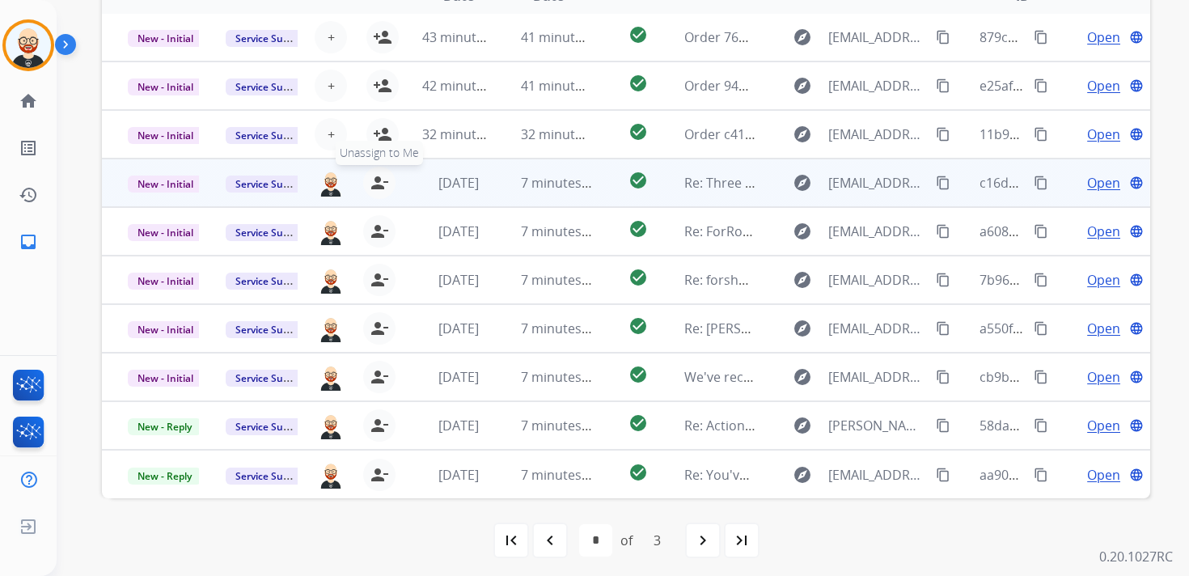
scroll to position [384, 0]
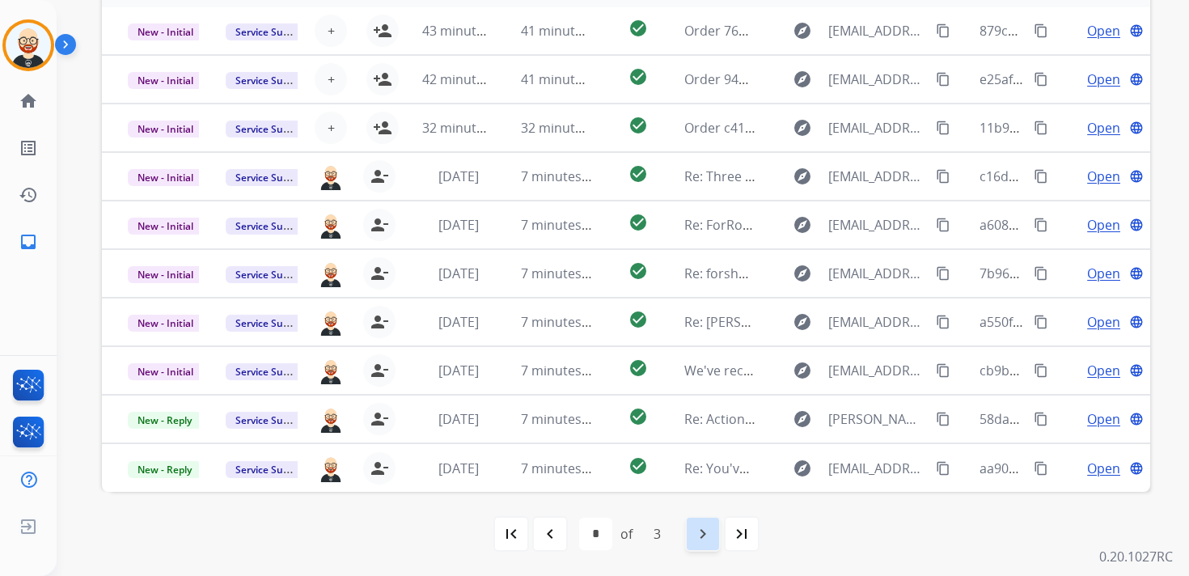
click at [698, 535] on mat-icon "navigate_next" at bounding box center [702, 533] width 19 height 19
select select "*"
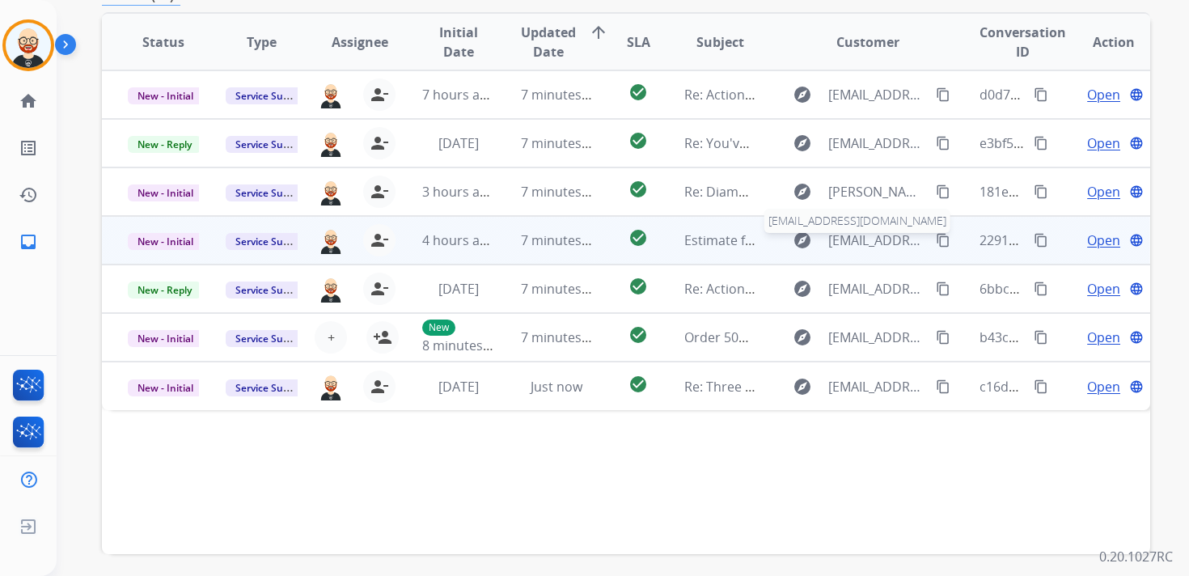
scroll to position [0, 0]
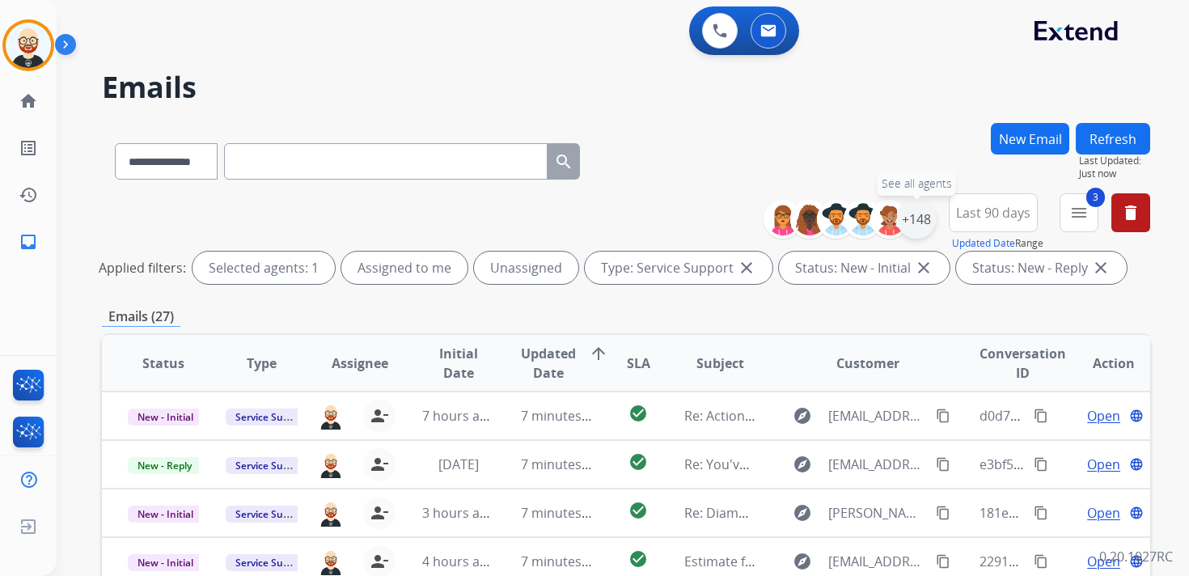
click at [917, 223] on div "+148" at bounding box center [916, 219] width 39 height 39
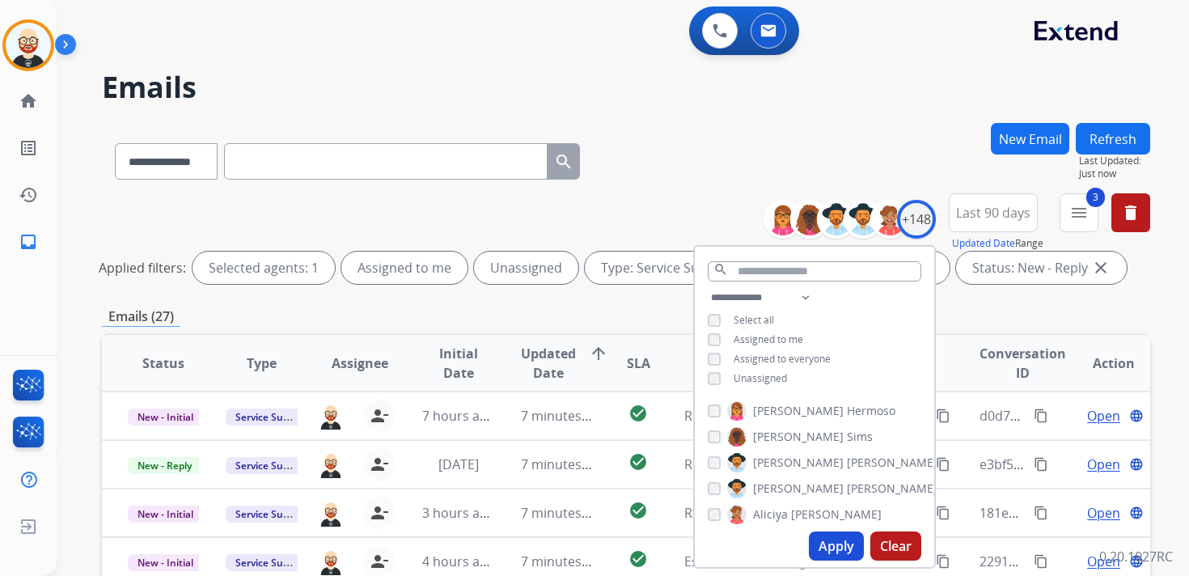
click at [757, 377] on span "Unassigned" at bounding box center [760, 378] width 53 height 14
click at [832, 549] on button "Apply" at bounding box center [836, 546] width 55 height 29
click at [1081, 214] on mat-icon "menu" at bounding box center [1079, 212] width 19 height 19
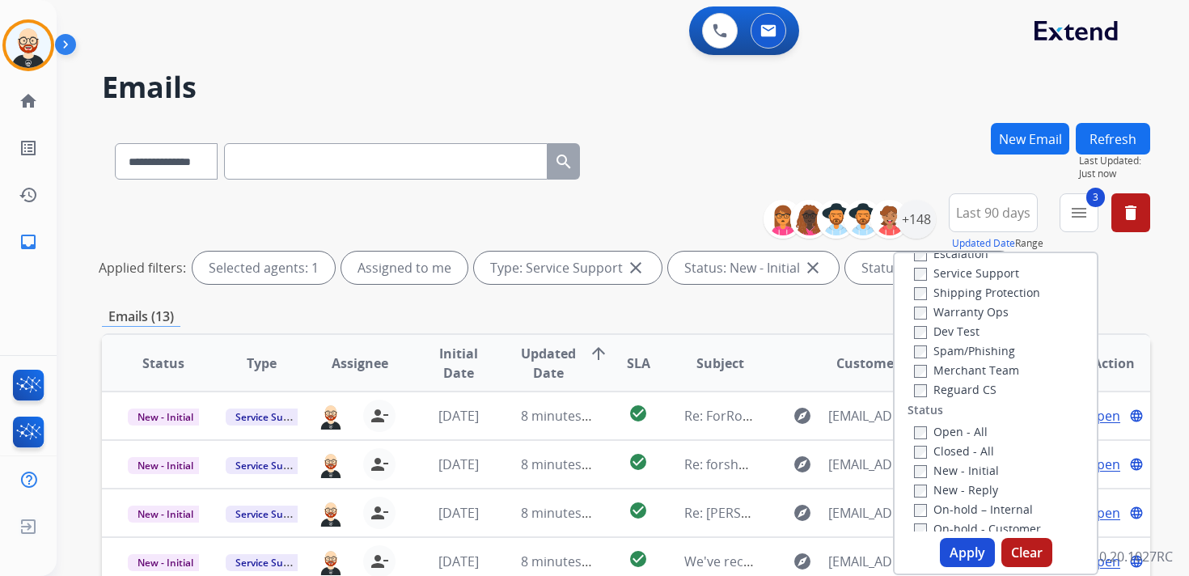
click at [943, 273] on label "Service Support" at bounding box center [966, 272] width 105 height 15
click at [958, 553] on button "Apply" at bounding box center [967, 552] width 55 height 29
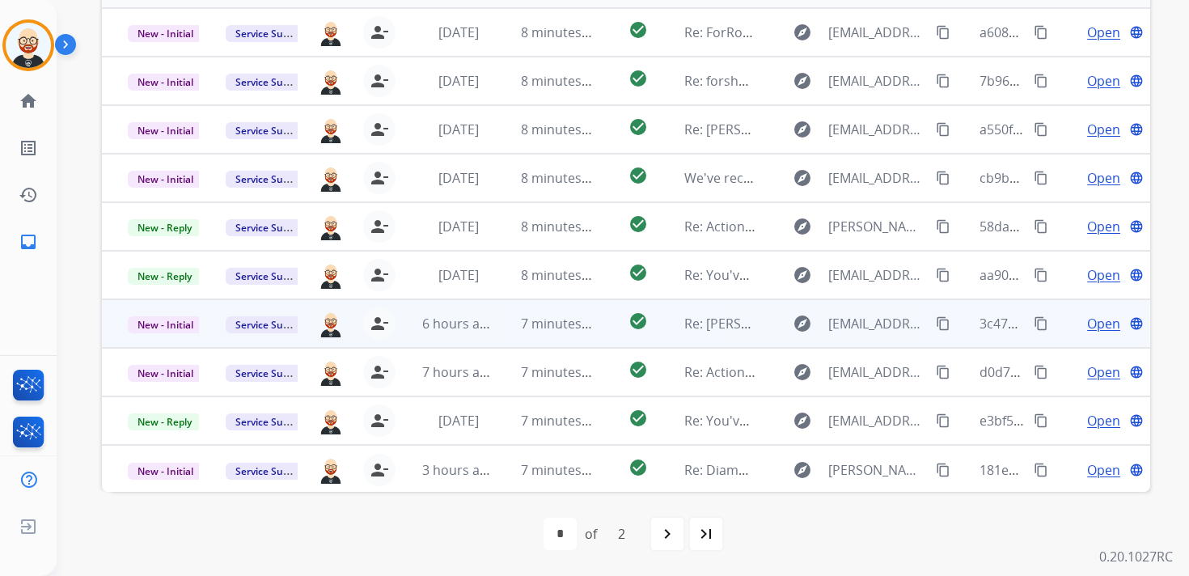
scroll to position [308, 0]
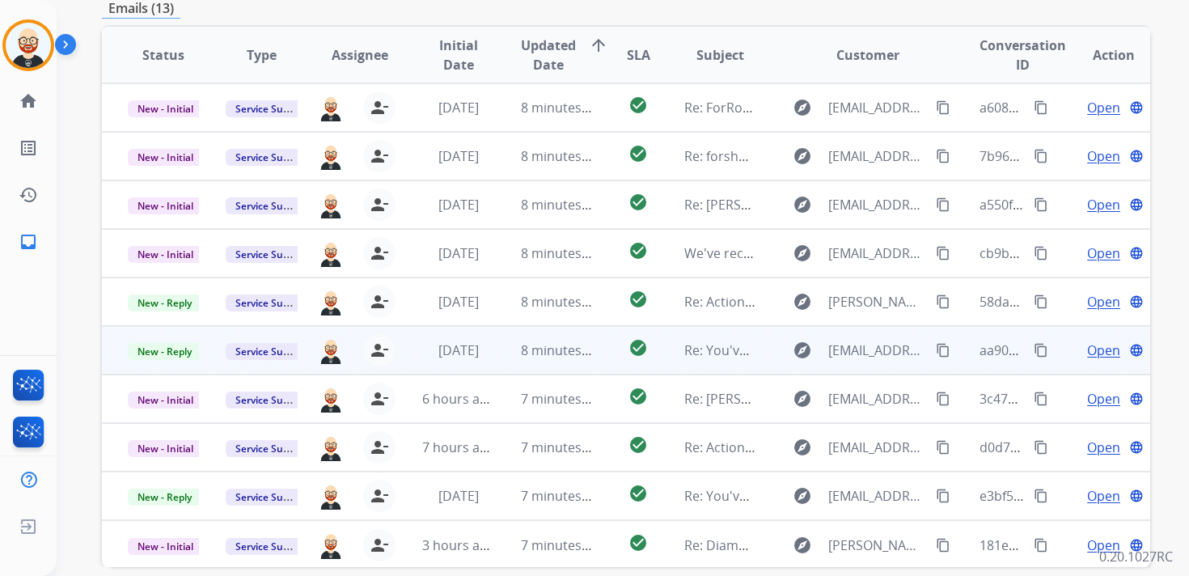
click at [956, 363] on td "aa90df9a-7845-4ccb-a124-80df5199296e content_copy" at bounding box center [1003, 350] width 98 height 49
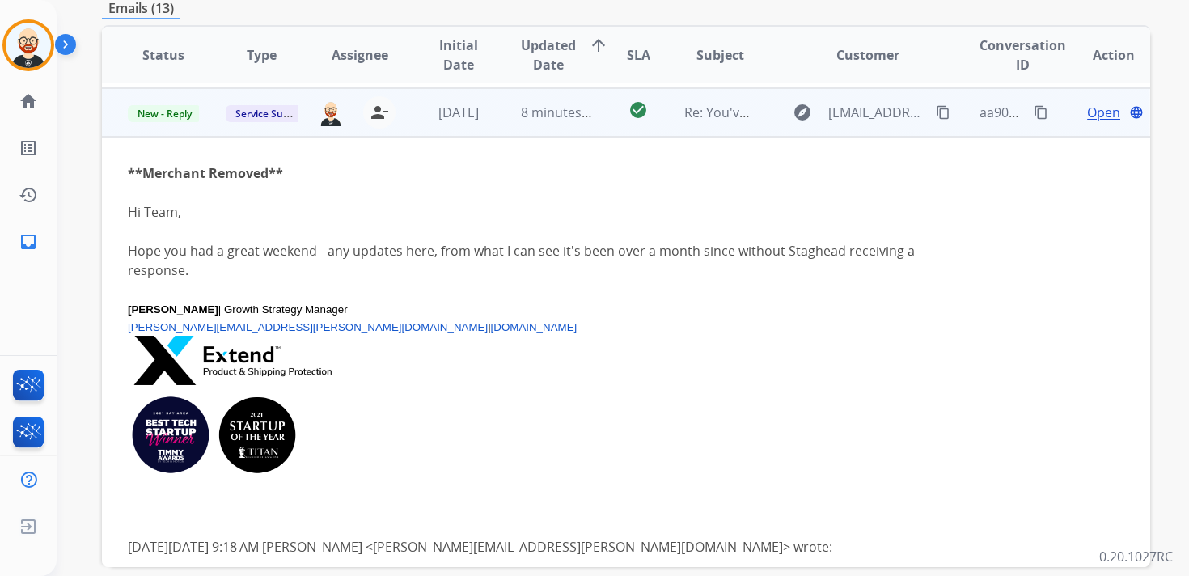
scroll to position [243, 0]
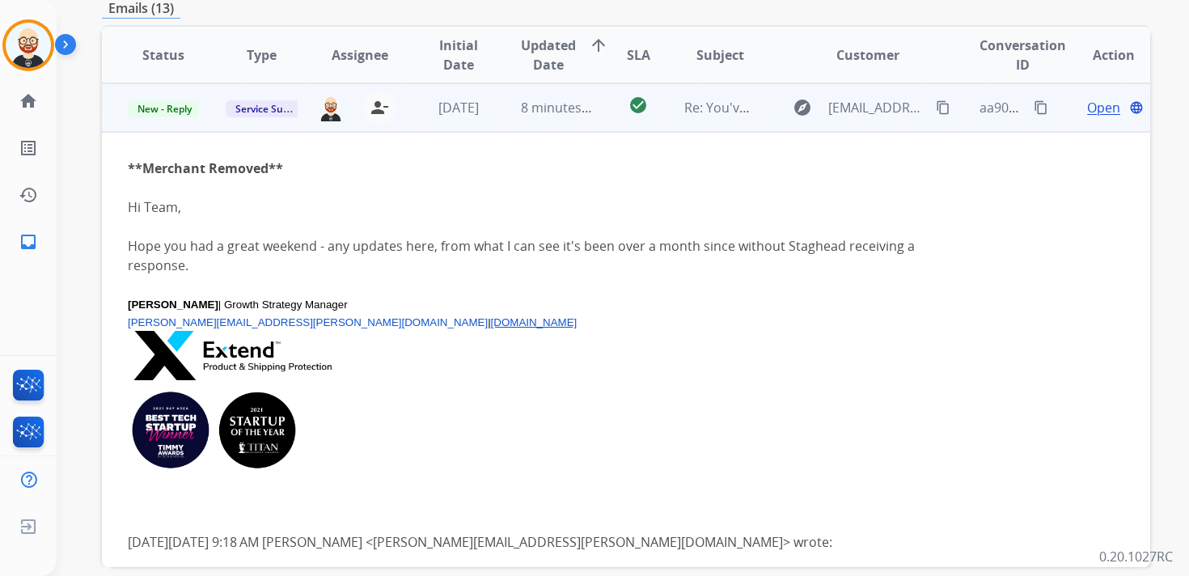
click at [1089, 111] on span "Open" at bounding box center [1103, 107] width 33 height 19
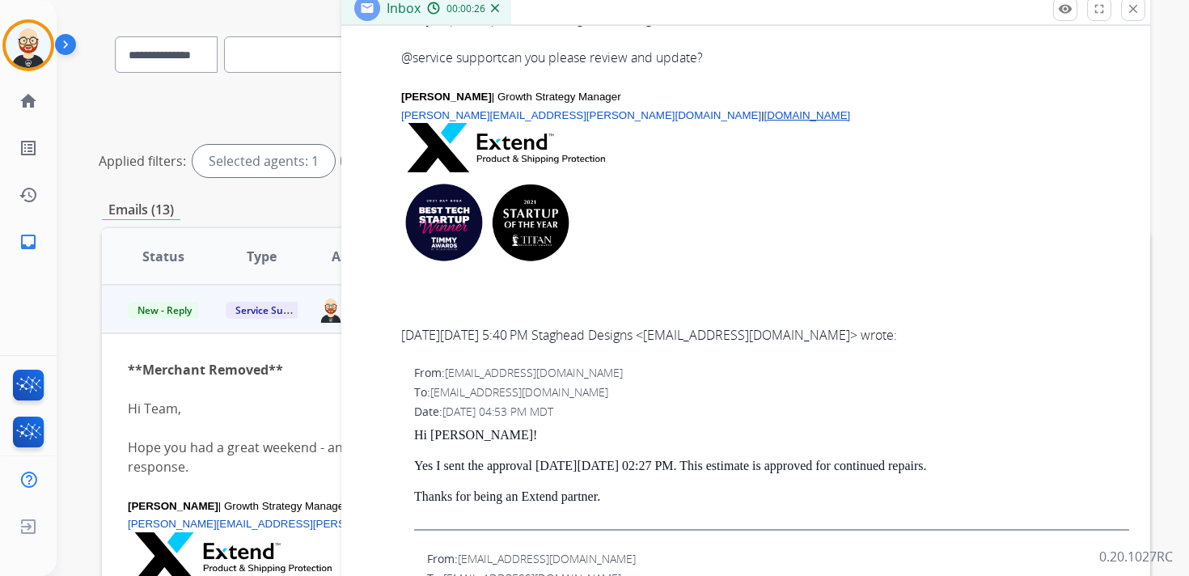
scroll to position [1178, 0]
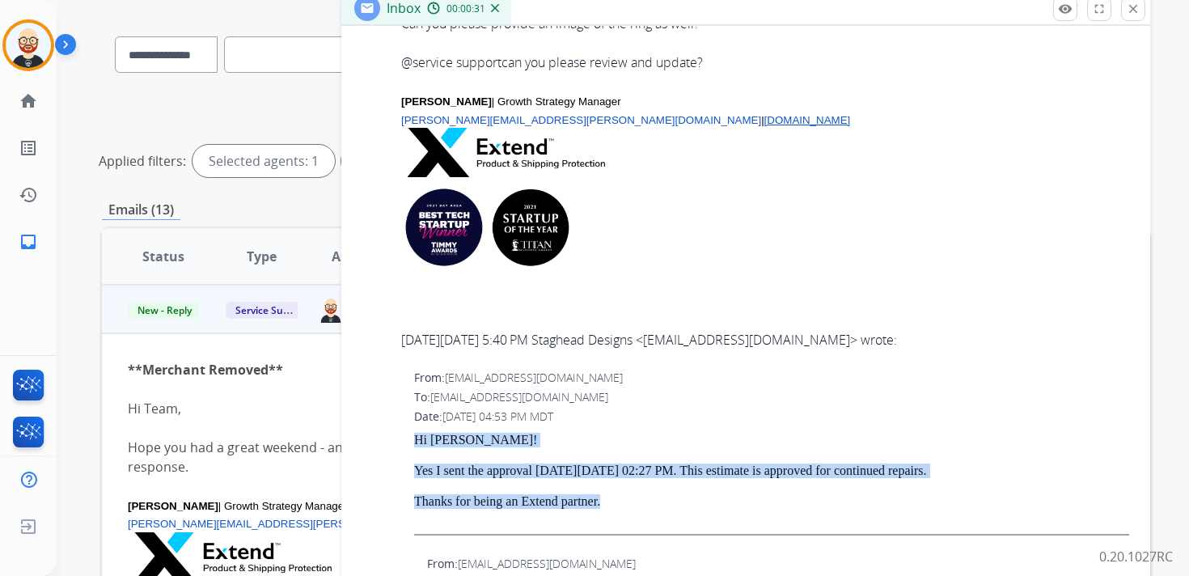
drag, startPoint x: 413, startPoint y: 436, endPoint x: 662, endPoint y: 499, distance: 257.1
click at [663, 499] on div "From: [EMAIL_ADDRESS][DOMAIN_NAME] To: [EMAIL_ADDRESS][DOMAIN_NAME] Date: [DATE…" at bounding box center [746, 459] width 770 height 182
copy div "Hi [PERSON_NAME]! Yes I sent the approval [DATE][DATE] 02:27 PM. This estimate …"
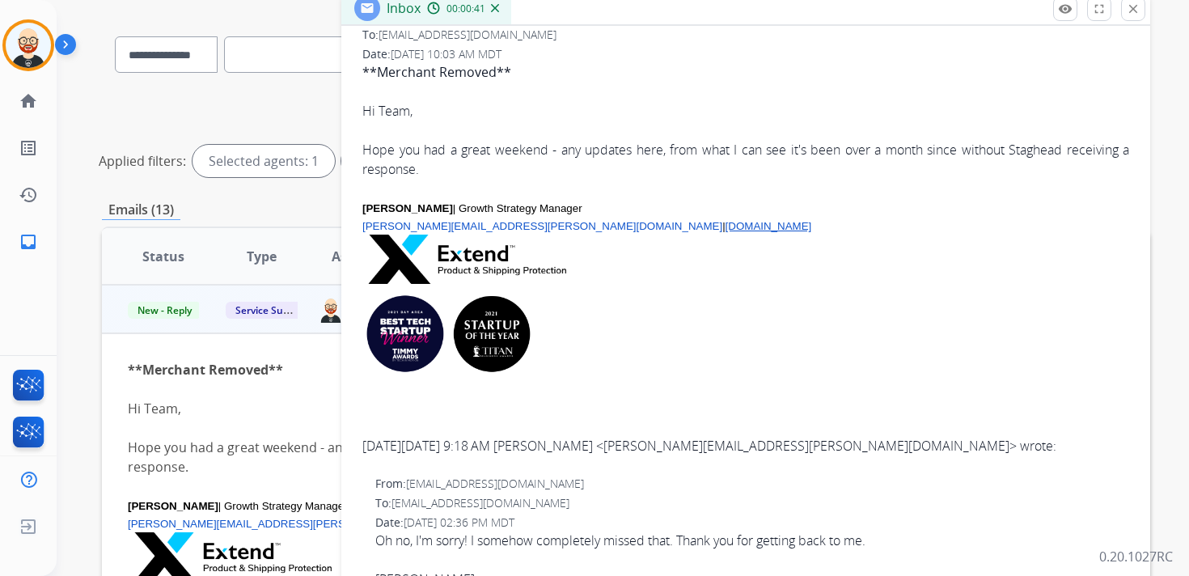
scroll to position [0, 0]
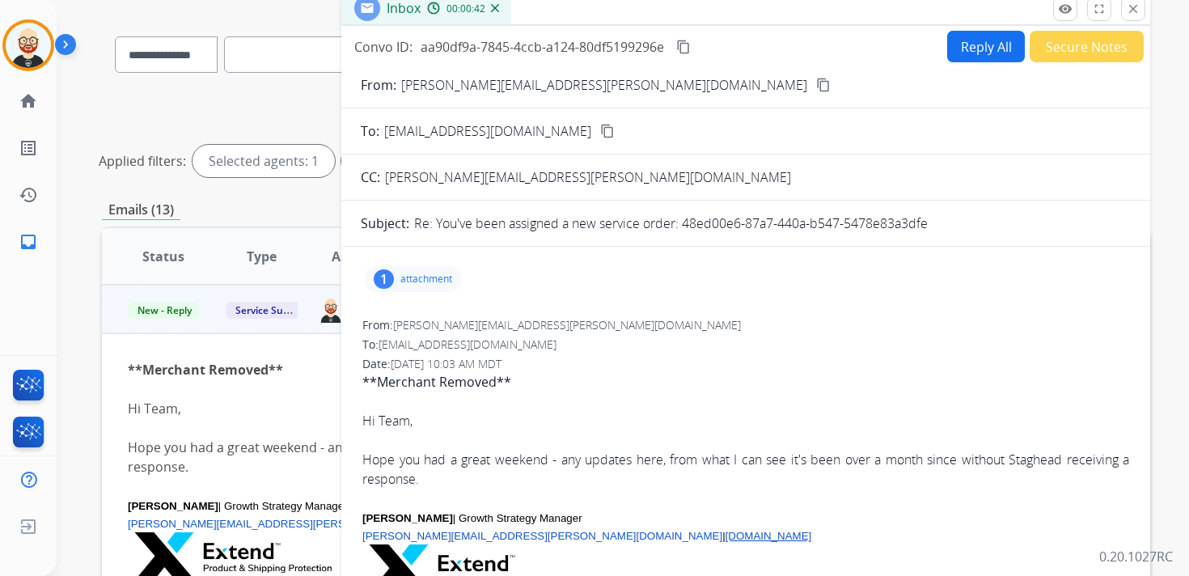
click at [958, 51] on button "Reply All" at bounding box center [986, 47] width 78 height 32
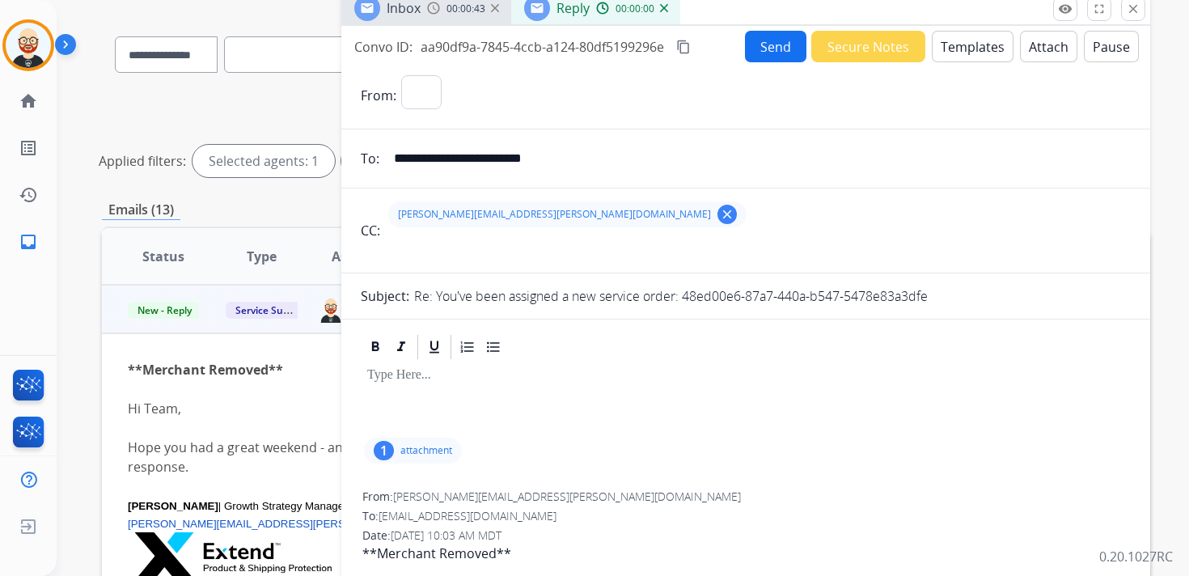
select select "**********"
click at [422, 394] on div at bounding box center [746, 398] width 770 height 73
paste div
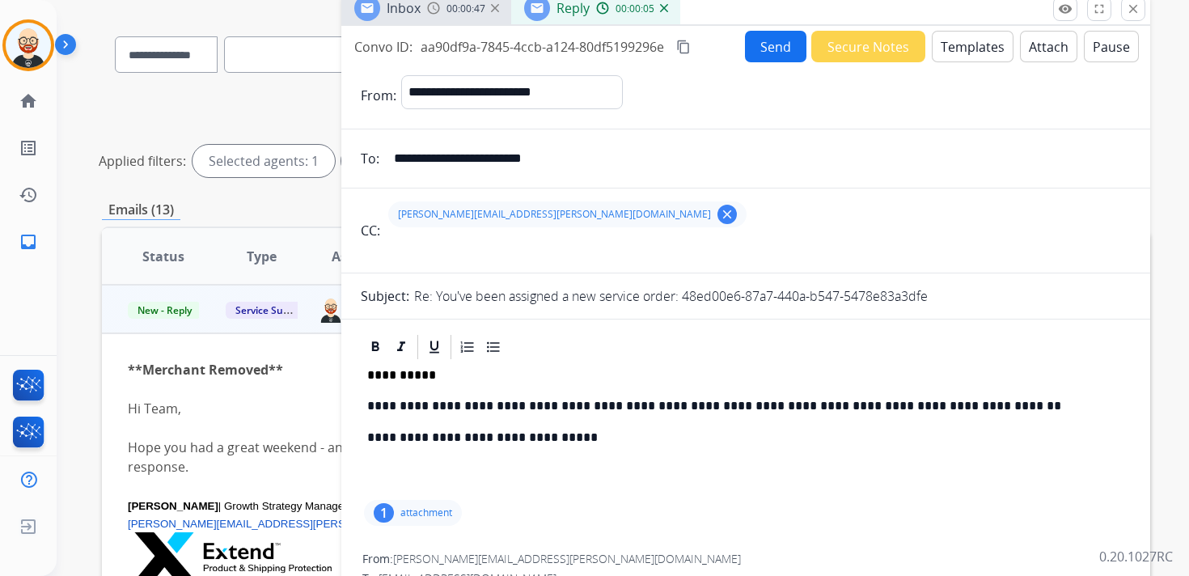
click at [404, 373] on p "**********" at bounding box center [739, 375] width 744 height 15
click at [501, 408] on p "**********" at bounding box center [739, 406] width 744 height 15
click at [790, 402] on p "**********" at bounding box center [739, 406] width 744 height 15
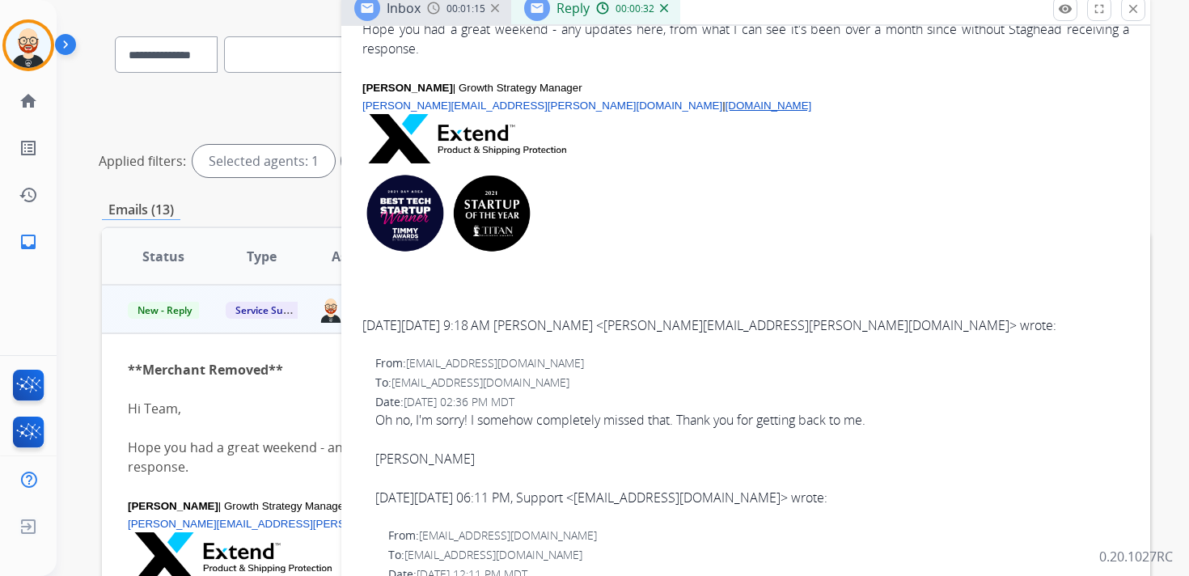
scroll to position [674, 0]
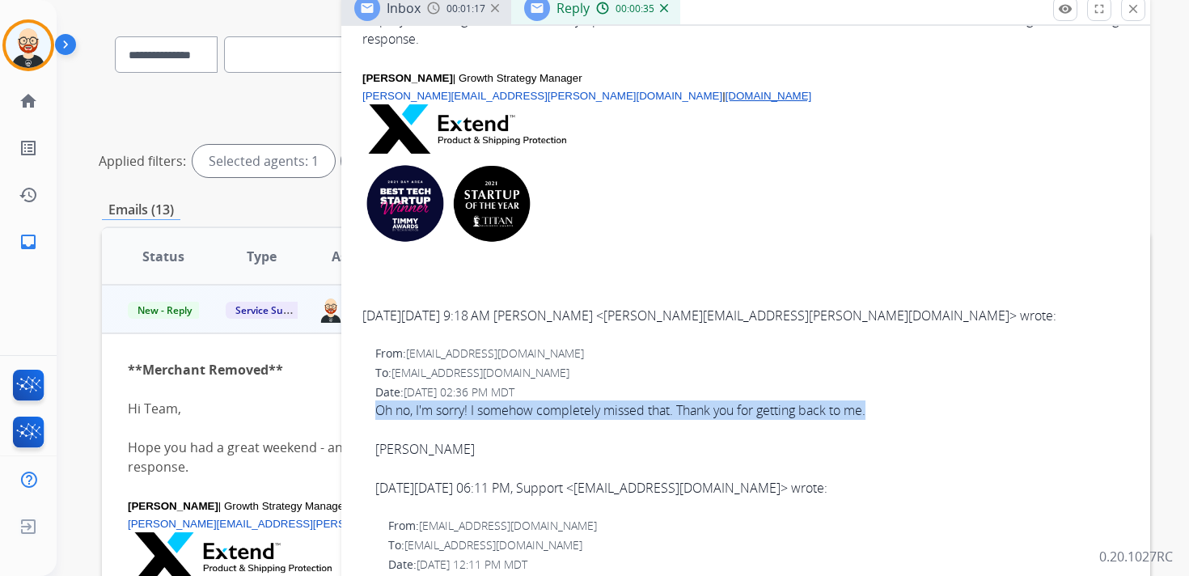
drag, startPoint x: 882, startPoint y: 416, endPoint x: 373, endPoint y: 411, distance: 508.9
click at [373, 411] on div "From: [EMAIL_ADDRESS][DOMAIN_NAME] To: [EMAIL_ADDRESS][DOMAIN_NAME] Date: [DATE…" at bounding box center [746, 428] width 770 height 168
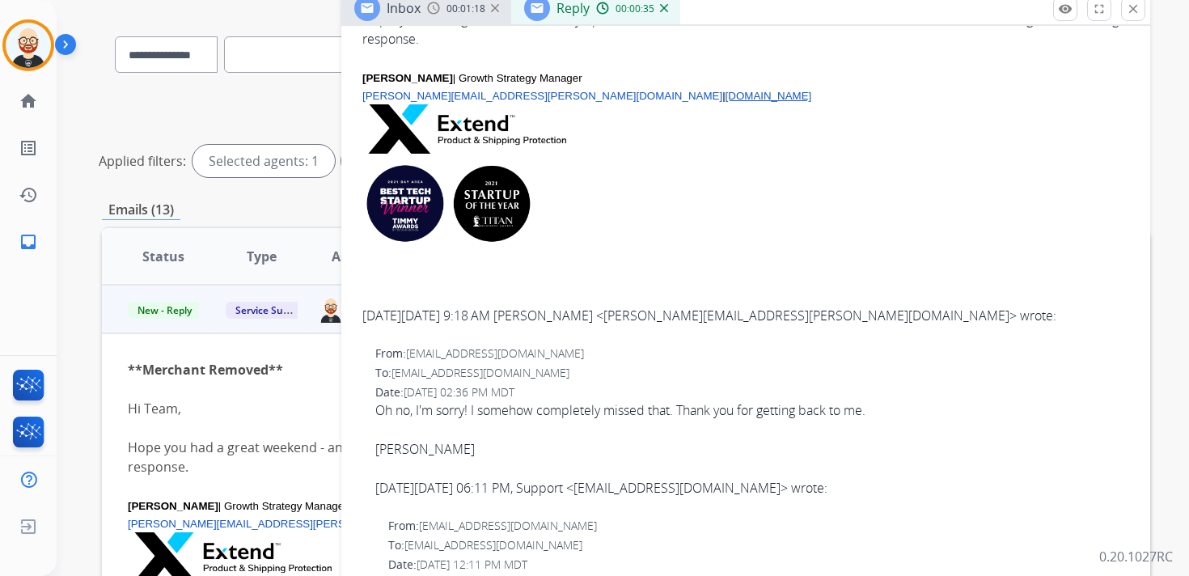
click at [416, 441] on div "[PERSON_NAME]" at bounding box center [752, 448] width 754 height 19
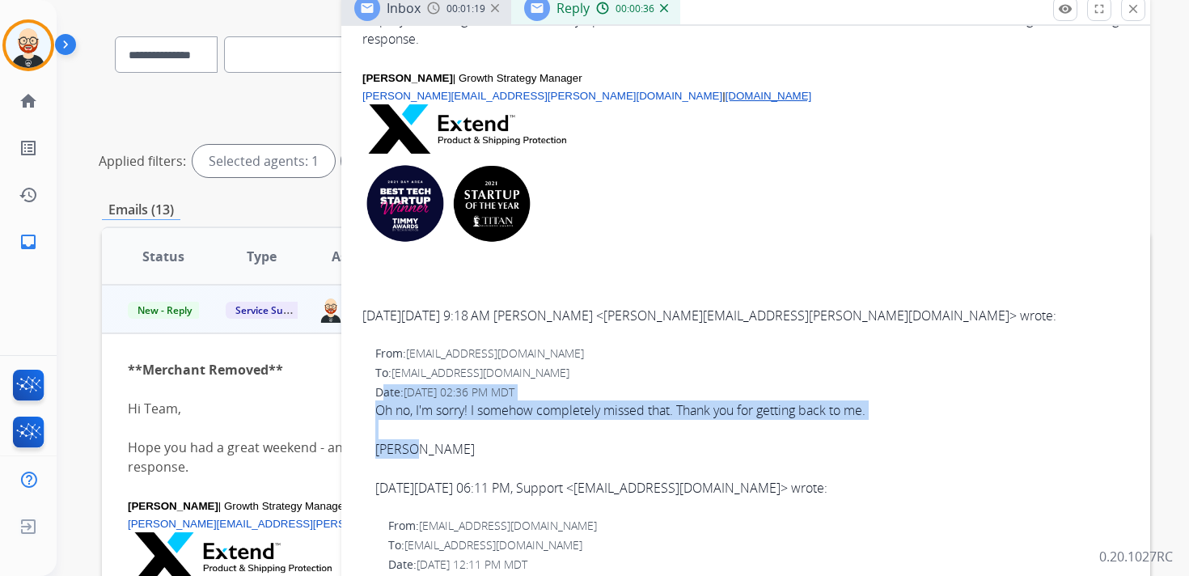
drag, startPoint x: 417, startPoint y: 451, endPoint x: 365, endPoint y: 396, distance: 75.6
click at [365, 396] on div "From: [EMAIL_ADDRESS][DOMAIN_NAME] To: [EMAIL_ADDRESS][DOMAIN_NAME] Date: [DATE…" at bounding box center [746, 428] width 770 height 168
copy div "Date: [DATE] 02:36 PM MDT Oh no, I'm sorry! I somehow completely missed that. T…"
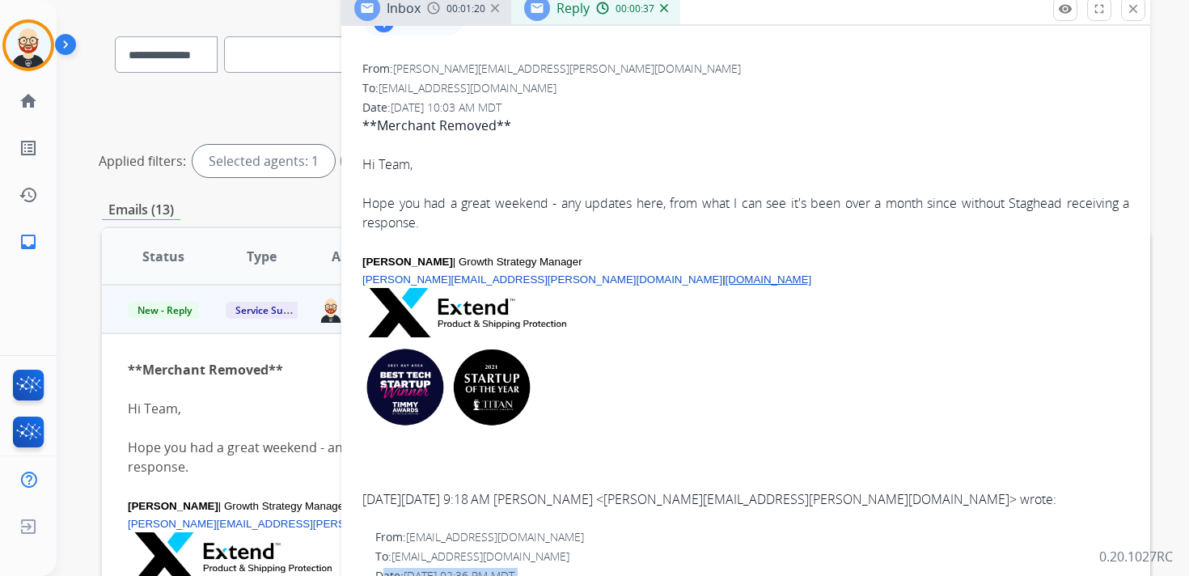
scroll to position [0, 0]
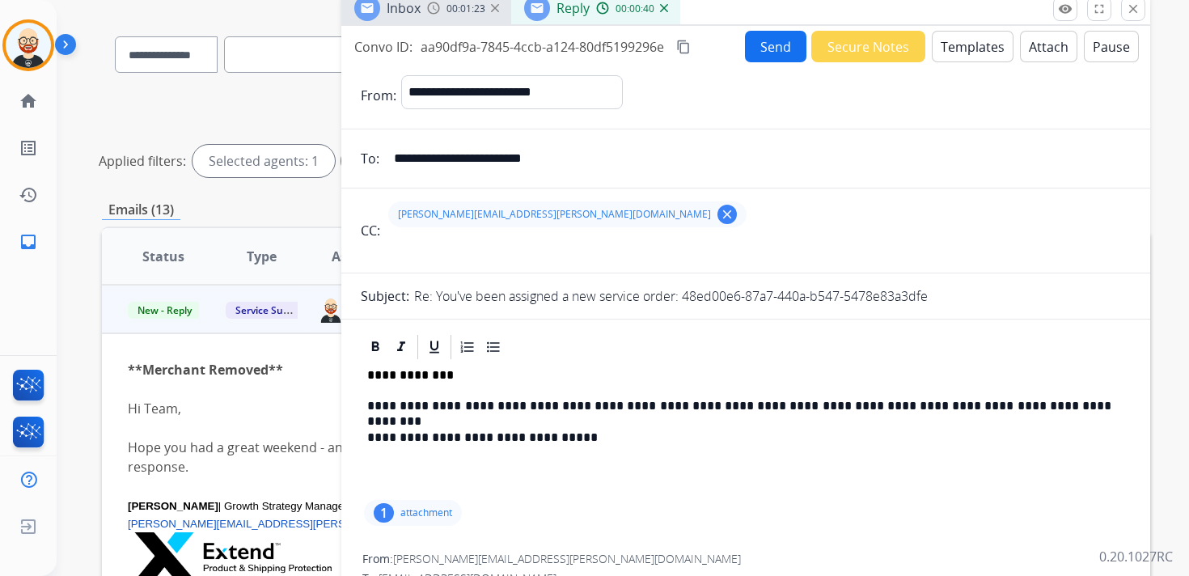
click at [1097, 413] on p "**********" at bounding box center [739, 406] width 744 height 15
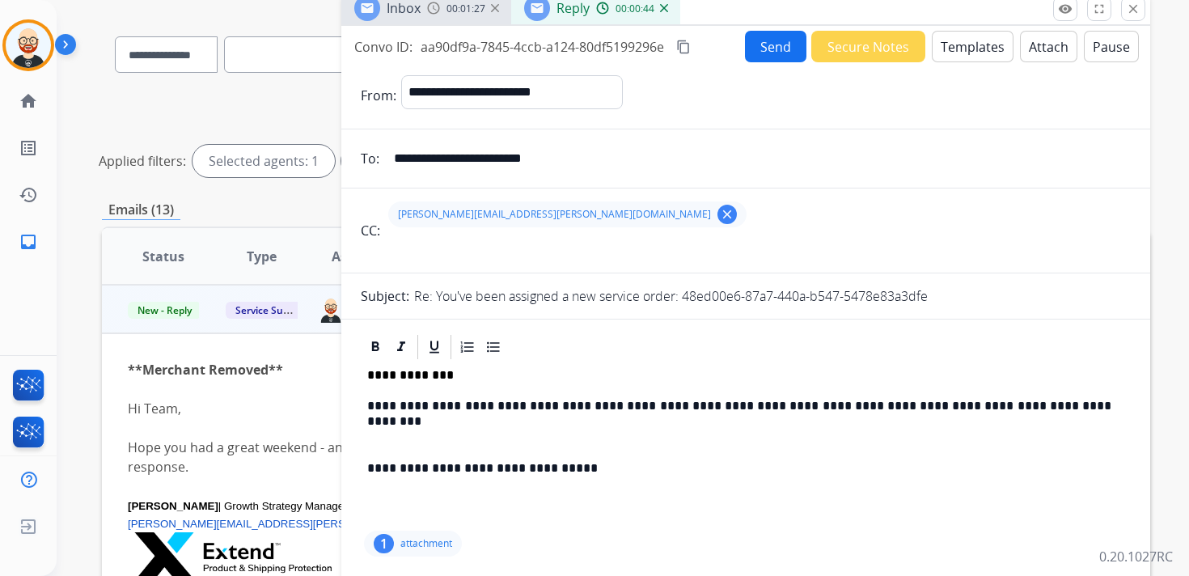
click at [1092, 403] on p "**********" at bounding box center [739, 406] width 744 height 15
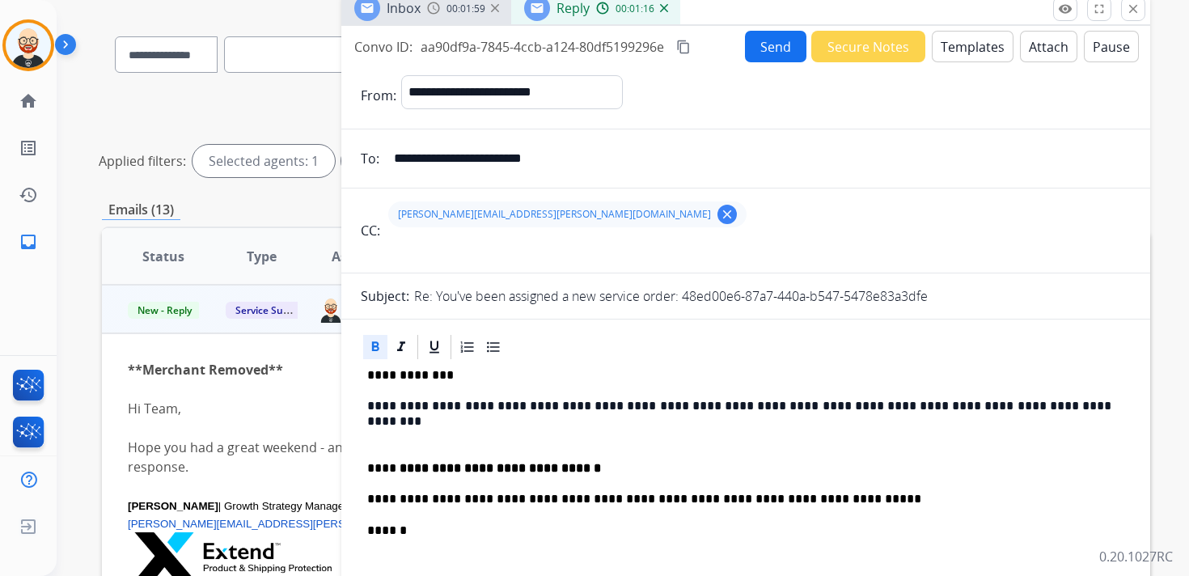
click at [433, 464] on strong "**********" at bounding box center [500, 468] width 201 height 12
click at [368, 498] on p "**********" at bounding box center [739, 499] width 744 height 15
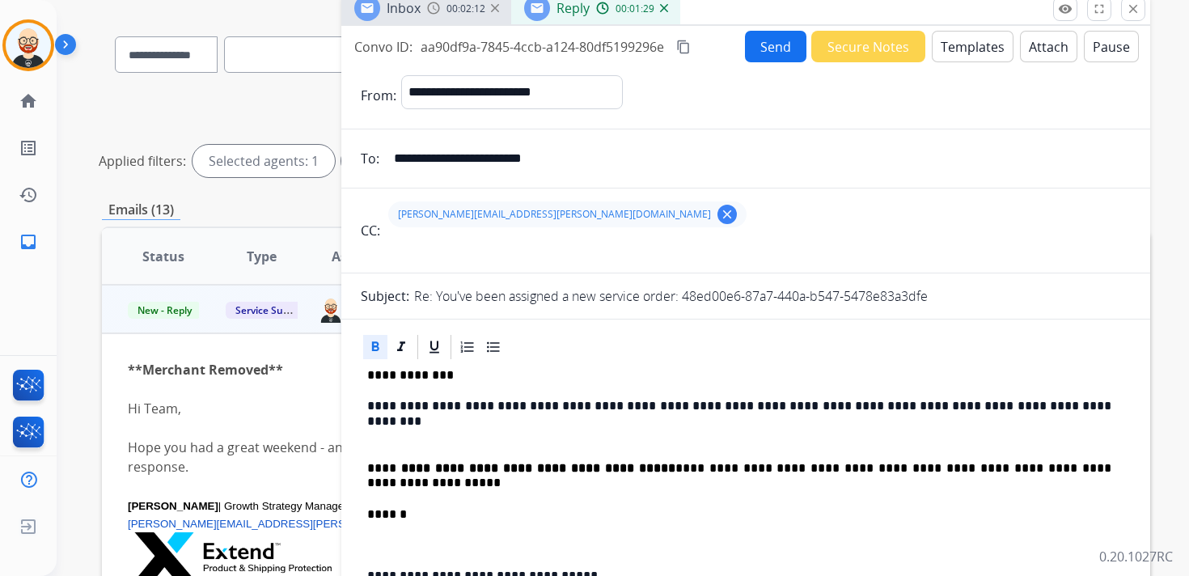
click at [364, 515] on div "**********" at bounding box center [746, 499] width 770 height 274
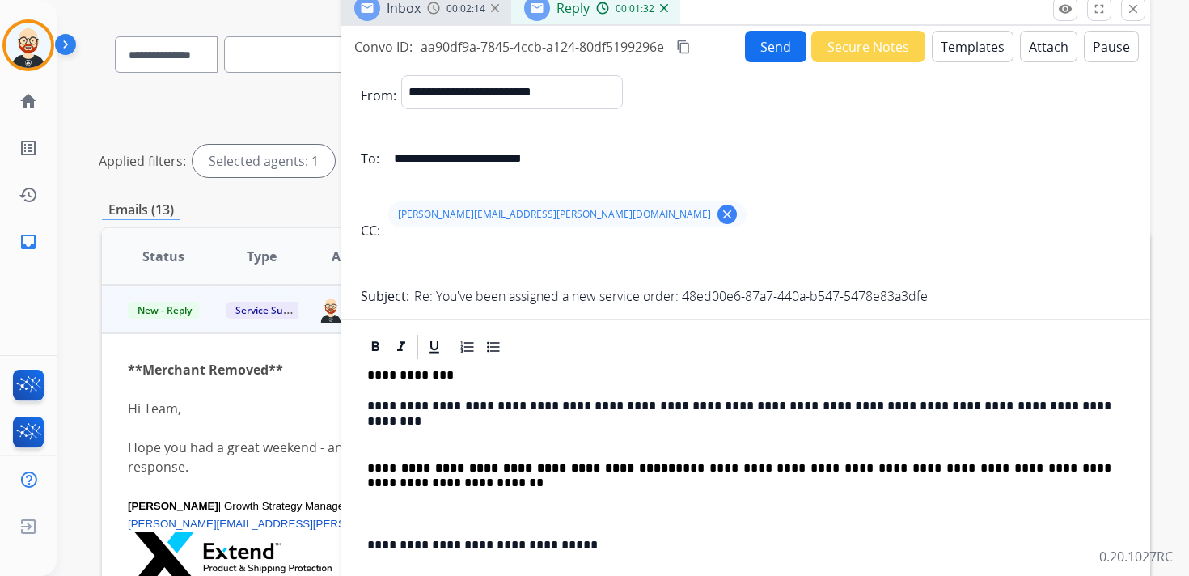
click at [495, 485] on p "**********" at bounding box center [739, 476] width 744 height 30
click at [595, 466] on strong "**********" at bounding box center [538, 468] width 274 height 12
click at [577, 488] on p "**********" at bounding box center [739, 476] width 744 height 30
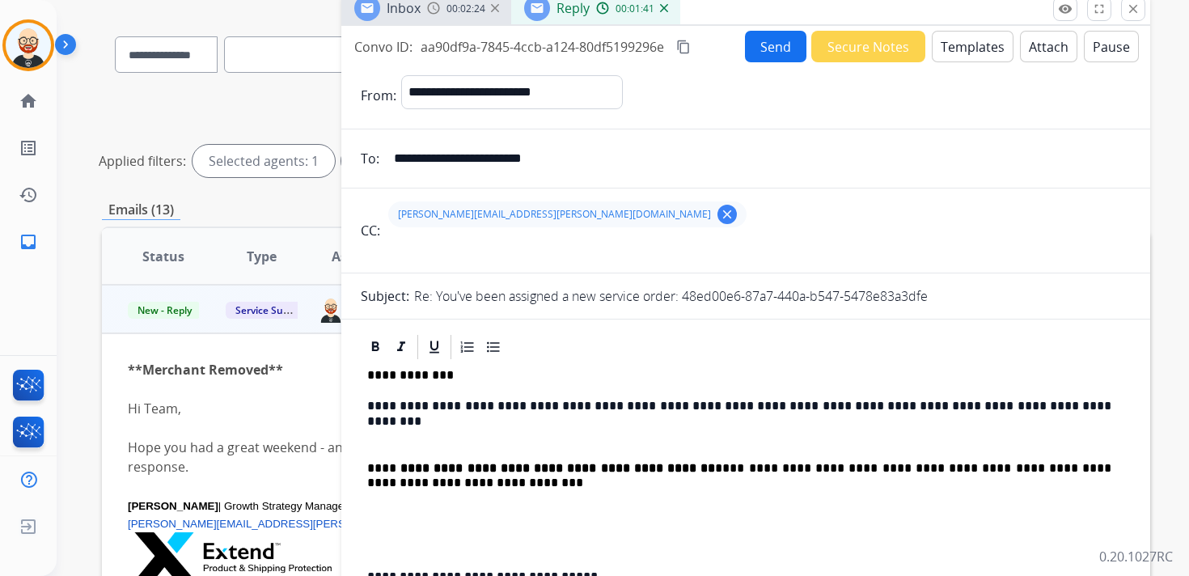
click at [455, 434] on p at bounding box center [745, 437] width 757 height 15
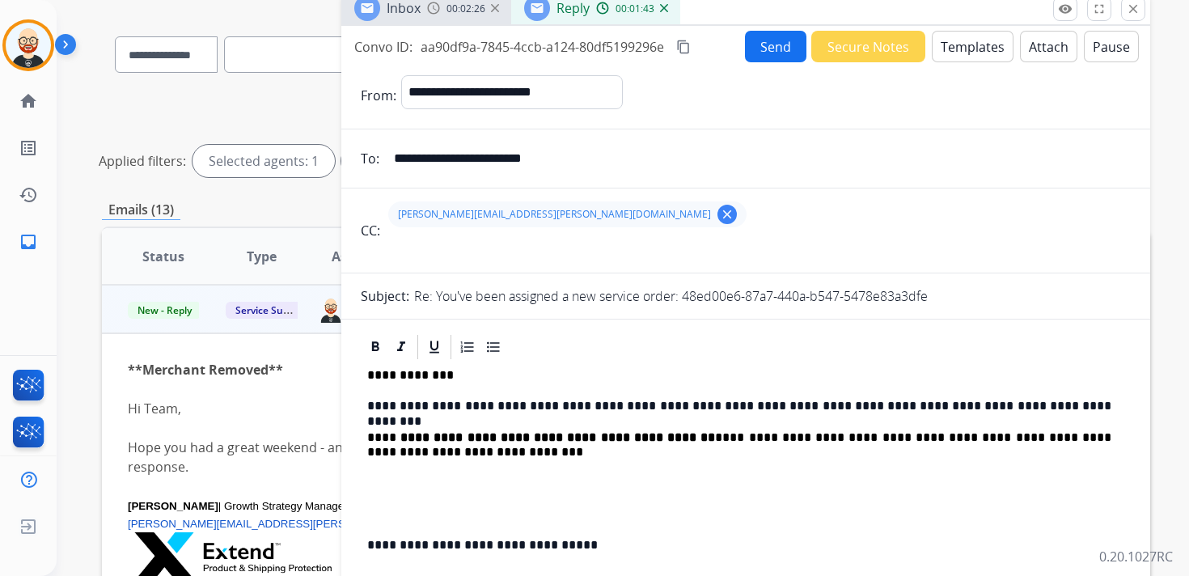
click at [394, 494] on div "**********" at bounding box center [746, 483] width 770 height 243
click at [396, 487] on p at bounding box center [745, 483] width 757 height 15
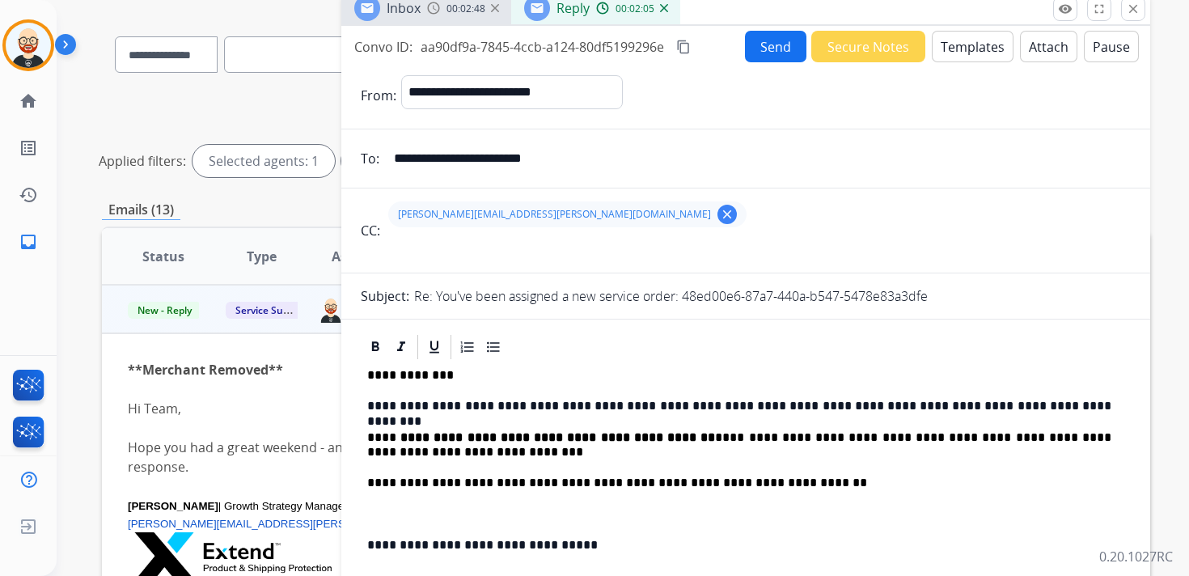
click at [396, 505] on div "**********" at bounding box center [746, 483] width 770 height 243
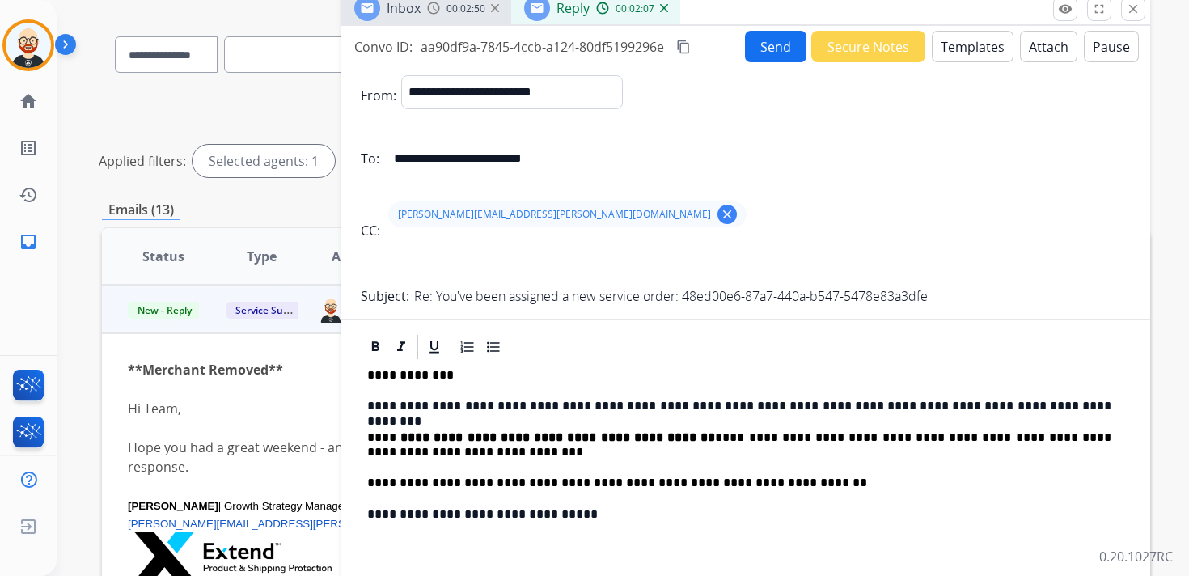
click at [538, 517] on p "**********" at bounding box center [739, 514] width 744 height 15
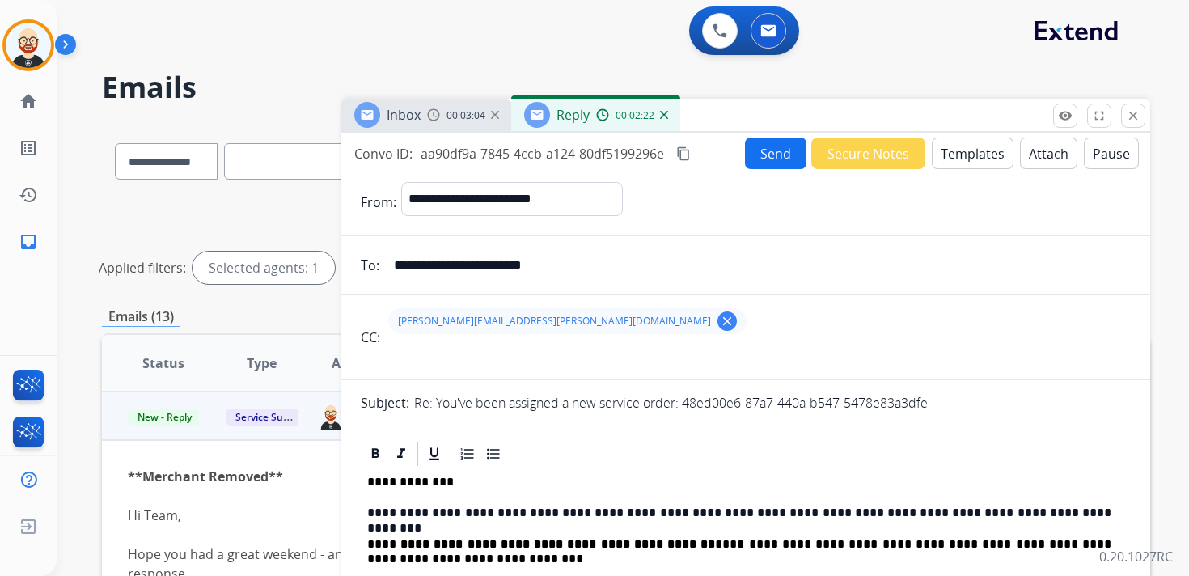
click at [759, 161] on button "Send" at bounding box center [775, 154] width 61 height 32
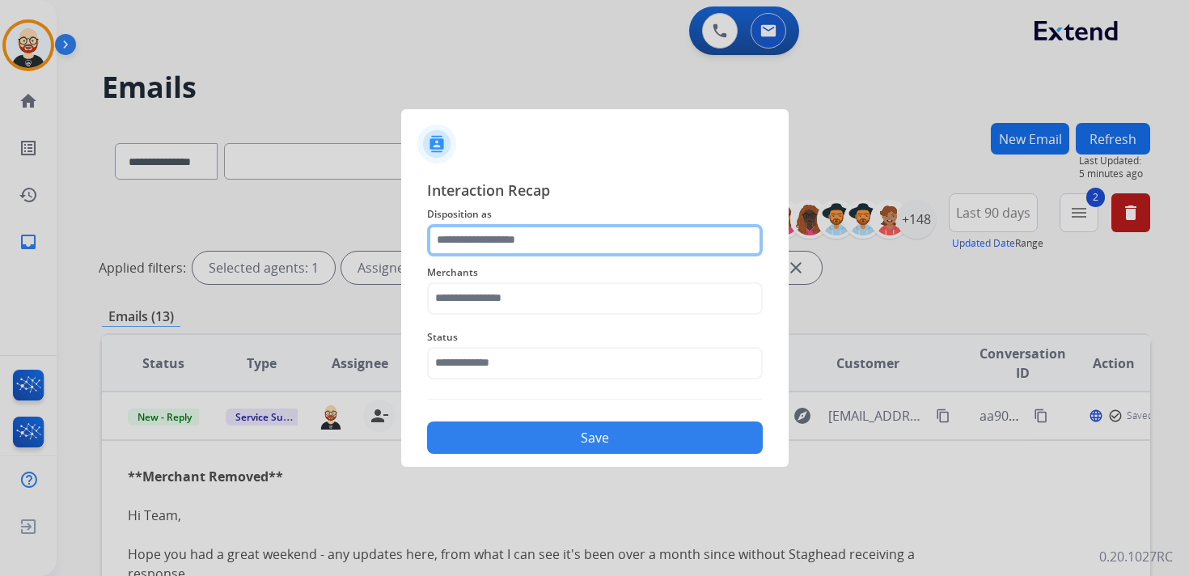
click at [535, 248] on input "text" at bounding box center [595, 240] width 336 height 32
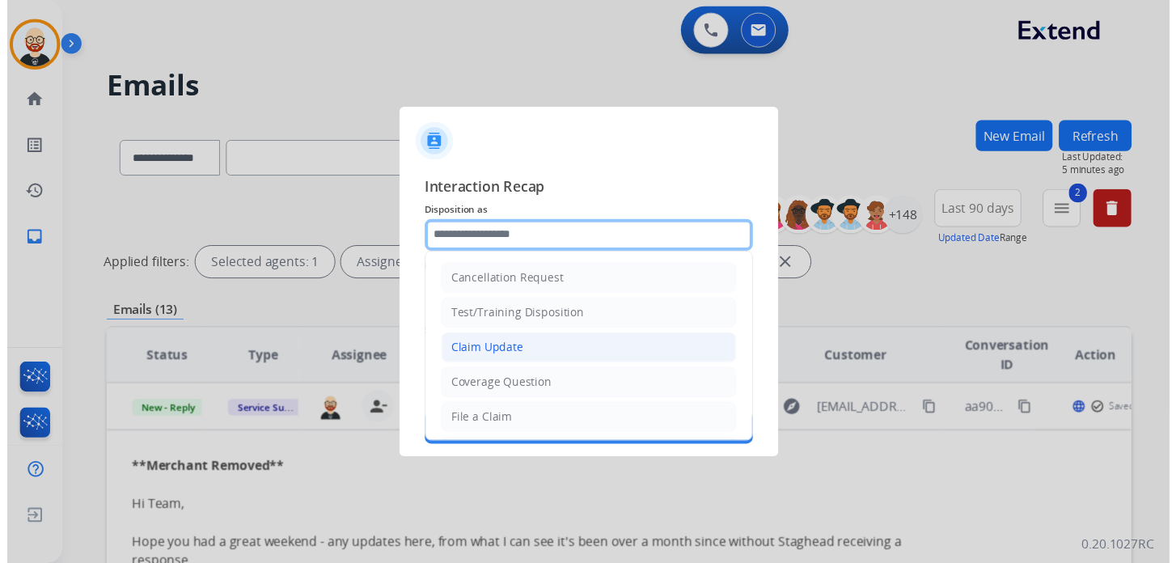
scroll to position [243, 0]
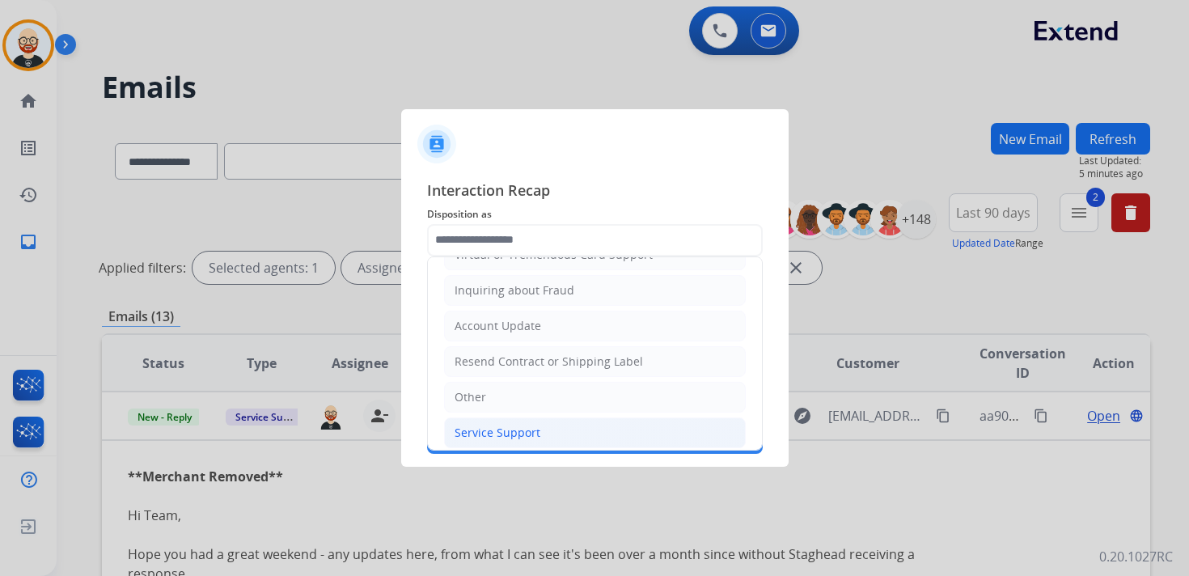
click at [520, 417] on li "Service Support" at bounding box center [595, 432] width 302 height 31
type input "**********"
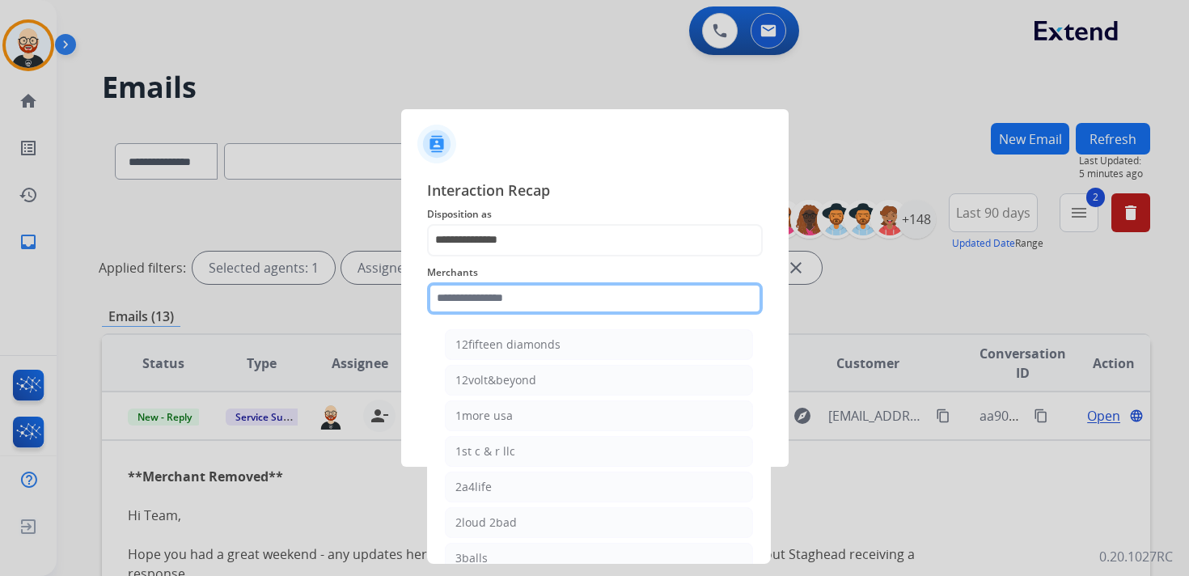
click at [486, 306] on input "text" at bounding box center [595, 298] width 336 height 32
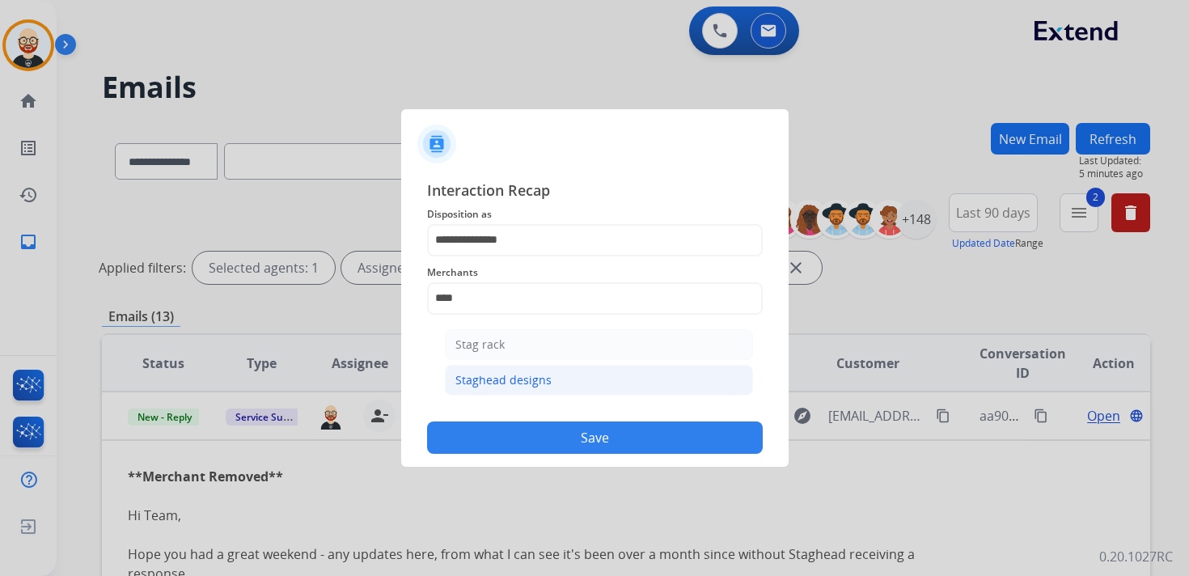
click at [488, 375] on div "Staghead designs" at bounding box center [504, 380] width 96 height 16
type input "**********"
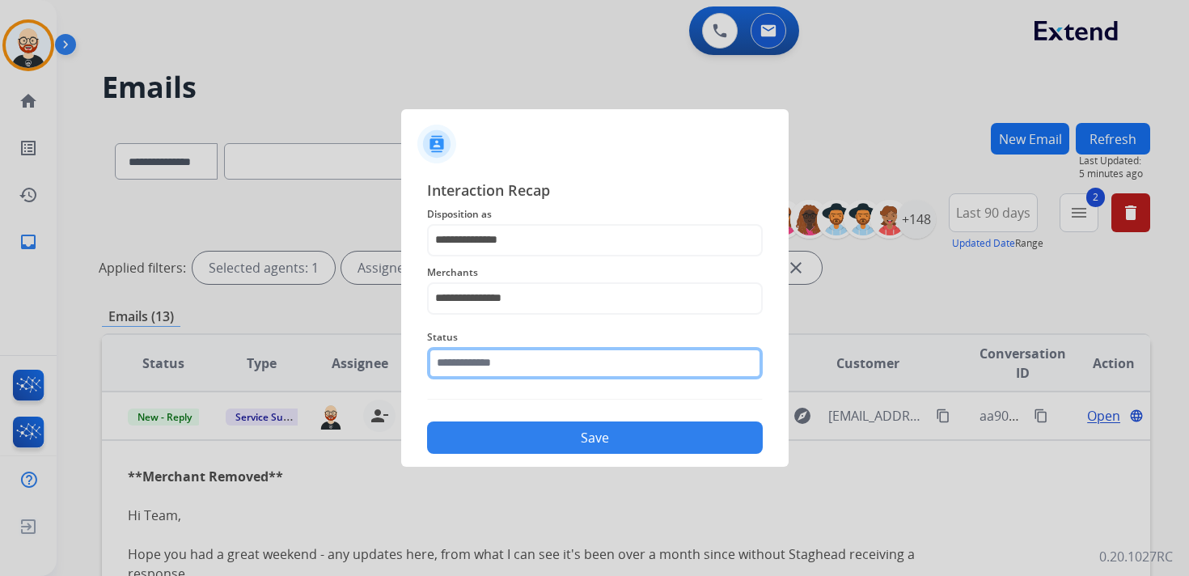
click at [488, 375] on div "Status" at bounding box center [595, 353] width 336 height 65
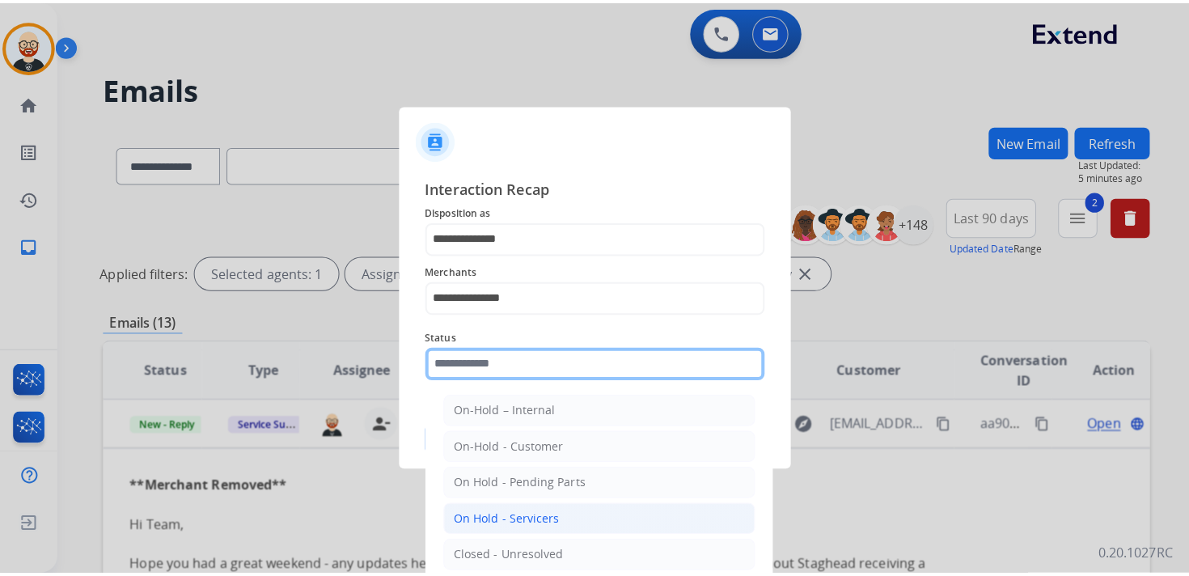
scroll to position [90, 0]
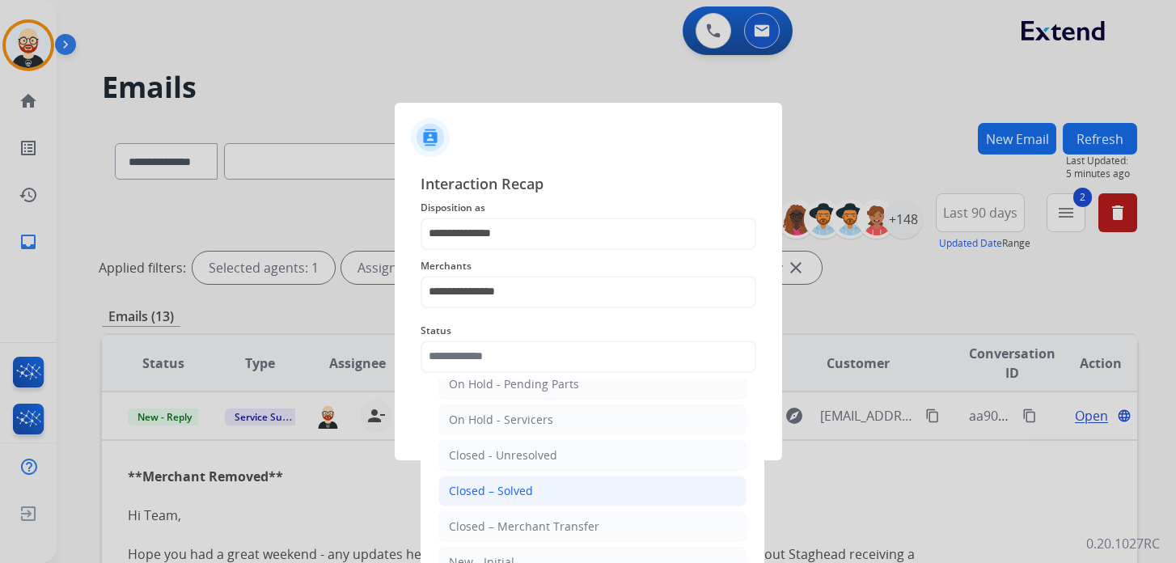
click at [510, 491] on div "Closed – Solved" at bounding box center [491, 491] width 84 height 16
type input "**********"
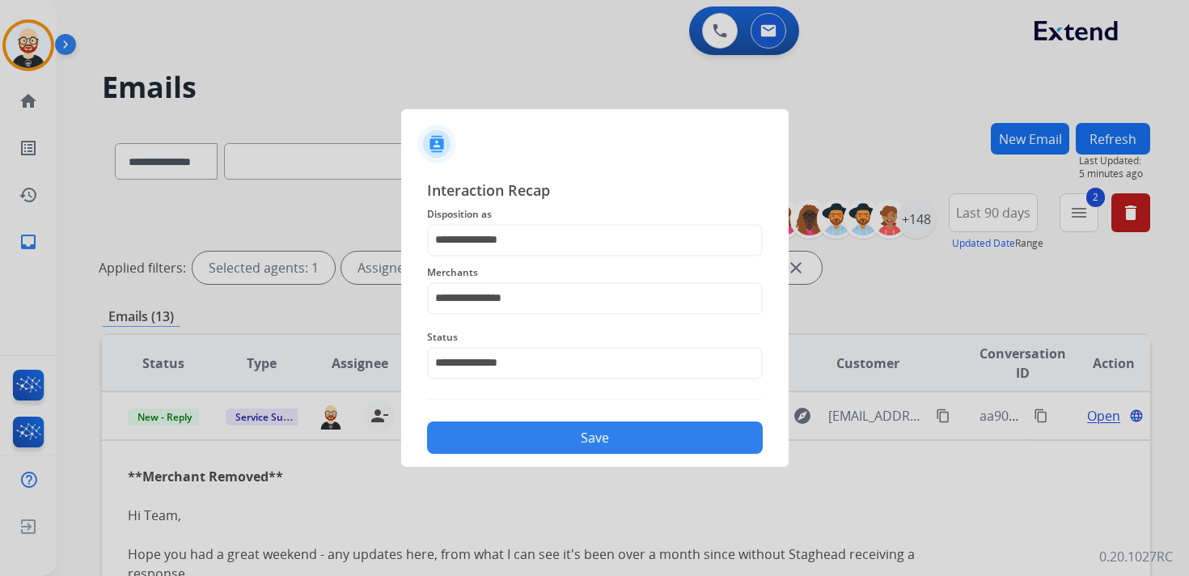
click at [552, 440] on button "Save" at bounding box center [595, 438] width 336 height 32
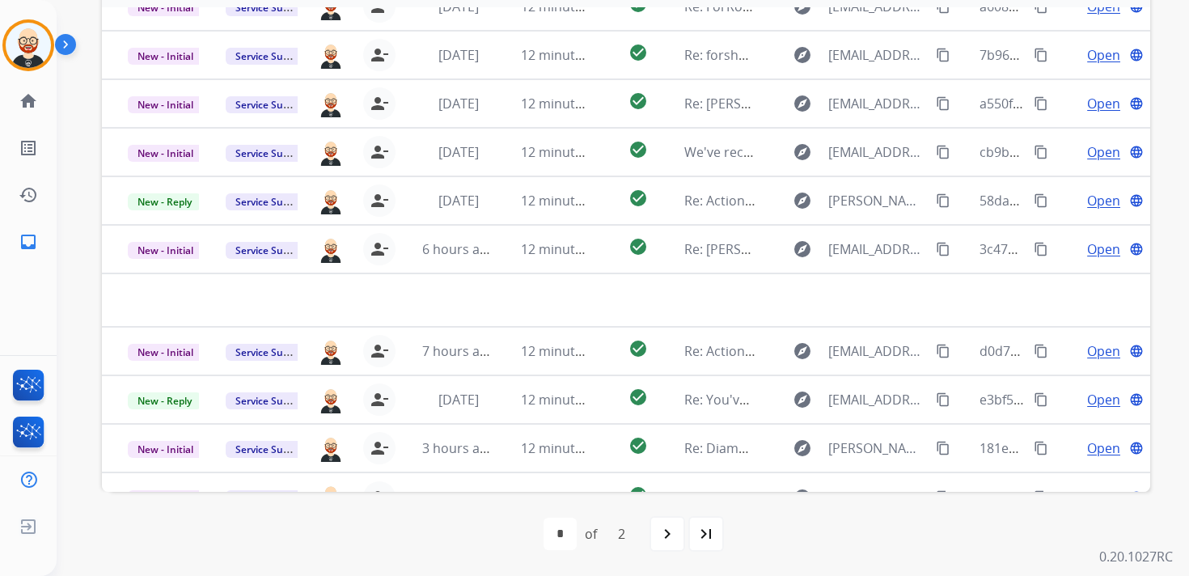
scroll to position [19, 0]
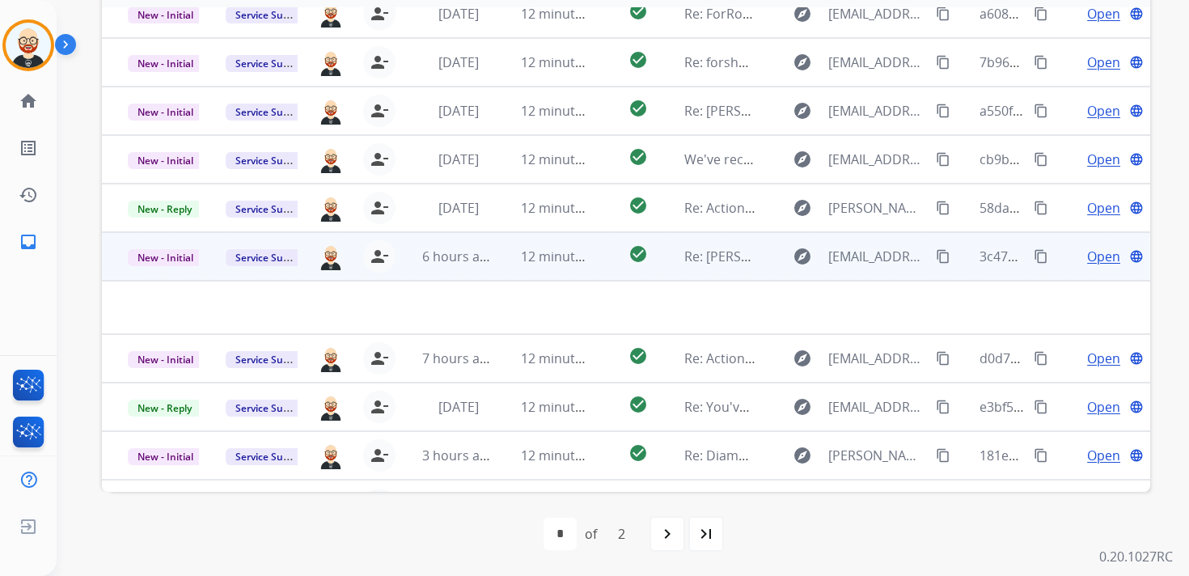
click at [601, 272] on td "check_circle" at bounding box center [626, 256] width 66 height 49
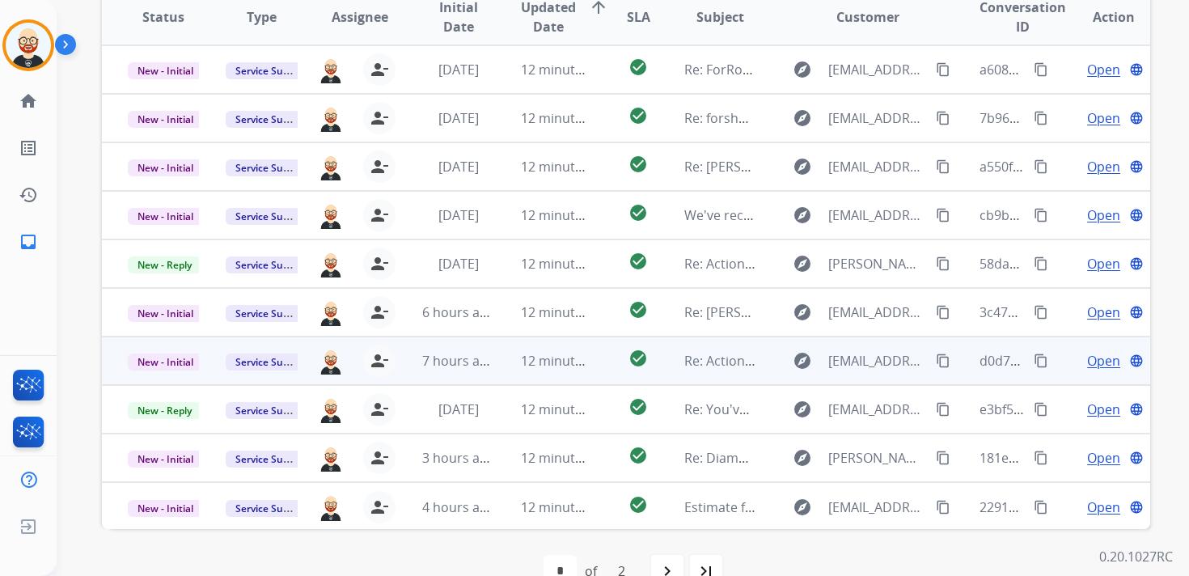
scroll to position [344, 0]
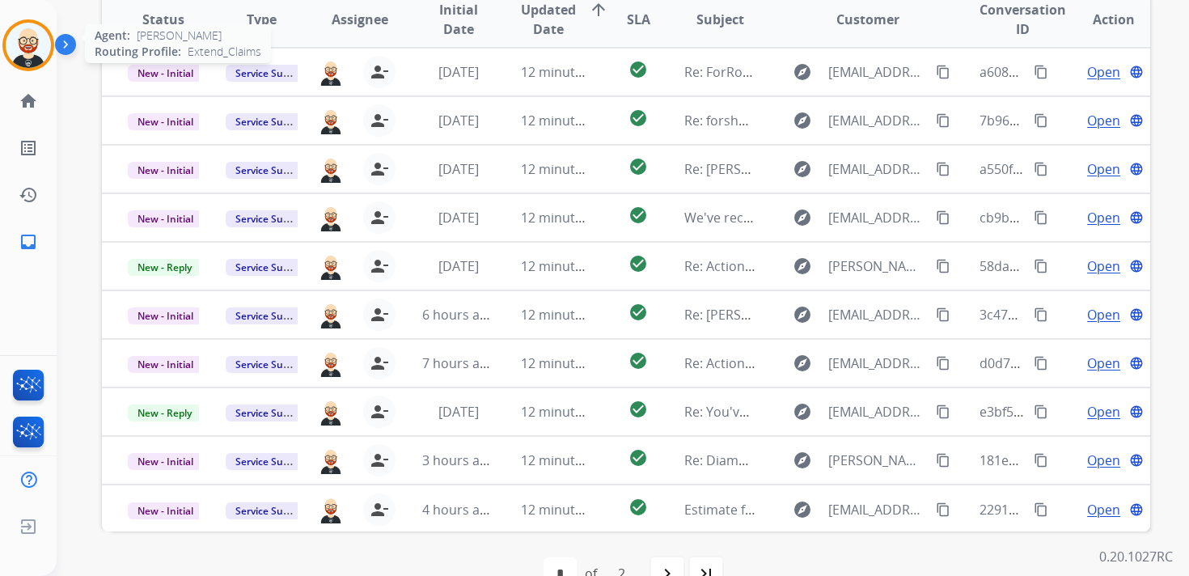
click at [23, 36] on img at bounding box center [28, 45] width 45 height 45
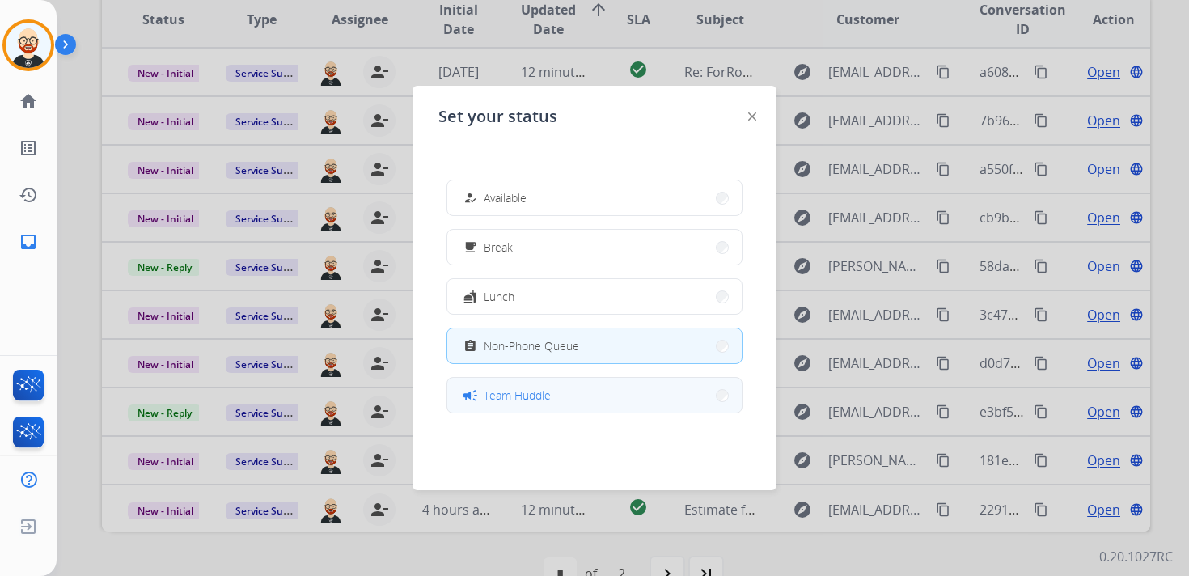
scroll to position [256, 0]
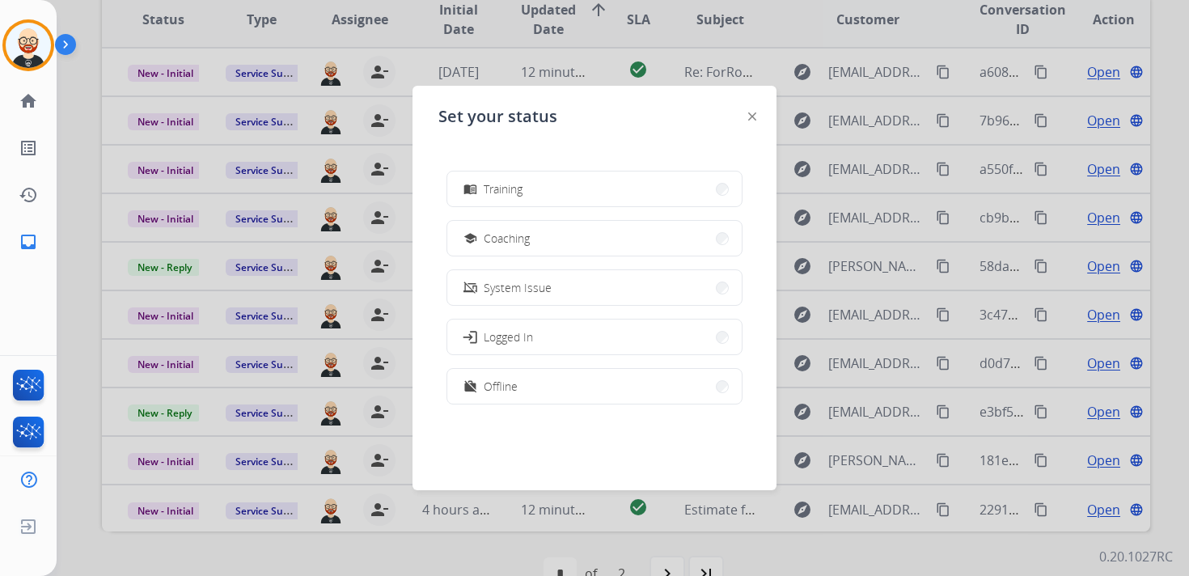
click at [485, 393] on div "work_off Offline" at bounding box center [488, 386] width 57 height 19
